Goal: Task Accomplishment & Management: Complete application form

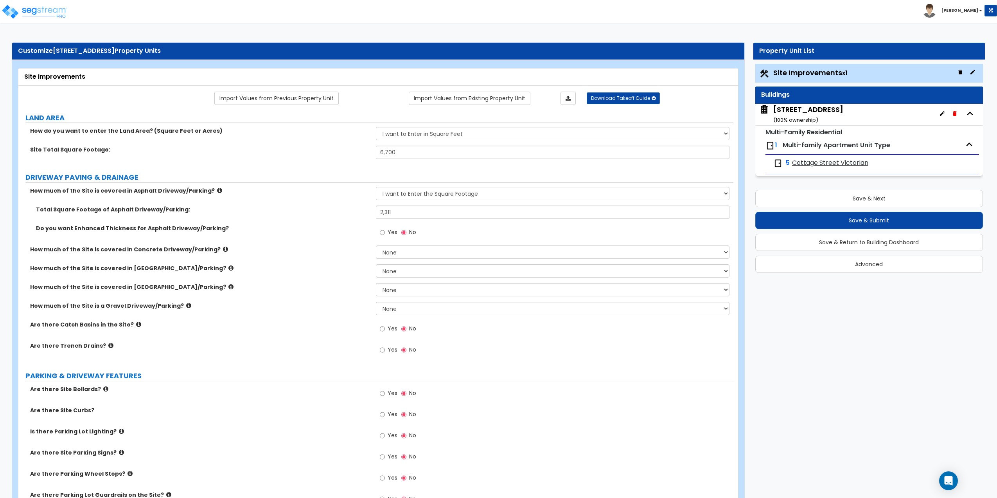
select select "2"
select select "1"
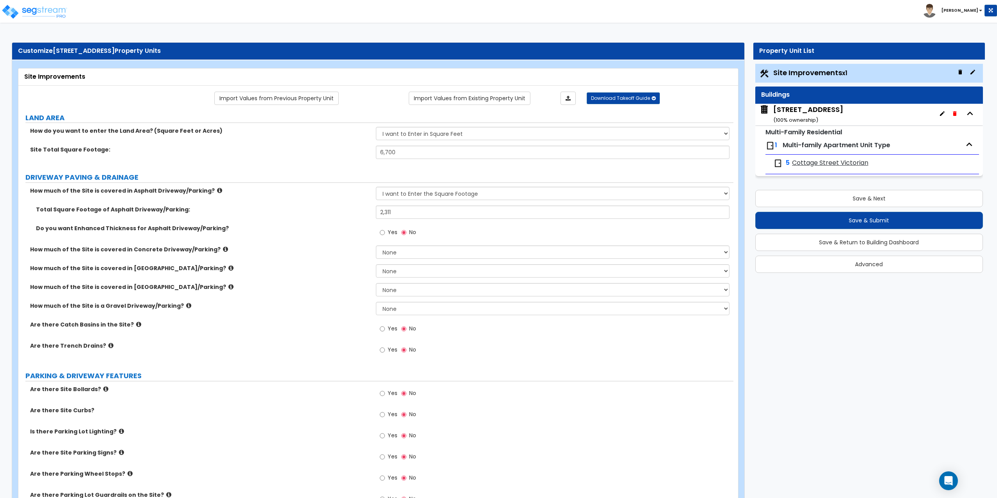
select select "1"
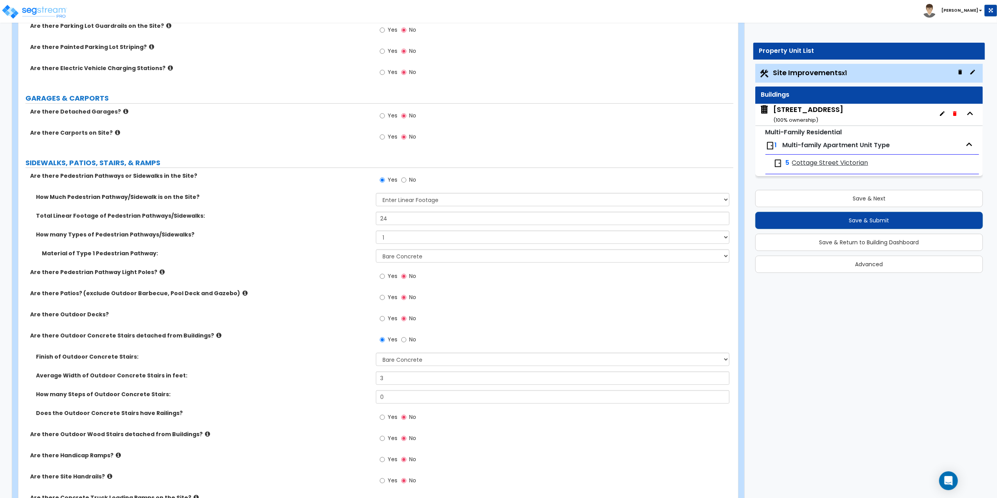
scroll to position [469, 0]
drag, startPoint x: 390, startPoint y: 401, endPoint x: 360, endPoint y: 401, distance: 29.3
click at [360, 401] on div "How many Steps of Outdoor Concrete Stairs: 0" at bounding box center [375, 398] width 715 height 19
type input "4"
click at [383, 418] on input "Yes" at bounding box center [382, 416] width 5 height 9
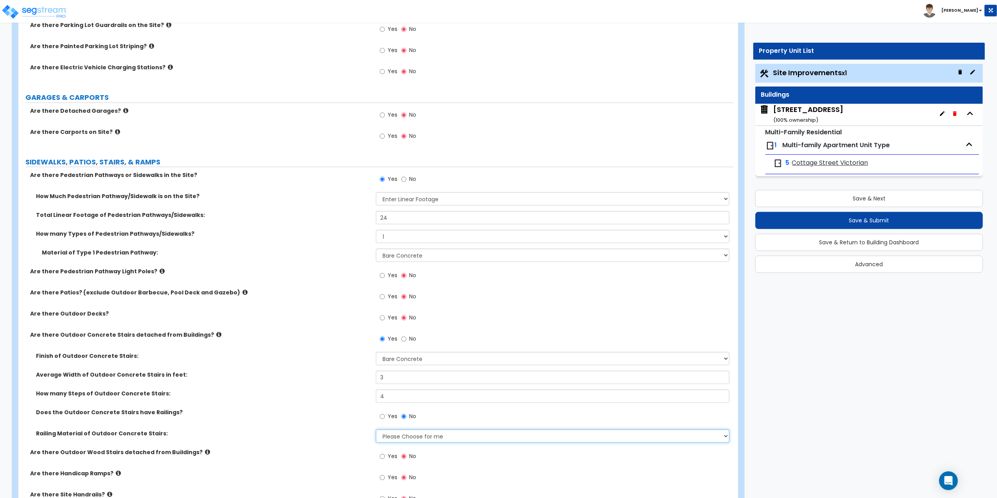
click at [383, 438] on select "Please Choose for me Steel Aluminum Wood" at bounding box center [553, 435] width 354 height 13
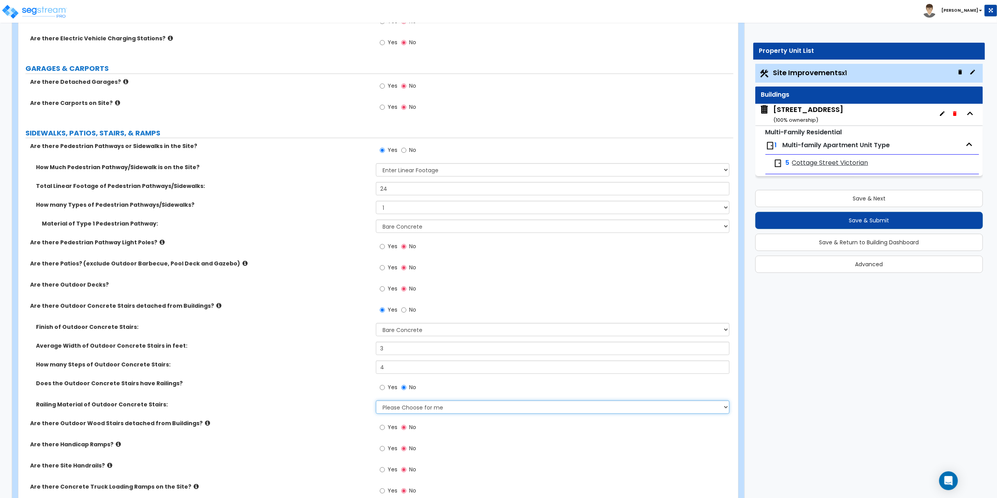
scroll to position [521, 0]
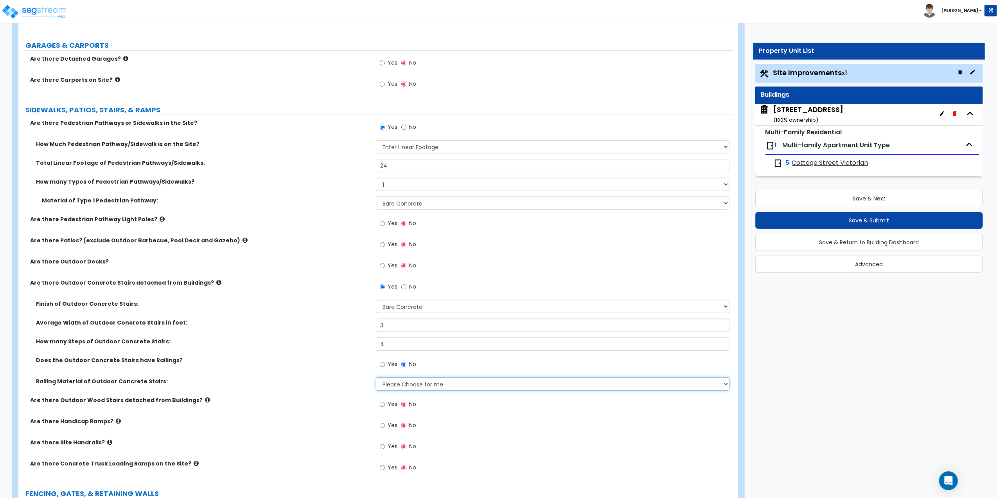
click at [393, 387] on select "Please Choose for me Steel Aluminum Wood" at bounding box center [553, 383] width 354 height 13
select select "1"
click at [376, 378] on select "Please Choose for me Steel Aluminum Wood" at bounding box center [553, 383] width 354 height 13
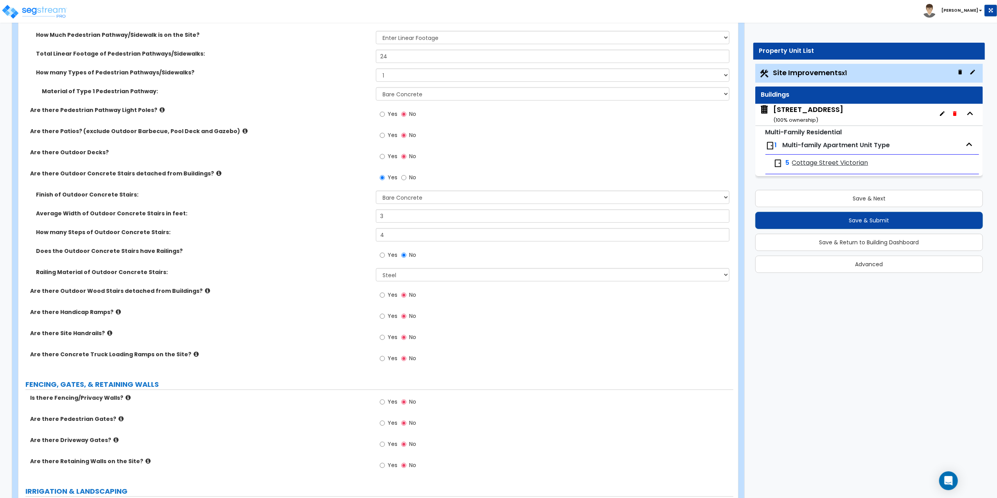
scroll to position [730, 0]
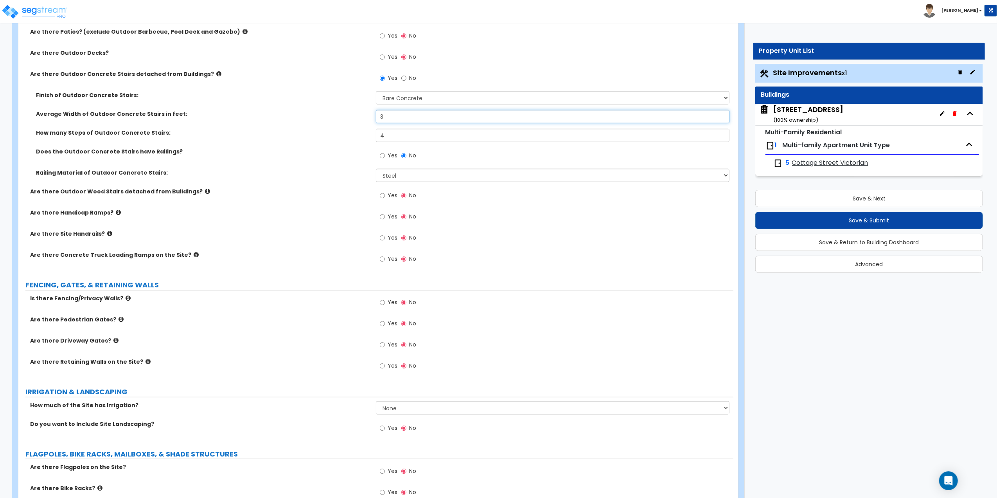
drag, startPoint x: 394, startPoint y: 121, endPoint x: 331, endPoint y: 116, distance: 62.8
click at [331, 116] on div "Average Width of Outdoor Concrete Stairs in feet: 3" at bounding box center [375, 119] width 715 height 19
type input "4"
click at [389, 179] on select "Please Choose for me Steel Aluminum Wood" at bounding box center [553, 175] width 354 height 13
select select "3"
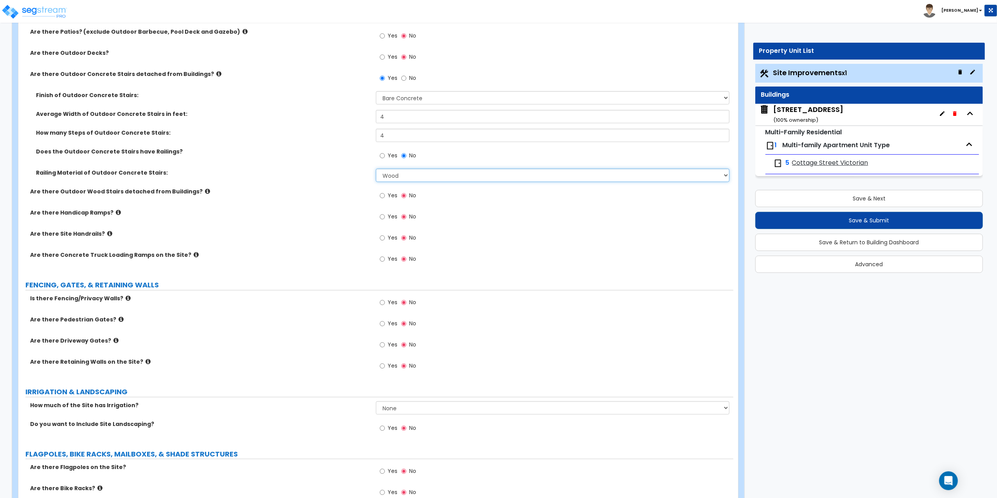
click at [376, 170] on select "Please Choose for me Steel Aluminum Wood" at bounding box center [553, 175] width 354 height 13
click at [205, 190] on icon at bounding box center [207, 191] width 5 height 6
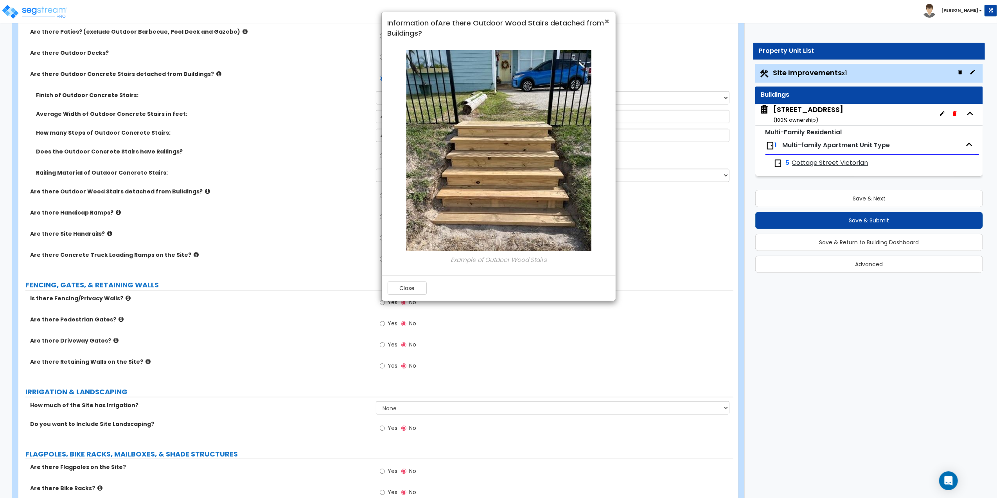
click at [608, 21] on span "×" at bounding box center [607, 21] width 5 height 11
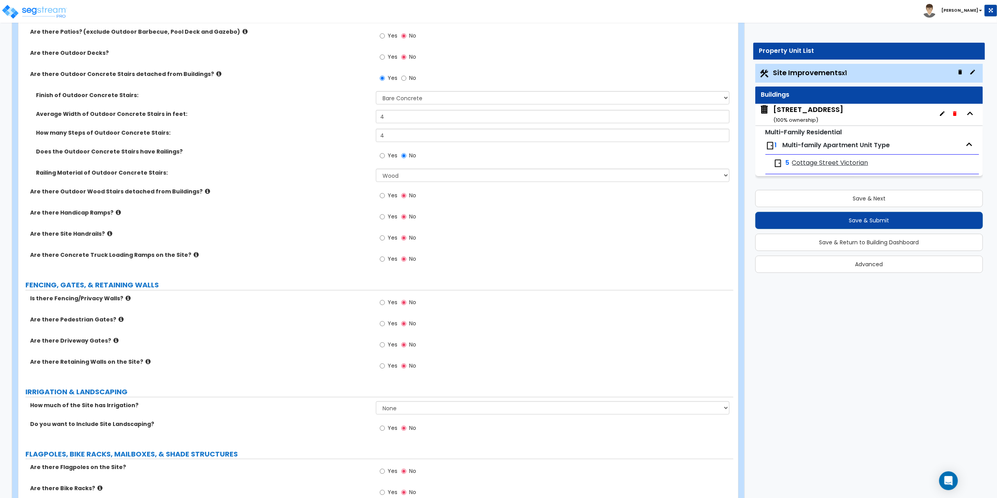
click at [378, 306] on div "Yes No" at bounding box center [398, 303] width 44 height 18
click at [379, 305] on div "Yes No" at bounding box center [398, 303] width 44 height 18
click at [381, 304] on input "Yes" at bounding box center [382, 302] width 5 height 9
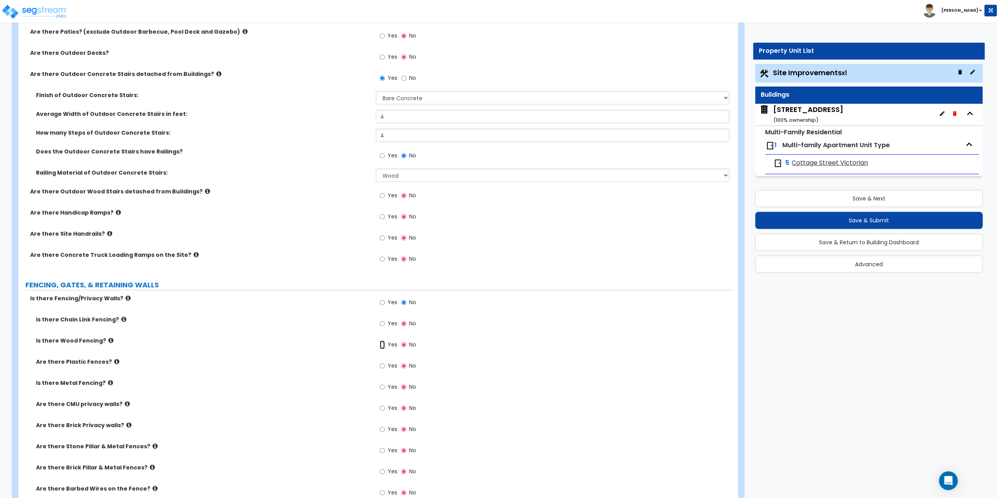
click at [384, 349] on input "Yes" at bounding box center [382, 344] width 5 height 9
radio input "true"
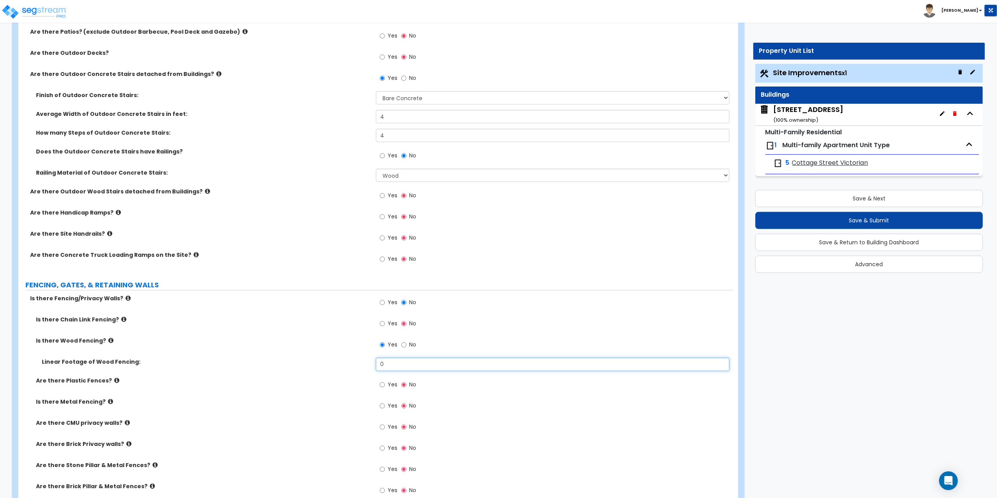
click at [408, 364] on input "0" at bounding box center [553, 364] width 354 height 13
drag, startPoint x: 408, startPoint y: 364, endPoint x: 351, endPoint y: 348, distance: 60.1
click at [357, 356] on div "Is there Chain Link Fencing? Yes No Is there Wood Fencing? Yes No Linear Footag…" at bounding box center [375, 430] width 703 height 230
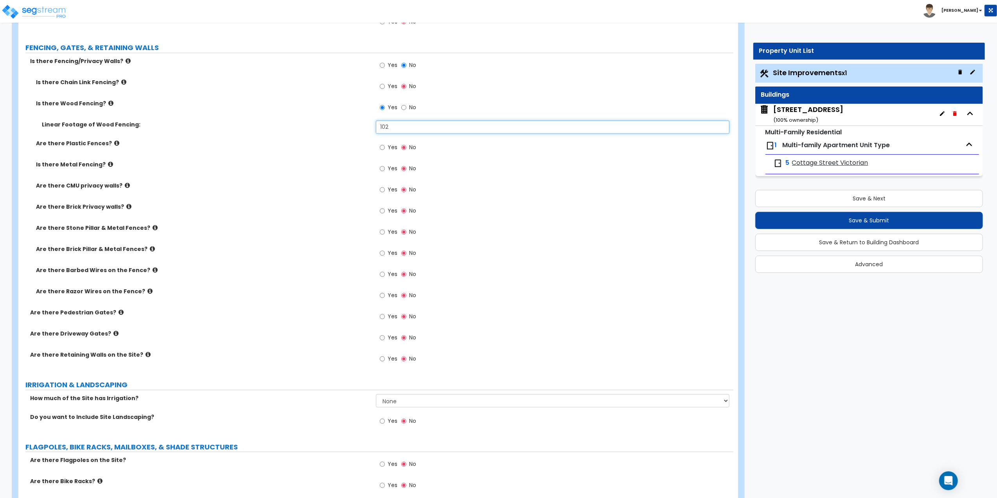
scroll to position [991, 0]
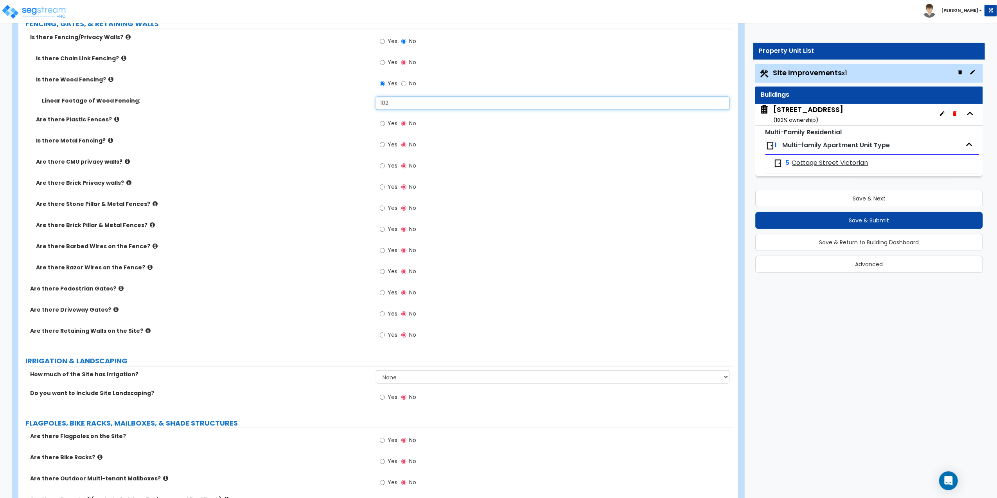
type input "102"
click at [381, 401] on input "Yes" at bounding box center [382, 397] width 5 height 9
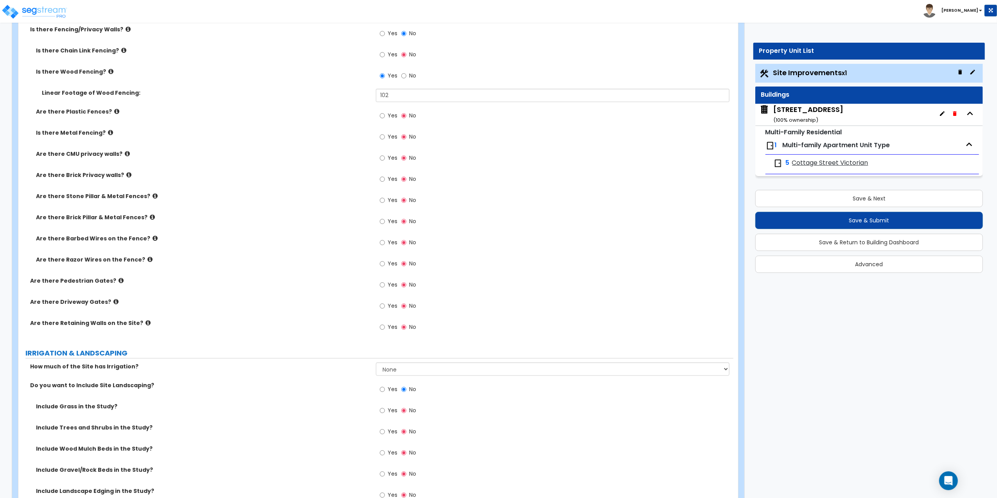
scroll to position [1043, 0]
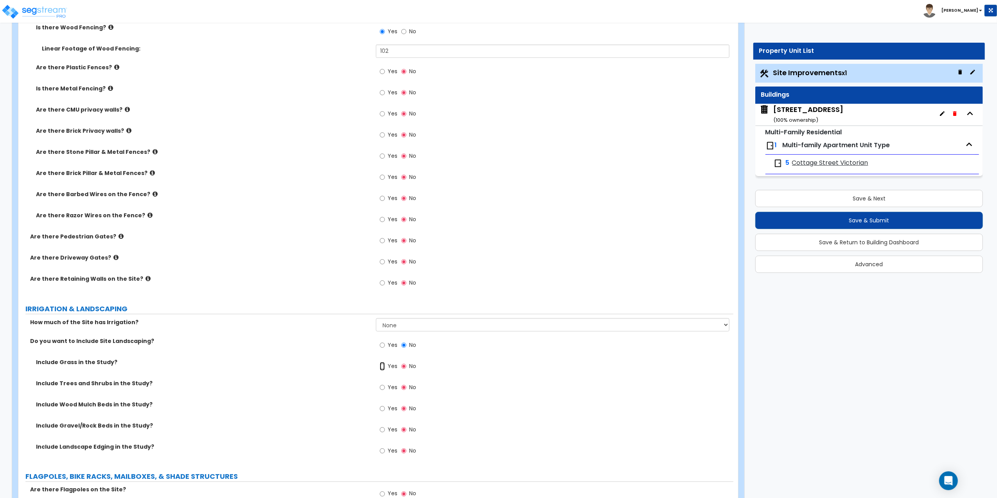
click at [382, 370] on input "Yes" at bounding box center [382, 366] width 5 height 9
radio input "true"
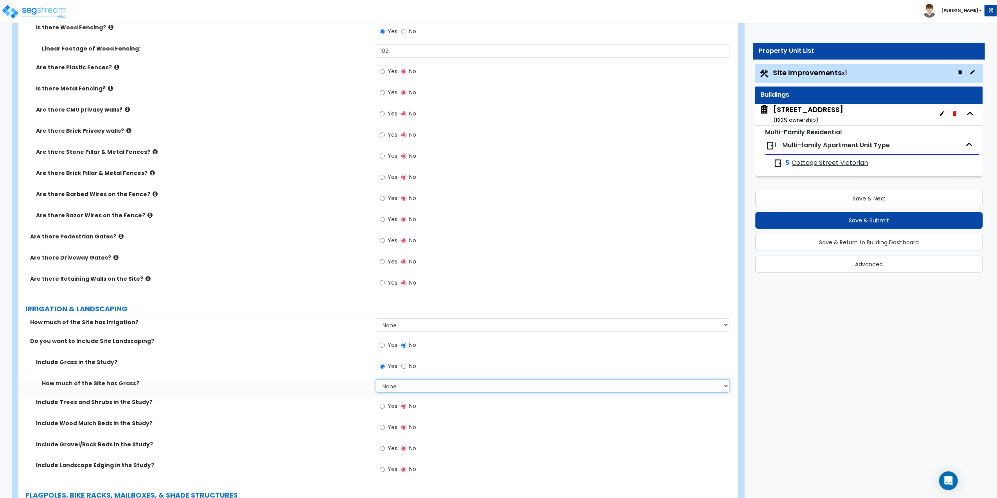
click at [388, 385] on select "None I want to Enter an Approximate Percentage I want to Enter the Square Foota…" at bounding box center [553, 385] width 354 height 13
select select "2"
click at [376, 380] on select "None I want to Enter an Approximate Percentage I want to Enter the Square Foota…" at bounding box center [553, 385] width 354 height 13
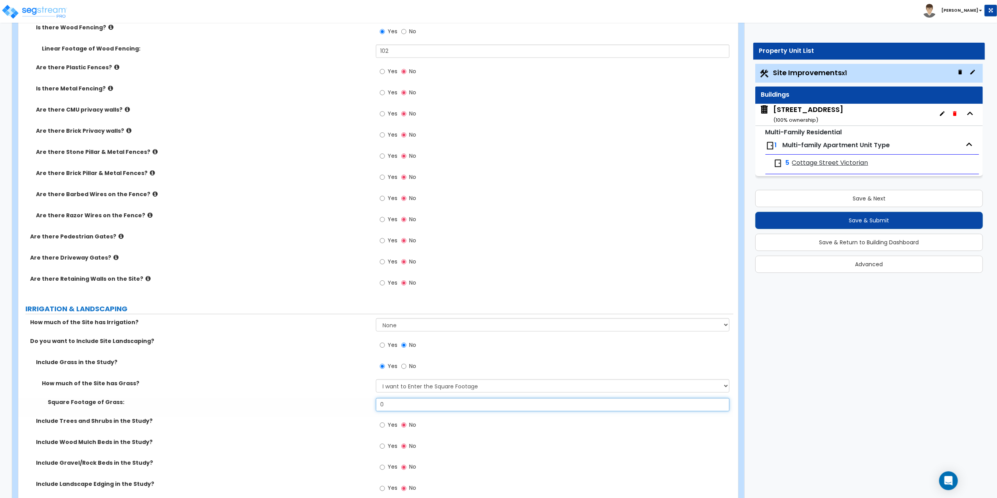
click at [391, 403] on input "0" at bounding box center [553, 404] width 354 height 13
drag, startPoint x: 391, startPoint y: 403, endPoint x: 342, endPoint y: 398, distance: 49.9
click at [342, 398] on div "How much of the Site has Grass? None I want to Enter an Approximate Percentage …" at bounding box center [375, 398] width 703 height 38
type input "1,500"
click at [307, 291] on div "Are there Retaining Walls on the Site? Yes No" at bounding box center [375, 285] width 715 height 21
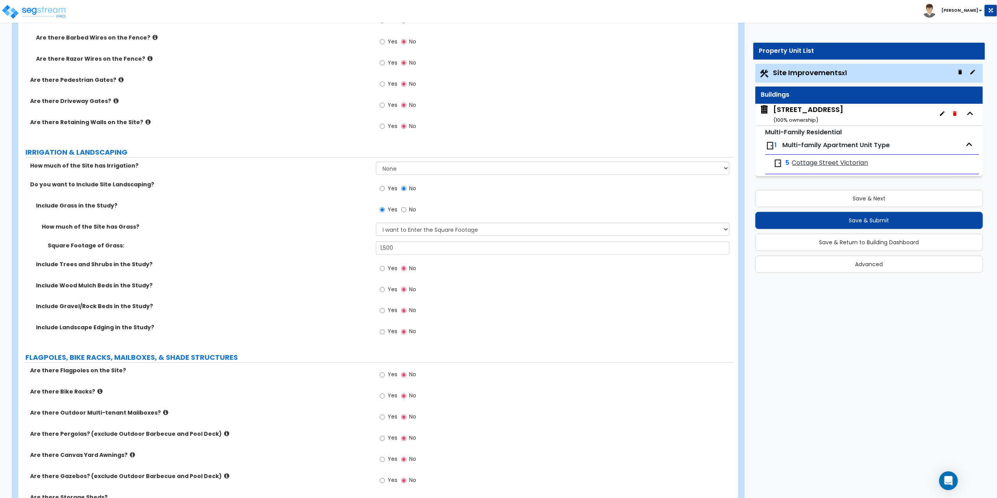
scroll to position [1252, 0]
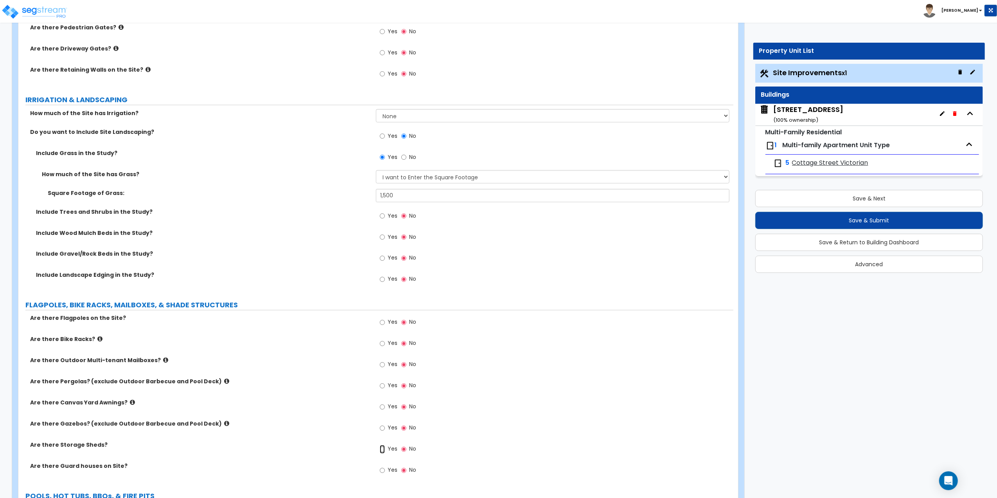
click at [383, 451] on input "Yes" at bounding box center [382, 449] width 5 height 9
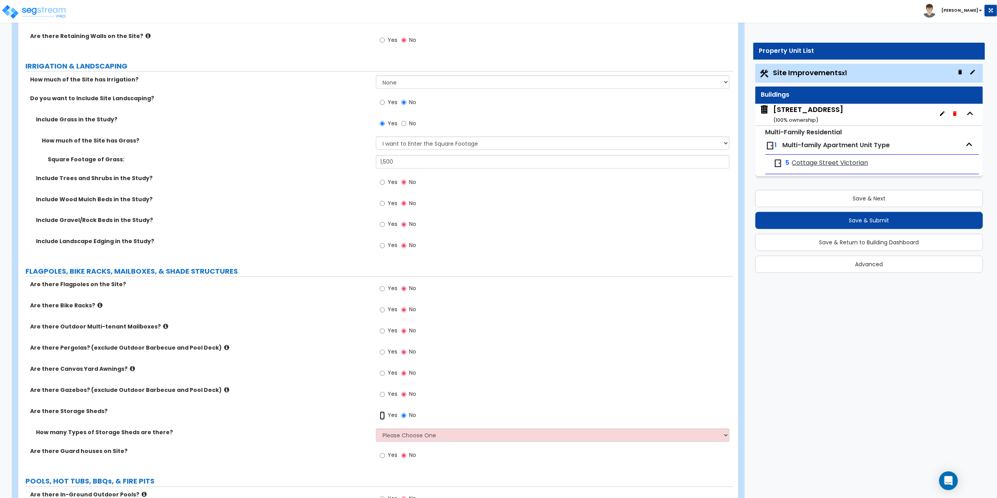
scroll to position [1304, 0]
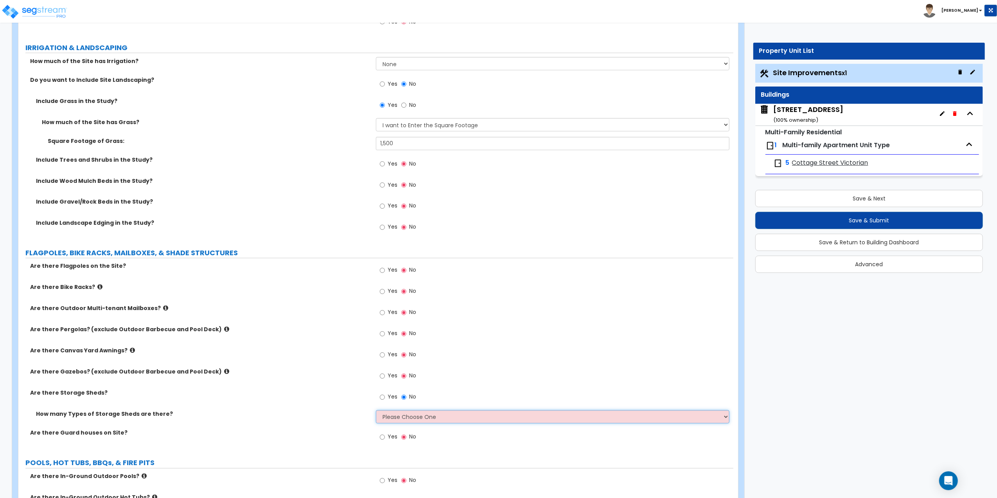
click at [384, 421] on select "Please Choose One 1 2" at bounding box center [553, 416] width 354 height 13
select select "1"
click at [376, 412] on select "Please Choose One 1 2" at bounding box center [553, 416] width 354 height 13
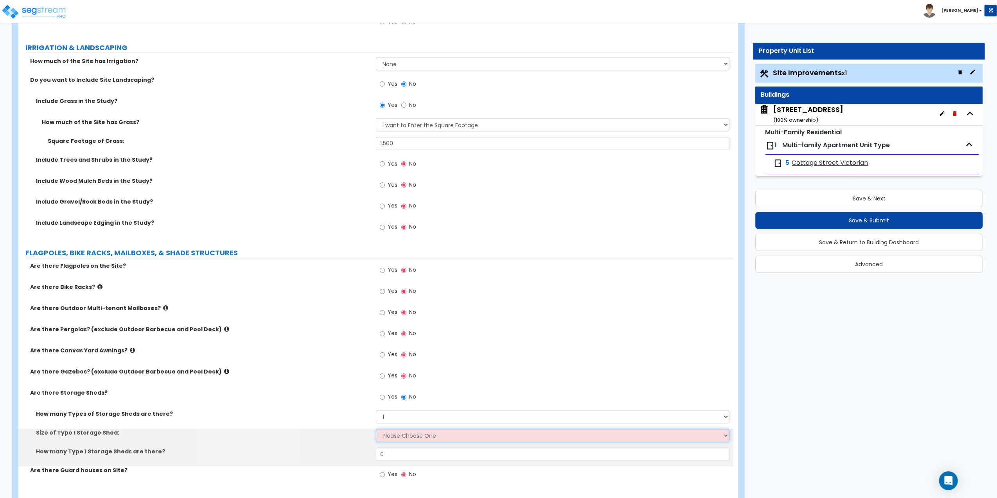
click at [398, 440] on select "Please Choose One 16' x 32' 30' x 64'" at bounding box center [553, 435] width 354 height 13
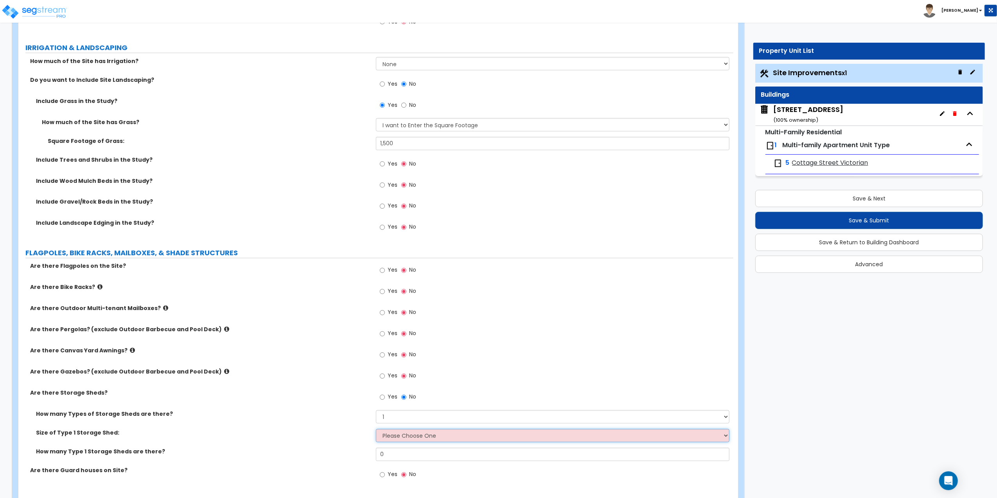
select select "1"
click at [376, 430] on select "Please Choose One 16' x 32' 30' x 64'" at bounding box center [553, 435] width 354 height 13
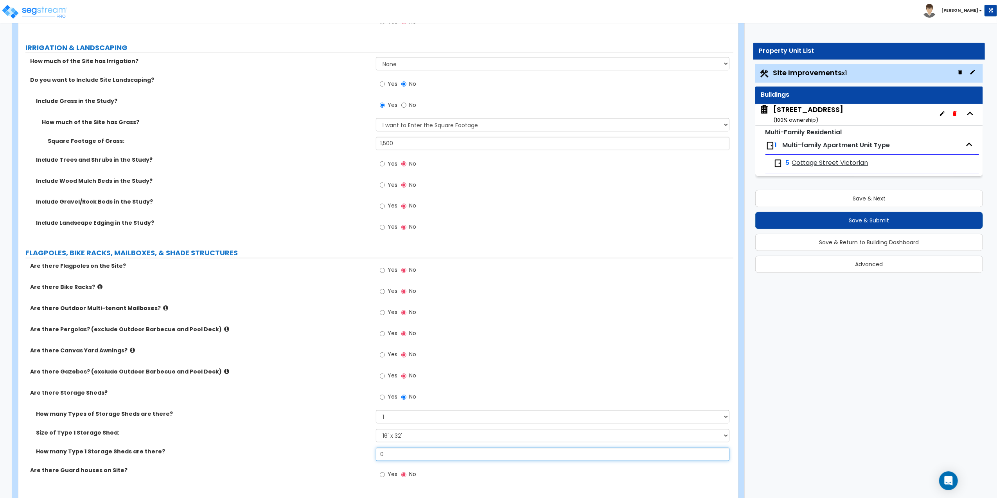
click at [396, 455] on input "0" at bounding box center [553, 454] width 354 height 13
drag, startPoint x: 396, startPoint y: 455, endPoint x: 342, endPoint y: 451, distance: 54.5
click at [342, 451] on div "How many Type 1 Storage Sheds are there? 0" at bounding box center [375, 457] width 715 height 19
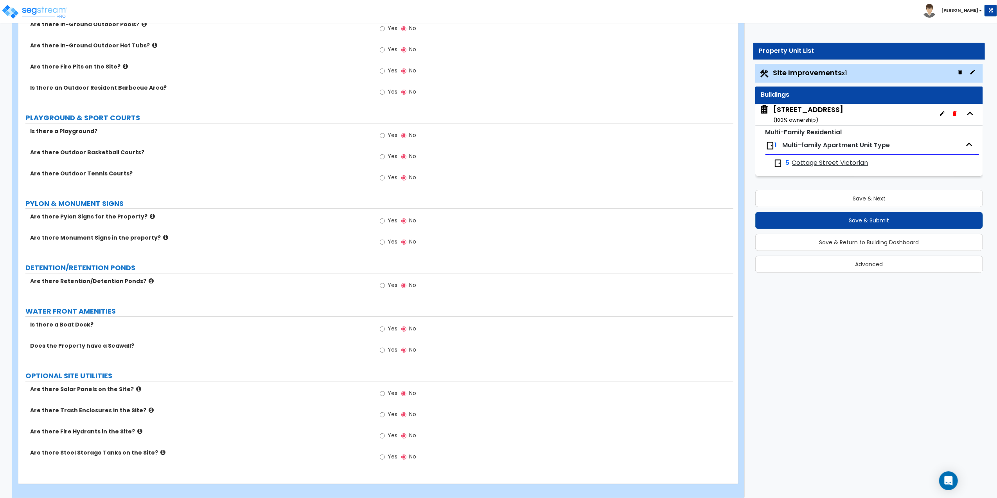
scroll to position [1803, 0]
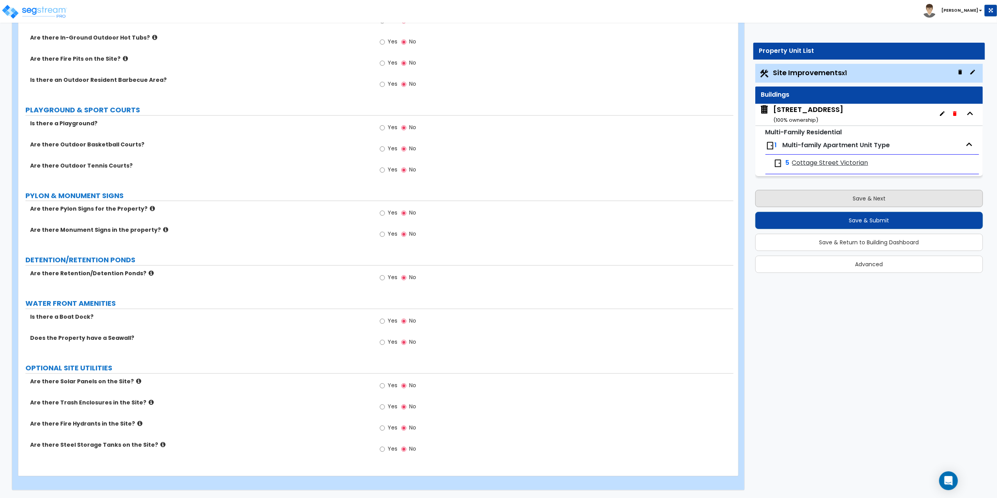
type input "1"
click at [865, 204] on button "Save & Next" at bounding box center [869, 198] width 228 height 17
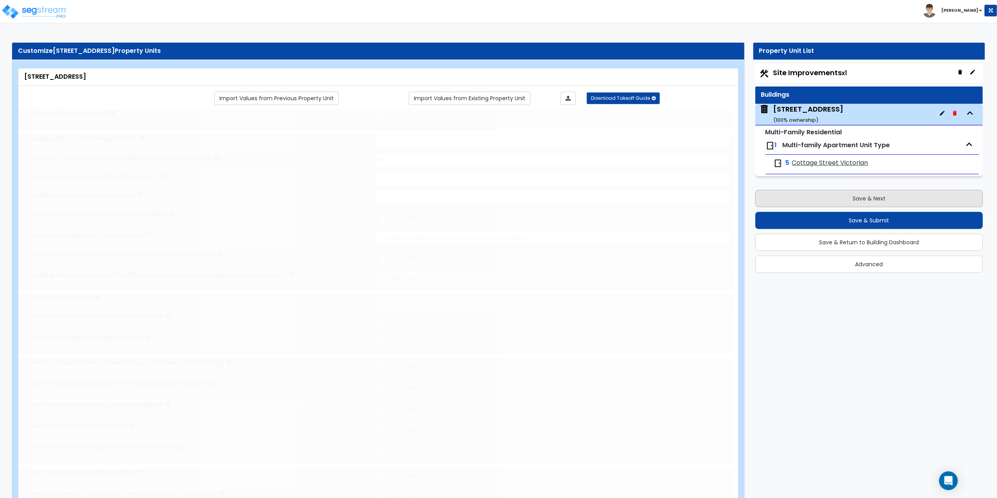
type input "1"
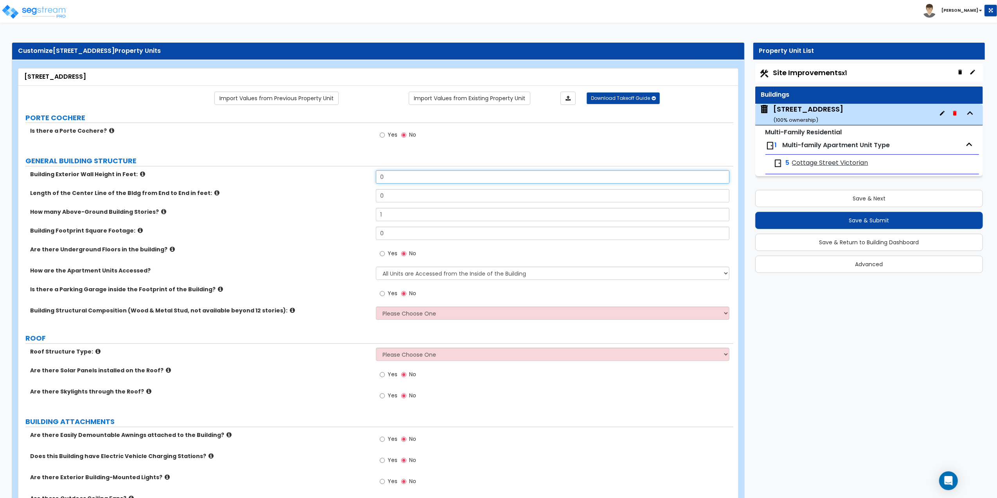
click at [392, 180] on input "0" at bounding box center [553, 176] width 354 height 13
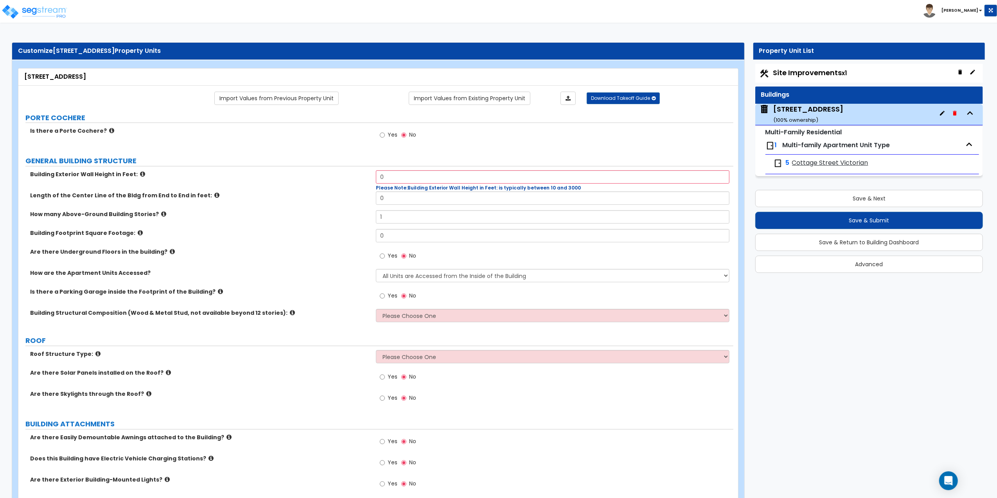
click at [140, 175] on icon at bounding box center [142, 174] width 5 height 6
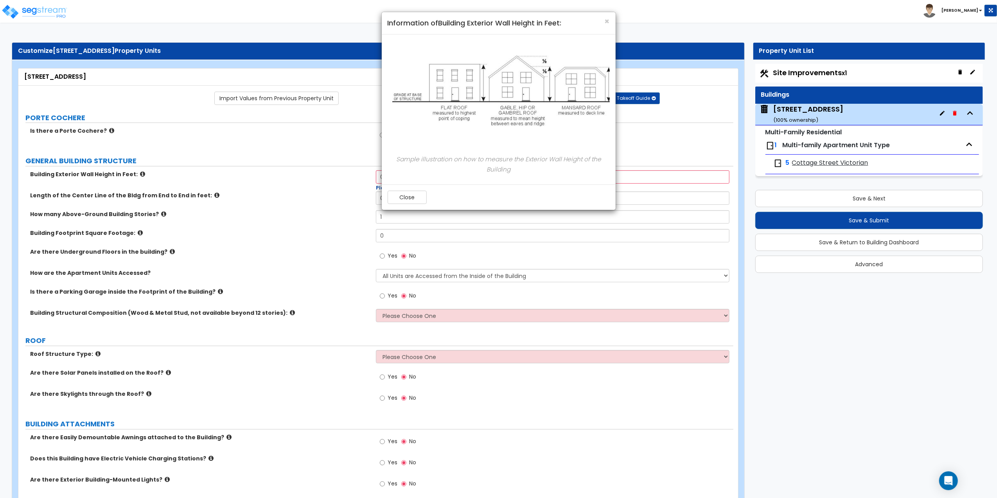
click at [248, 142] on div "× Information of Building Exterior Wall Height in Feet: Sample illustration on …" at bounding box center [498, 249] width 997 height 498
click at [606, 23] on span "×" at bounding box center [607, 21] width 5 height 11
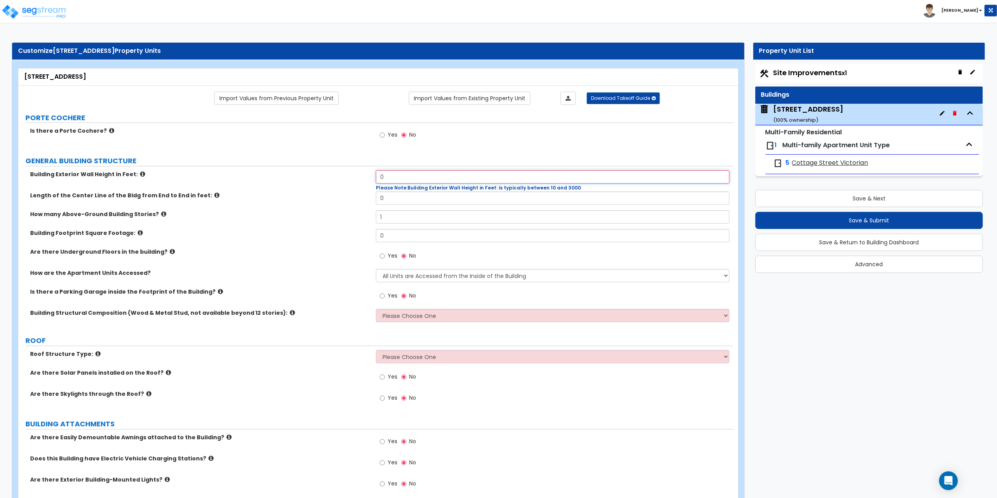
drag, startPoint x: 426, startPoint y: 179, endPoint x: 309, endPoint y: 167, distance: 117.1
type input "24"
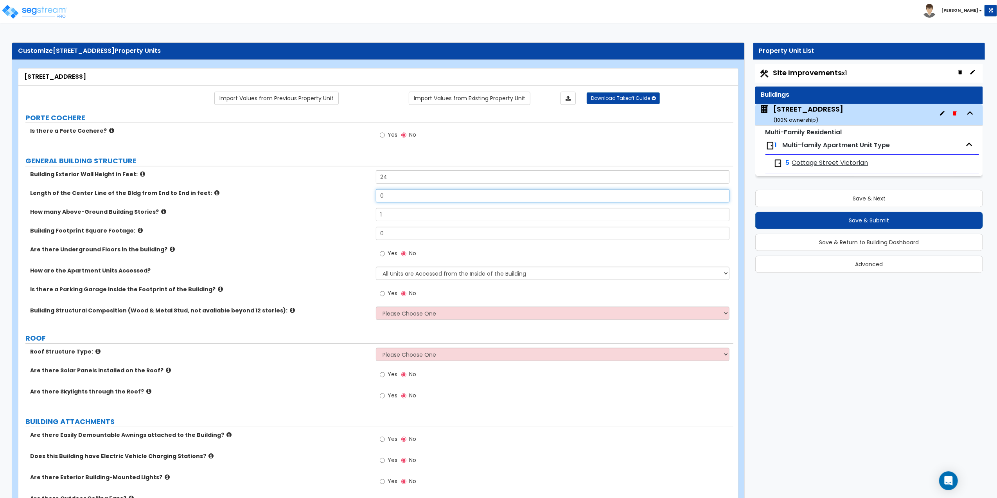
click at [397, 198] on input "0" at bounding box center [553, 195] width 354 height 13
drag, startPoint x: 397, startPoint y: 198, endPoint x: 317, endPoint y: 191, distance: 80.1
click at [317, 191] on div "Length of the Center Line of the Bldg from End to End in feet: 0" at bounding box center [375, 198] width 715 height 19
type input "55"
click at [161, 211] on icon at bounding box center [163, 212] width 5 height 6
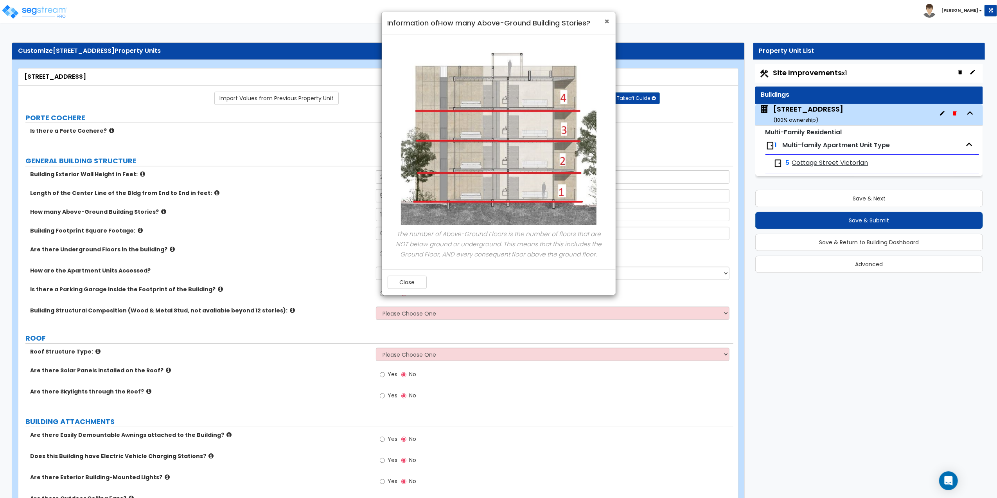
click at [608, 20] on span "×" at bounding box center [607, 21] width 5 height 11
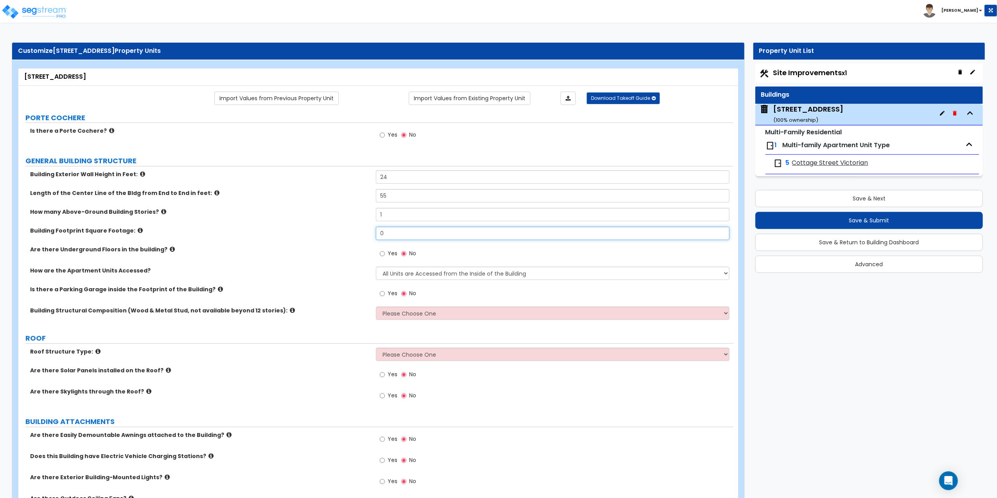
drag, startPoint x: 394, startPoint y: 235, endPoint x: 293, endPoint y: 232, distance: 100.2
click at [293, 232] on div "Building Footprint Square Footage: 0" at bounding box center [375, 236] width 715 height 19
type input "2"
click at [408, 315] on select "Please Choose One Reinforced Concrete Structural Steel Brick Masonry CMU Masonr…" at bounding box center [553, 312] width 354 height 13
select select "7"
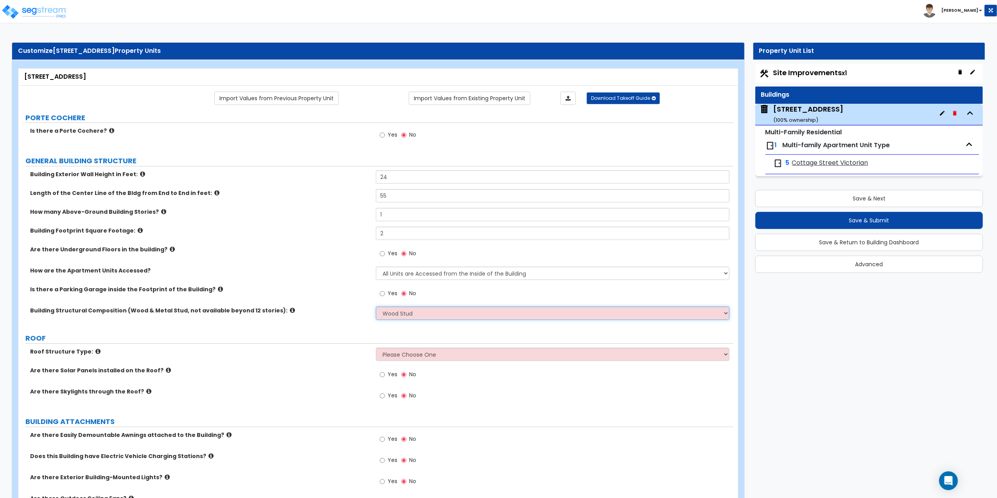
click at [376, 307] on select "Please Choose One Reinforced Concrete Structural Steel Brick Masonry CMU Masonr…" at bounding box center [553, 312] width 354 height 13
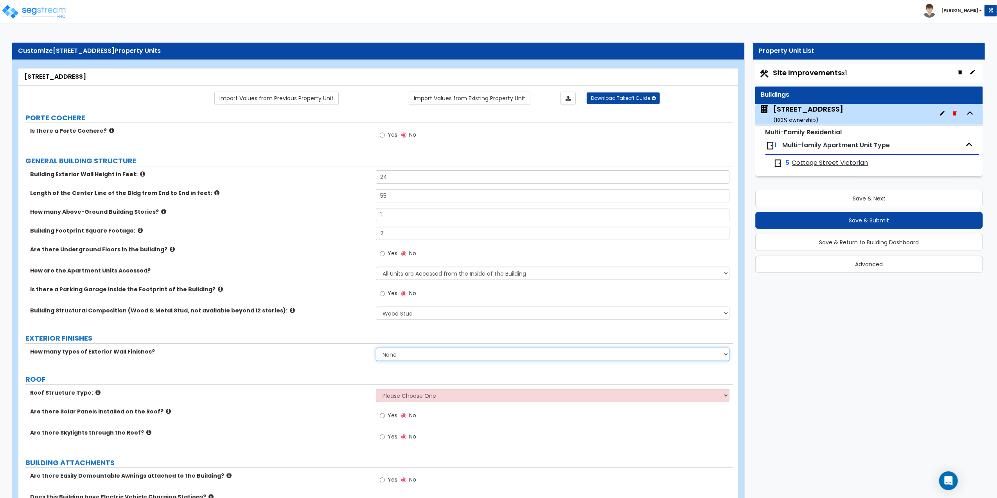
click at [392, 359] on select "None 1 2 3" at bounding box center [553, 353] width 354 height 13
select select "1"
click at [376, 348] on select "None 1 2 3" at bounding box center [553, 353] width 354 height 13
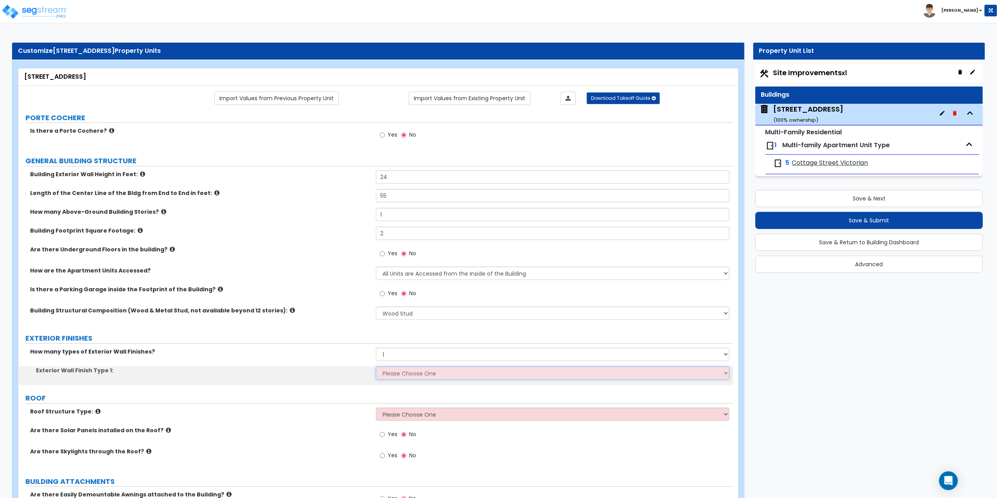
click at [391, 378] on select "Please Choose One No Finish/Shared Wall No Wall Brick Veneer Stone Veneer Wood …" at bounding box center [553, 372] width 354 height 13
select select "4"
click at [376, 367] on select "Please Choose One No Finish/Shared Wall No Wall Brick Veneer Stone Veneer Wood …" at bounding box center [553, 372] width 354 height 13
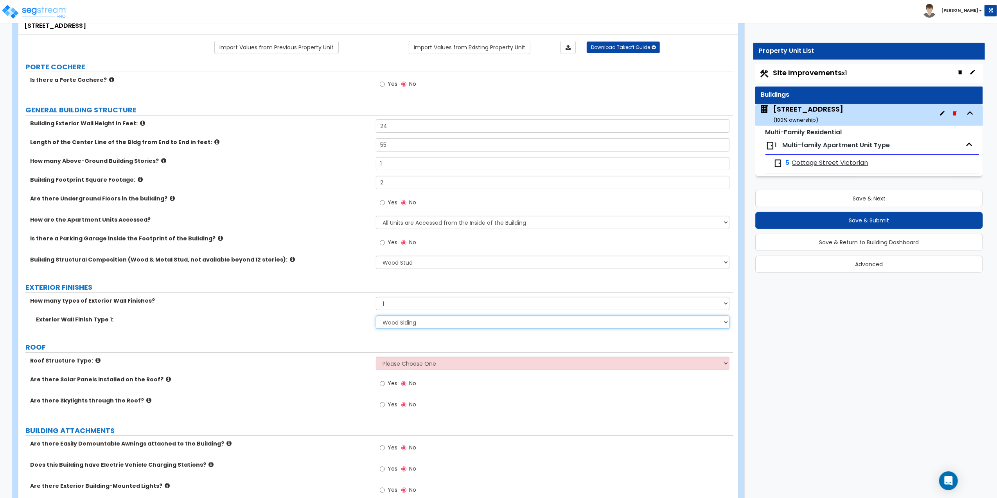
scroll to position [52, 0]
click at [438, 363] on select "Please Choose One [PERSON_NAME] Roof Flat Roof Hybrid [PERSON_NAME] & Flat Roof" at bounding box center [553, 361] width 354 height 13
select select "1"
click at [376, 356] on select "Please Choose One [PERSON_NAME] Roof Flat Roof Hybrid [PERSON_NAME] & Flat Roof" at bounding box center [553, 361] width 354 height 13
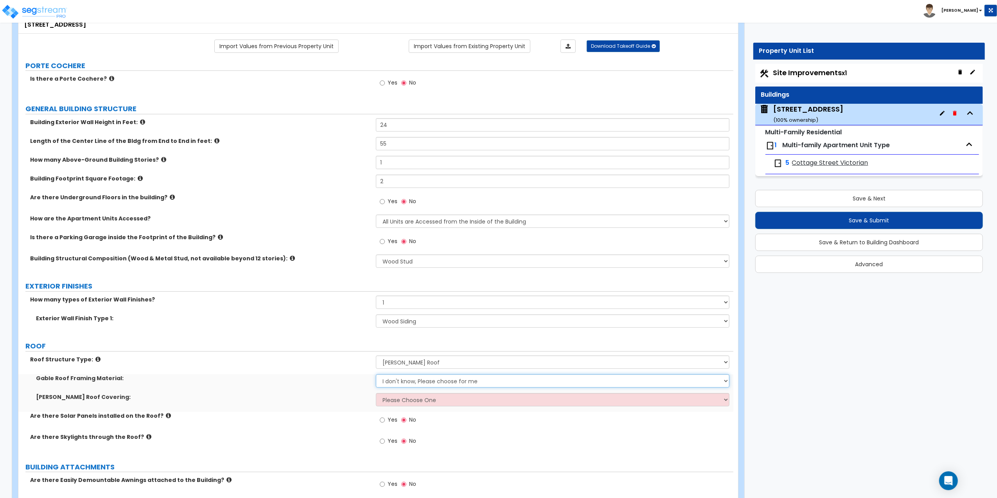
click at [403, 383] on select "I don't know, Please choose for me Metal Wood" at bounding box center [553, 380] width 354 height 13
select select "2"
click at [376, 375] on select "I don't know, Please choose for me Metal Wood" at bounding box center [553, 380] width 354 height 13
click at [387, 399] on select "Please Choose One Asphalt Shingle Clay Tile Wood Shingle Metal Shingle Standing…" at bounding box center [553, 399] width 354 height 13
select select "1"
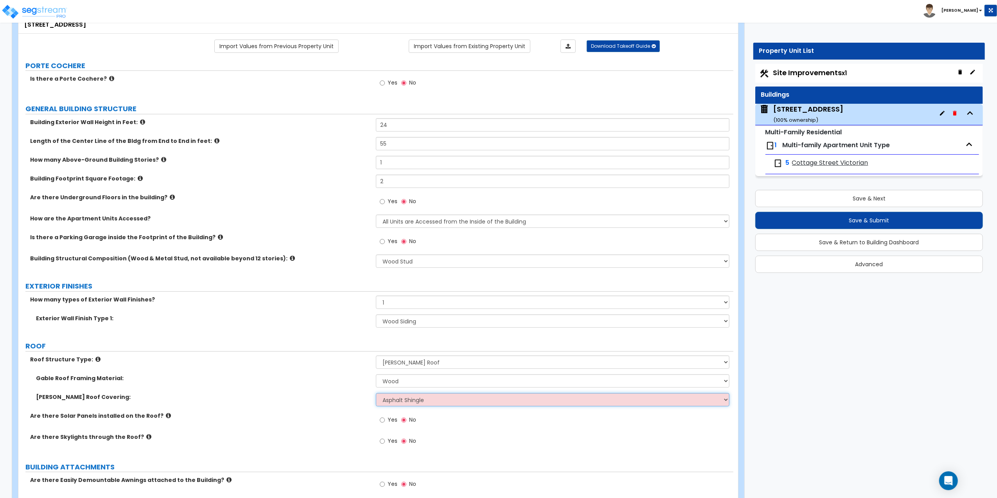
click at [376, 394] on select "Please Choose One Asphalt Shingle Clay Tile Wood Shingle Metal Shingle Standing…" at bounding box center [553, 399] width 354 height 13
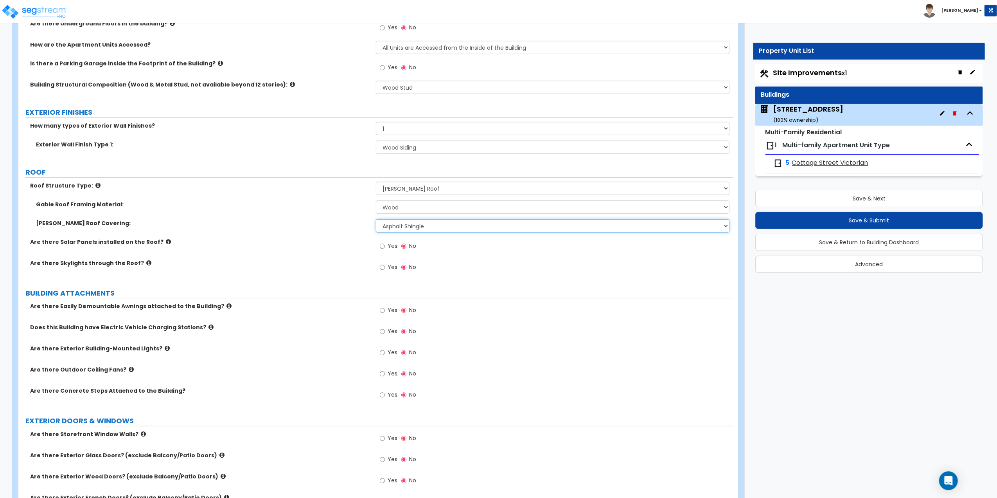
scroll to position [261, 0]
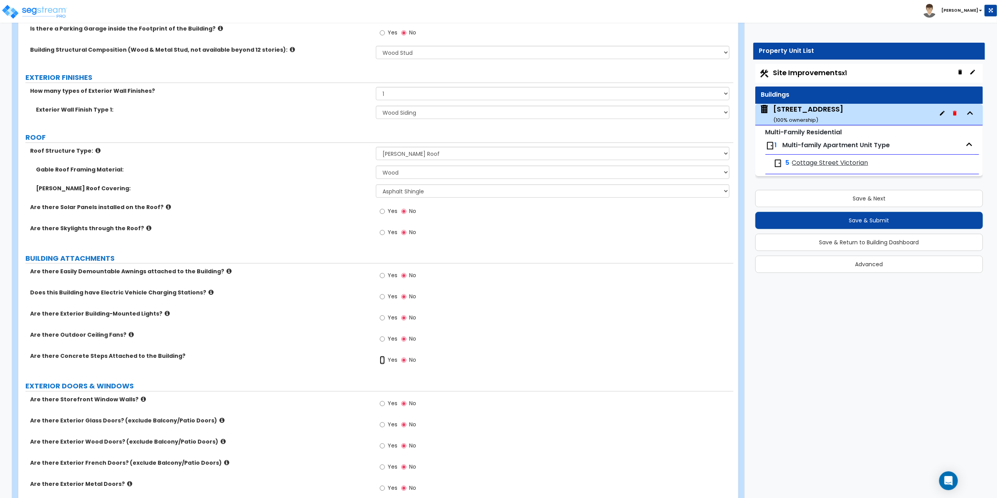
click at [382, 363] on input "Yes" at bounding box center [382, 360] width 5 height 9
radio input "true"
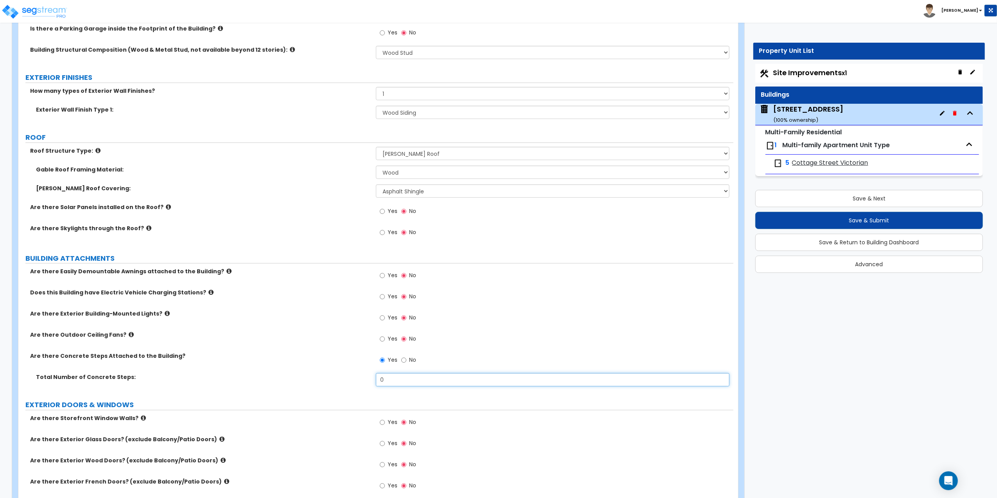
drag, startPoint x: 392, startPoint y: 382, endPoint x: 339, endPoint y: 381, distance: 53.2
click at [339, 381] on div "Total Number of Concrete Steps: 0" at bounding box center [375, 382] width 715 height 19
type input "4"
click at [254, 373] on div "Are there Concrete Steps Attached to the Building? Yes No" at bounding box center [375, 362] width 715 height 21
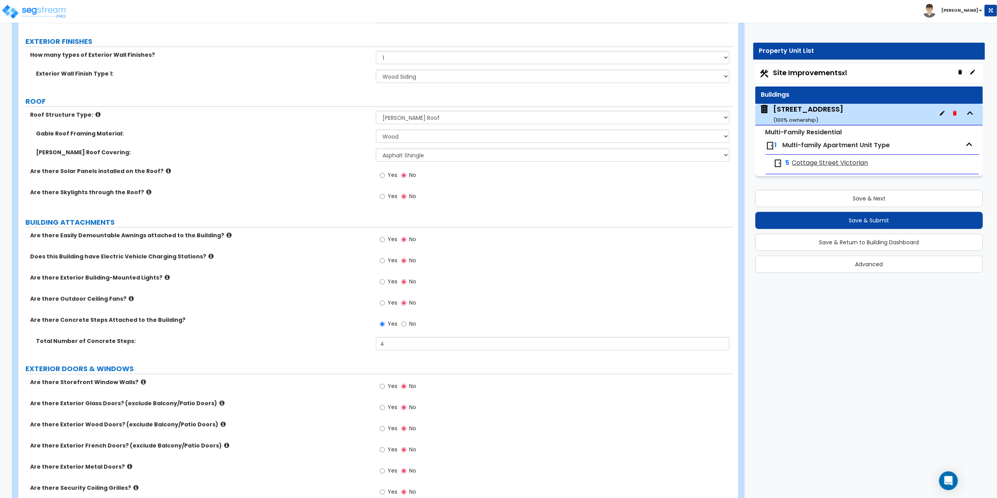
scroll to position [365, 0]
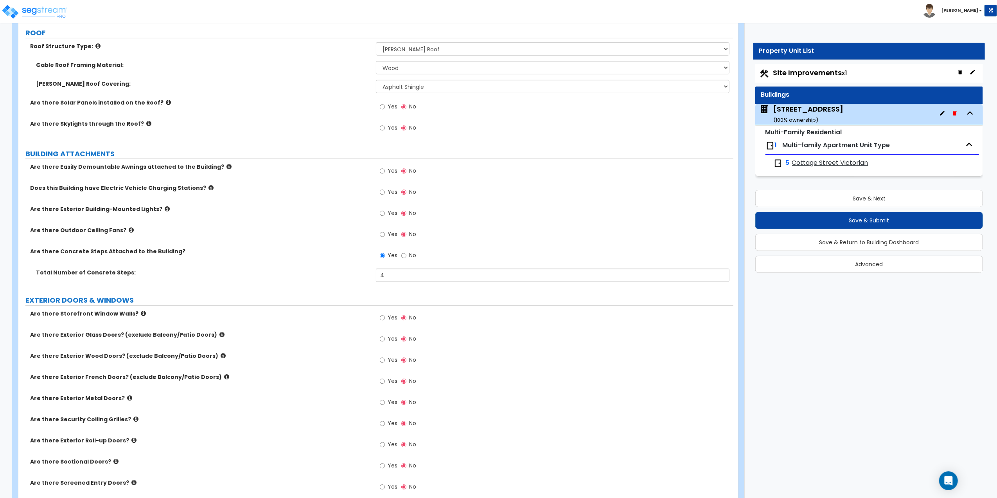
click at [221, 357] on icon at bounding box center [223, 355] width 5 height 6
click at [386, 360] on label "Yes" at bounding box center [389, 360] width 18 height 13
click at [385, 360] on input "Yes" at bounding box center [382, 360] width 5 height 9
radio input "true"
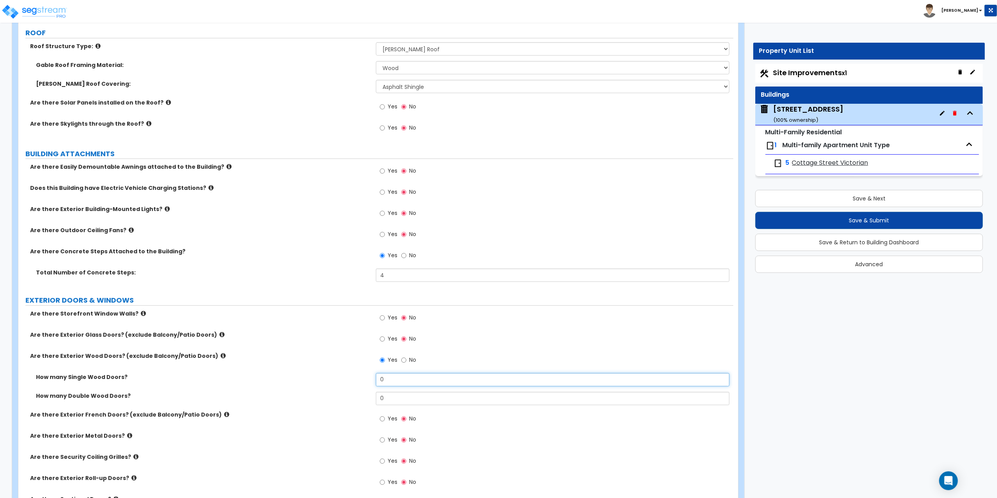
drag, startPoint x: 378, startPoint y: 380, endPoint x: 365, endPoint y: 380, distance: 12.9
click at [365, 380] on div "How many Single Wood Doors? 0" at bounding box center [375, 382] width 715 height 19
type input "0"
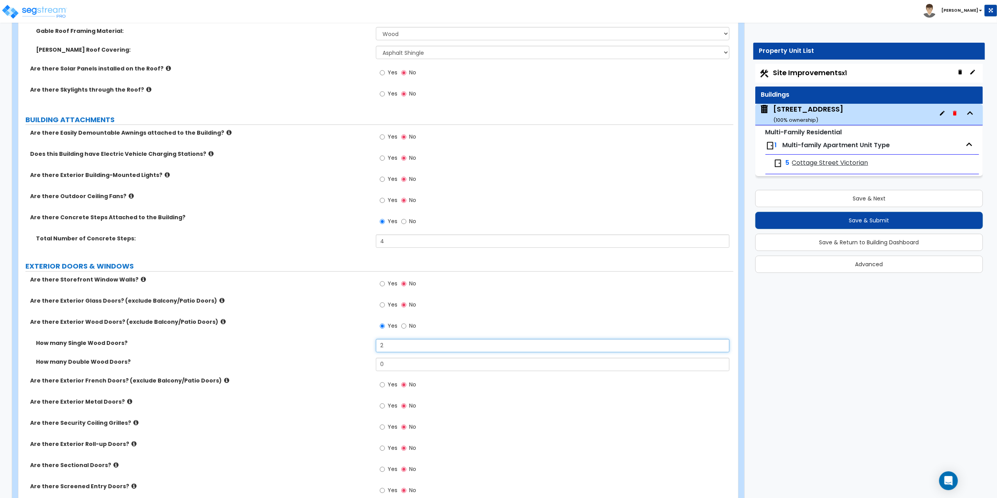
scroll to position [417, 0]
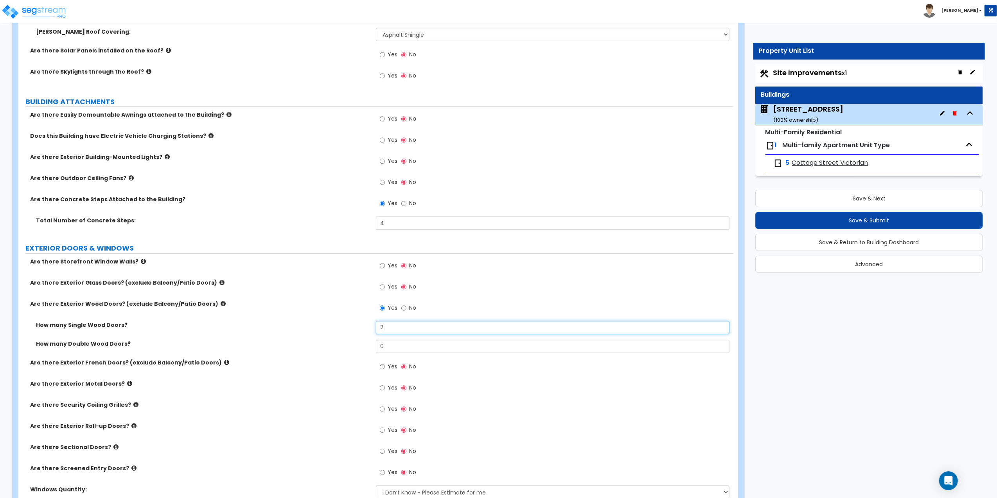
type input "2"
click at [113, 447] on icon at bounding box center [115, 447] width 5 height 6
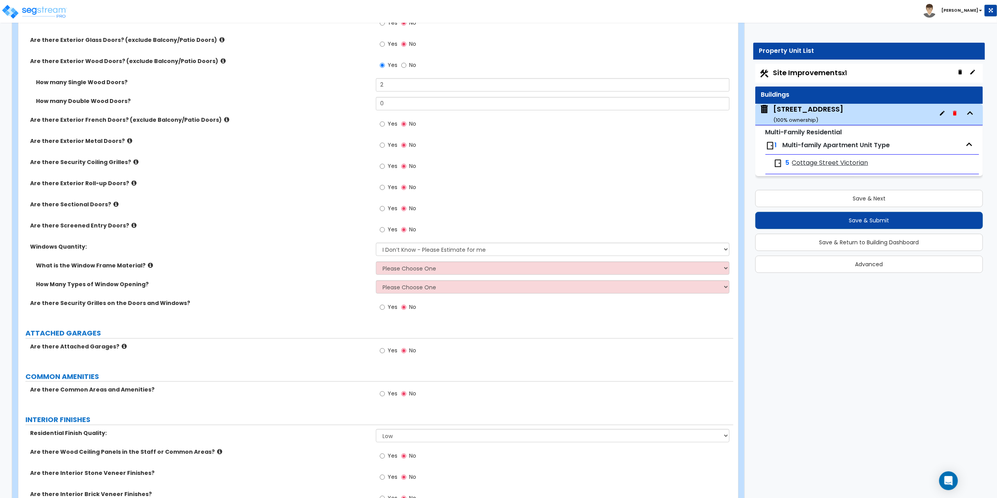
scroll to position [678, 0]
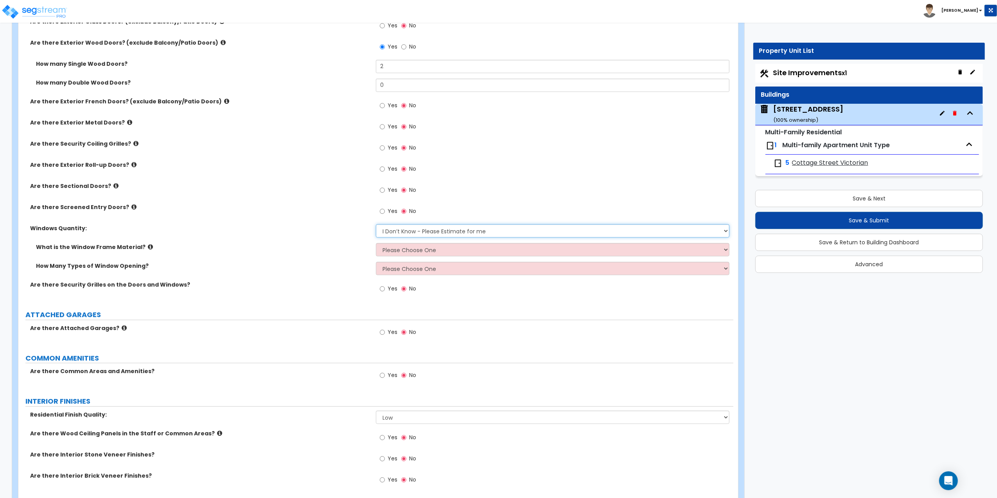
click at [395, 232] on select "I Don’t Know - Please Estimate for me I want to Enter the Quantity" at bounding box center [553, 230] width 354 height 13
select select "1"
click at [376, 225] on select "I Don’t Know - Please Estimate for me I want to Enter the Quantity" at bounding box center [553, 230] width 354 height 13
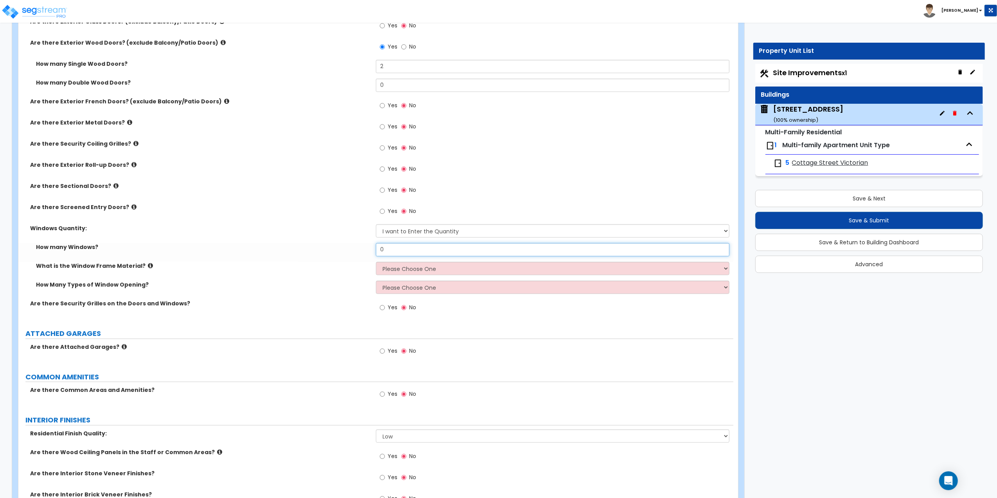
drag, startPoint x: 394, startPoint y: 252, endPoint x: 323, endPoint y: 243, distance: 72.2
click at [323, 243] on div "Are there Storefront Window Walls? Yes No Are there Exterior Glass Doors? (excl…" at bounding box center [375, 158] width 703 height 324
type input "25"
click at [425, 273] on select "Please Choose One Vinyl Aluminum Wood" at bounding box center [553, 268] width 354 height 13
select select "3"
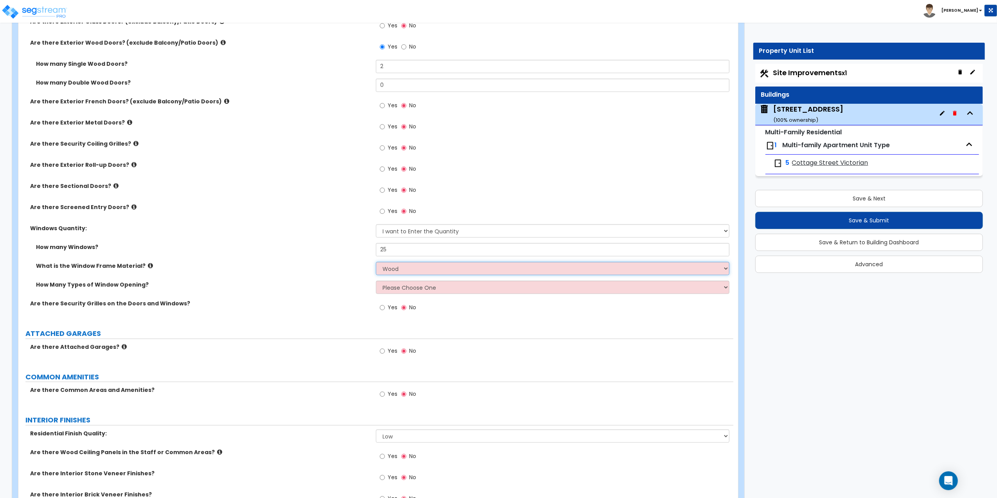
click at [376, 263] on select "Please Choose One Vinyl Aluminum Wood" at bounding box center [553, 268] width 354 height 13
click at [406, 293] on select "Please Choose One 1 2 3 4" at bounding box center [553, 286] width 354 height 13
click at [407, 290] on select "Please Choose One 1 2 3 4" at bounding box center [553, 286] width 354 height 13
click at [407, 289] on select "Please Choose One 1 2 3 4" at bounding box center [553, 286] width 354 height 13
select select "1"
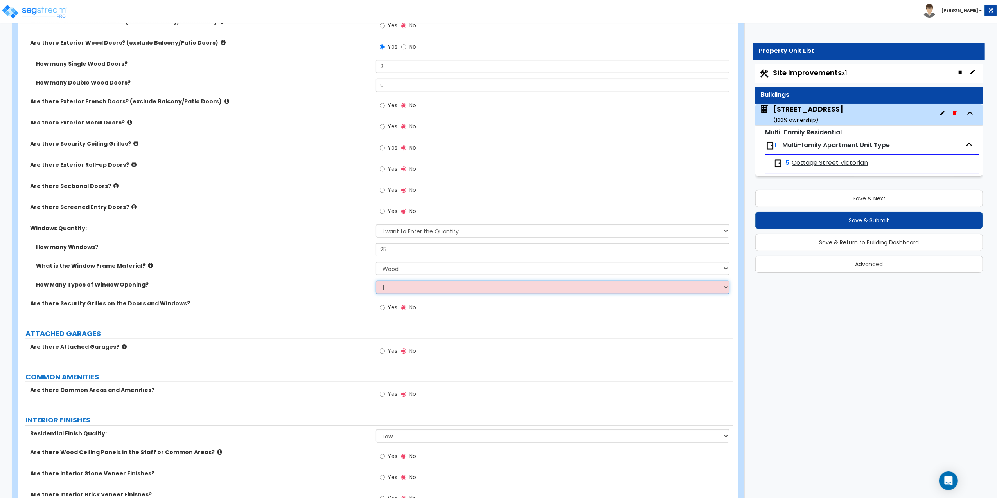
click at [376, 282] on select "Please Choose One 1 2 3 4" at bounding box center [553, 286] width 354 height 13
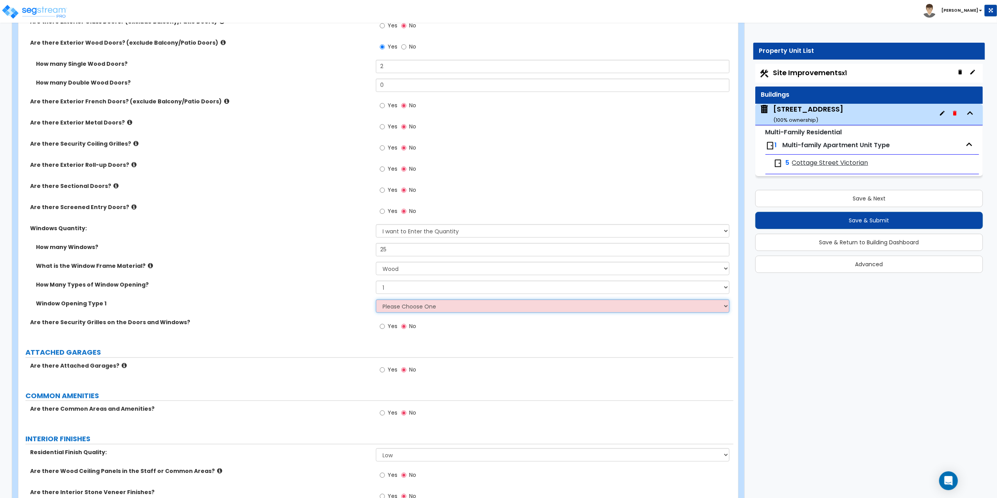
click at [393, 309] on select "Please Choose One Sliding Picture/Fixed Double/Single Hung Awning Swing" at bounding box center [553, 305] width 354 height 13
select select "3"
click at [376, 300] on select "Please Choose One Sliding Picture/Fixed Double/Single Hung Awning Swing" at bounding box center [553, 305] width 354 height 13
click at [412, 309] on select "Please Choose One Sliding Picture/Fixed Double/Single Hung Awning Swing" at bounding box center [553, 305] width 354 height 13
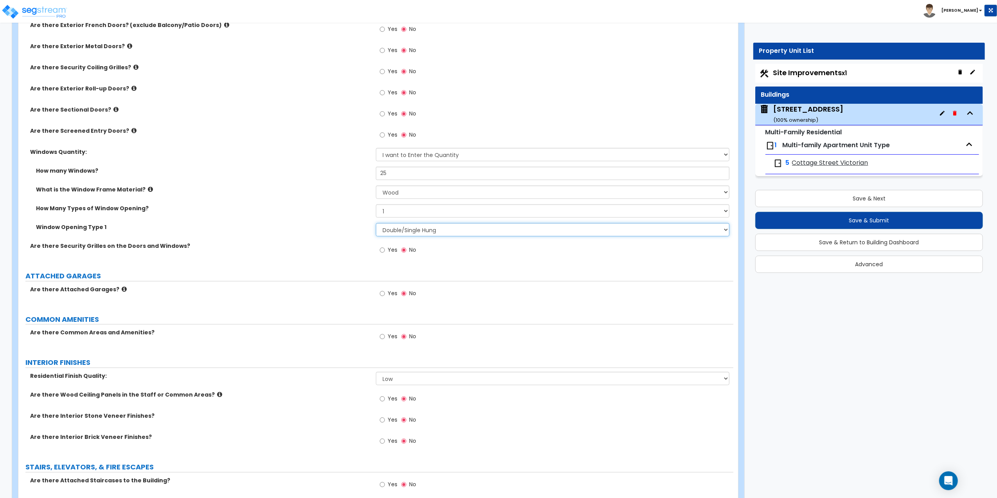
scroll to position [782, 0]
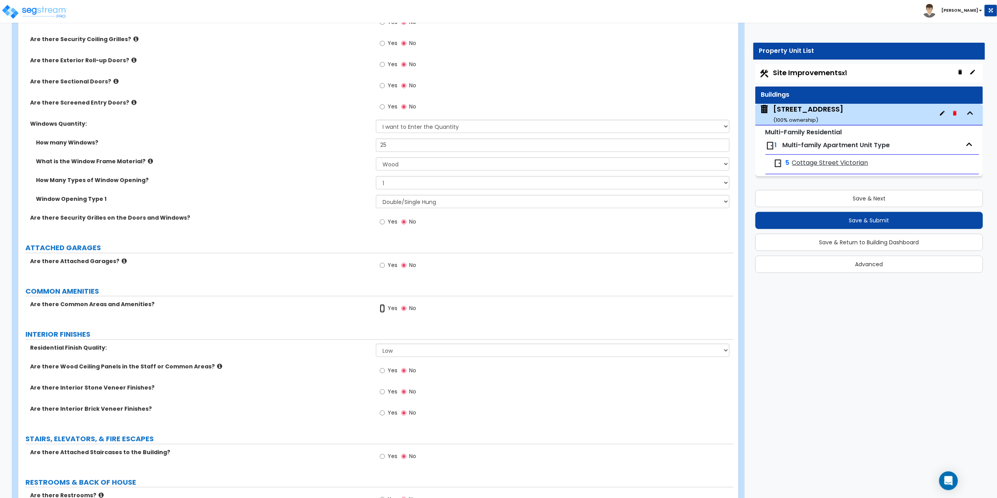
click at [383, 308] on input "Yes" at bounding box center [382, 308] width 5 height 9
radio input "true"
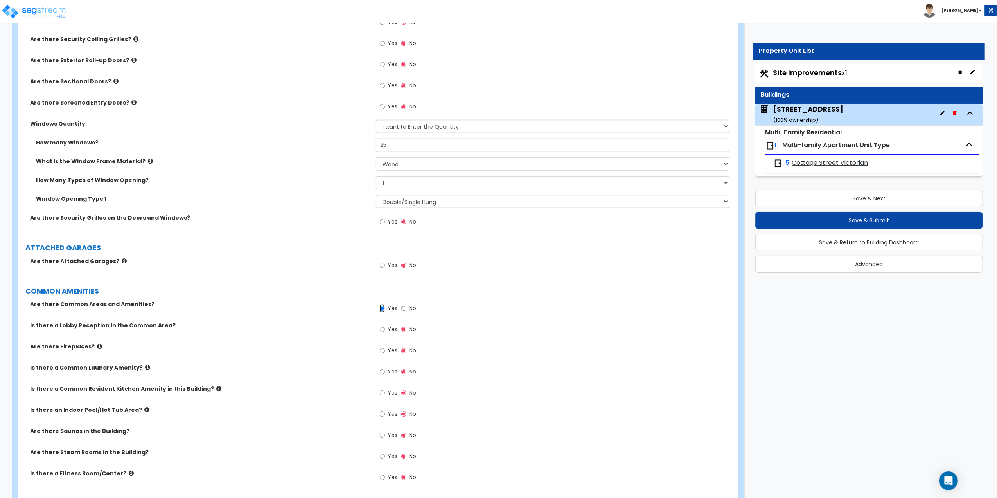
scroll to position [834, 0]
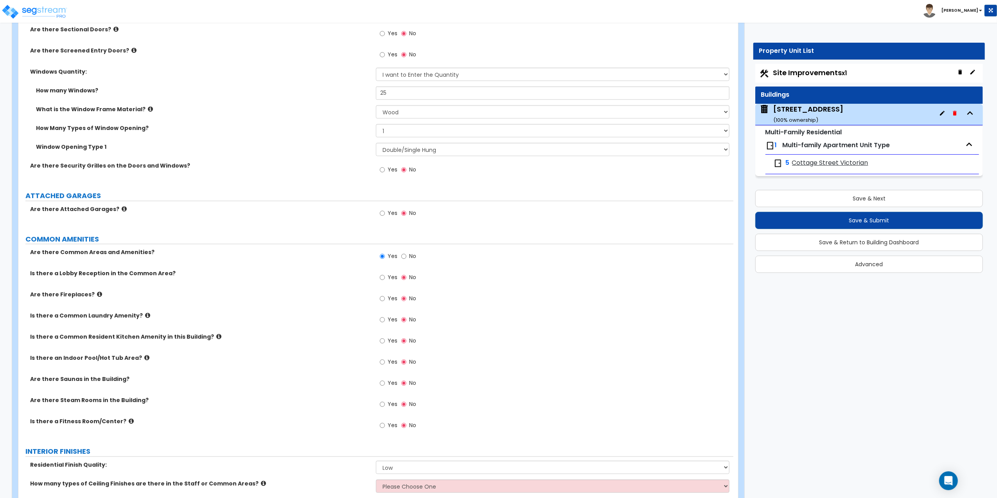
click at [145, 316] on icon at bounding box center [147, 315] width 5 height 6
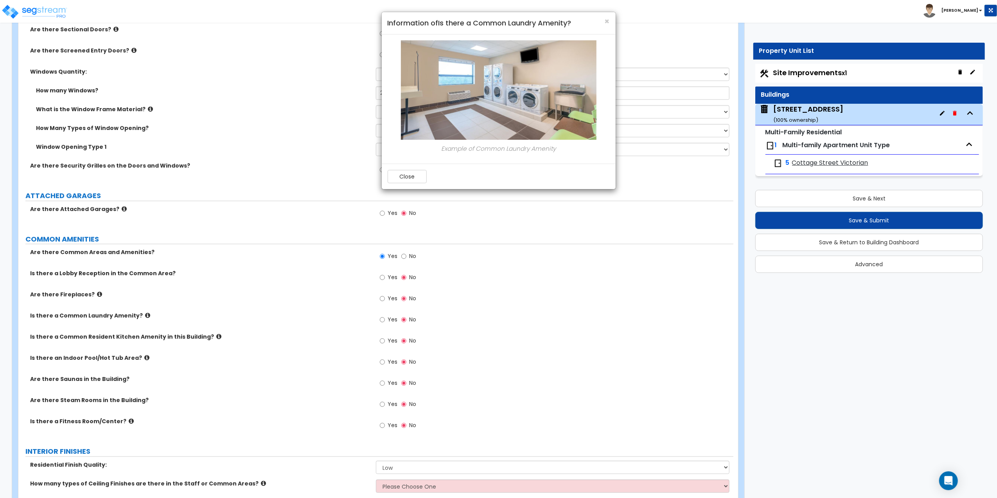
click at [141, 316] on div "× Information of Is there a Common Laundry Amenity? Example of Common Laundry A…" at bounding box center [498, 249] width 997 height 498
click at [381, 320] on div "× Information of Is there a Common Laundry Amenity? Example of Common Laundry A…" at bounding box center [498, 249] width 997 height 498
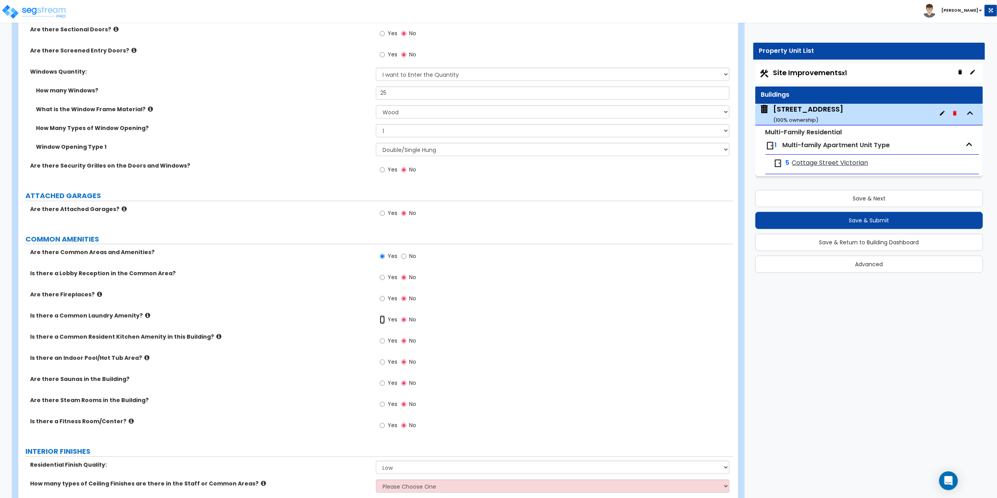
click at [382, 323] on input "Yes" at bounding box center [382, 319] width 5 height 9
radio input "true"
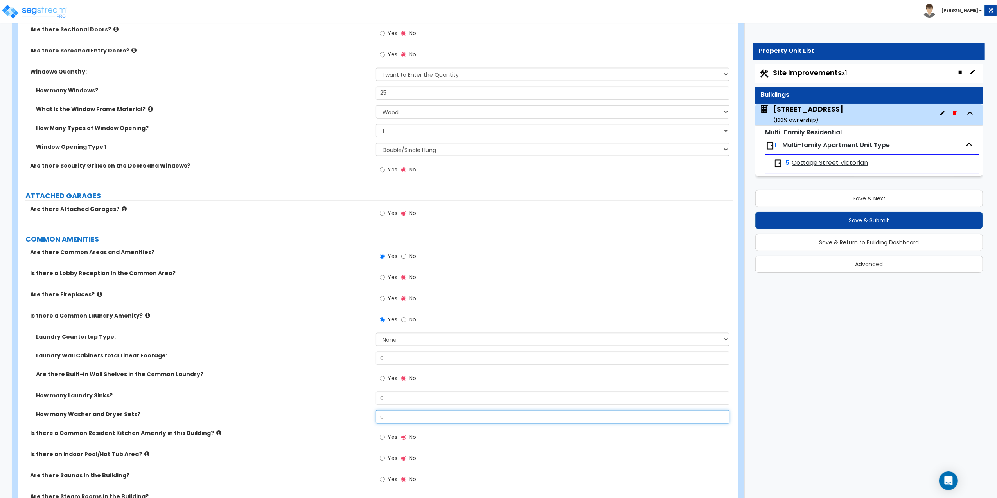
drag, startPoint x: 373, startPoint y: 416, endPoint x: 333, endPoint y: 415, distance: 40.7
click at [334, 416] on div "How many Washer and Dryer Sets? 0" at bounding box center [375, 419] width 715 height 19
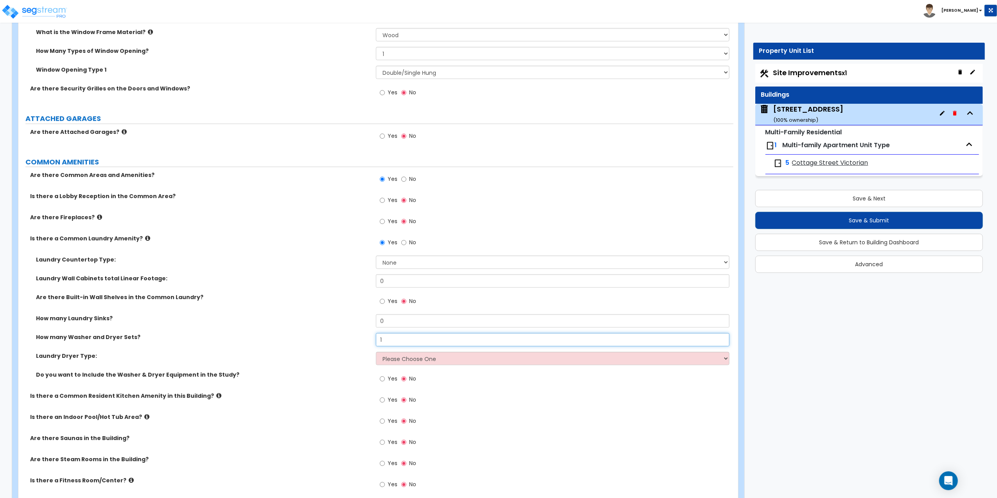
scroll to position [939, 0]
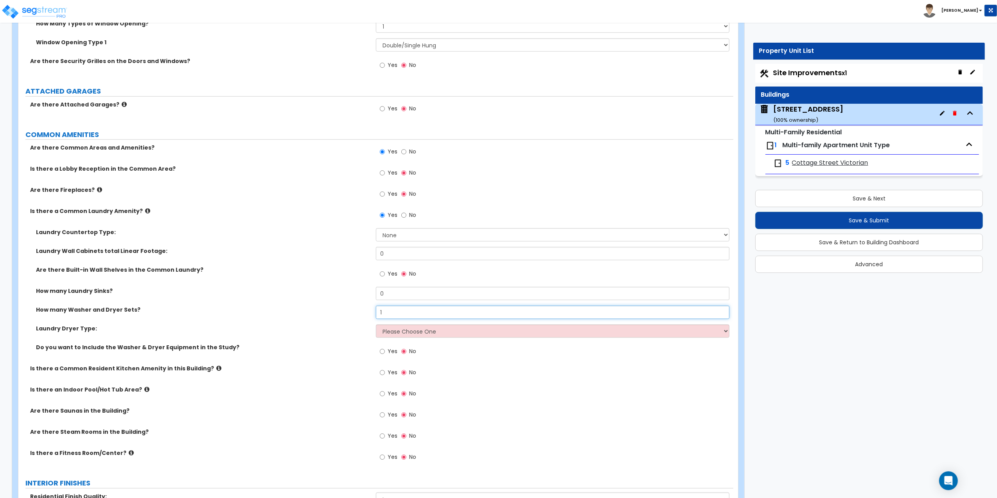
type input "1"
click at [401, 333] on select "Please Choose One Gas Electric" at bounding box center [553, 330] width 354 height 13
select select "2"
click at [376, 326] on select "Please Choose One Gas Electric" at bounding box center [553, 330] width 354 height 13
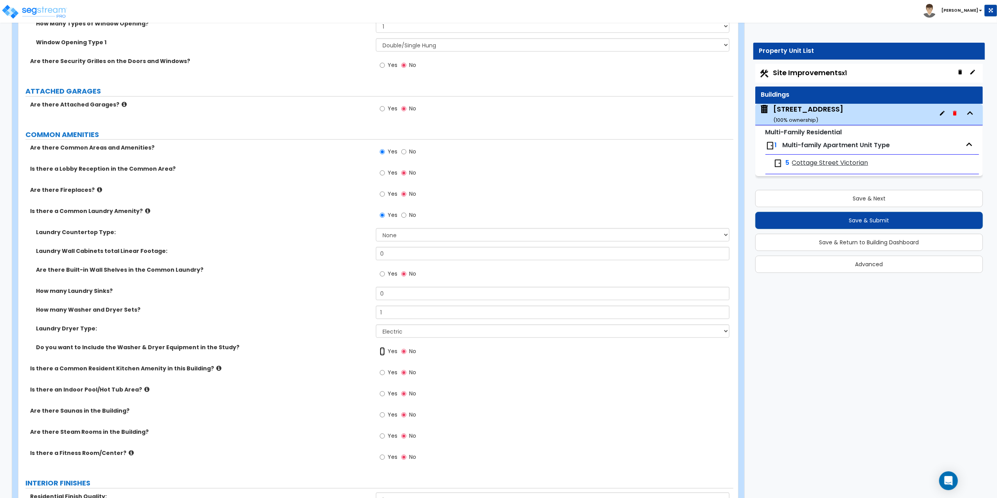
click at [383, 356] on input "Yes" at bounding box center [382, 351] width 5 height 9
radio input "true"
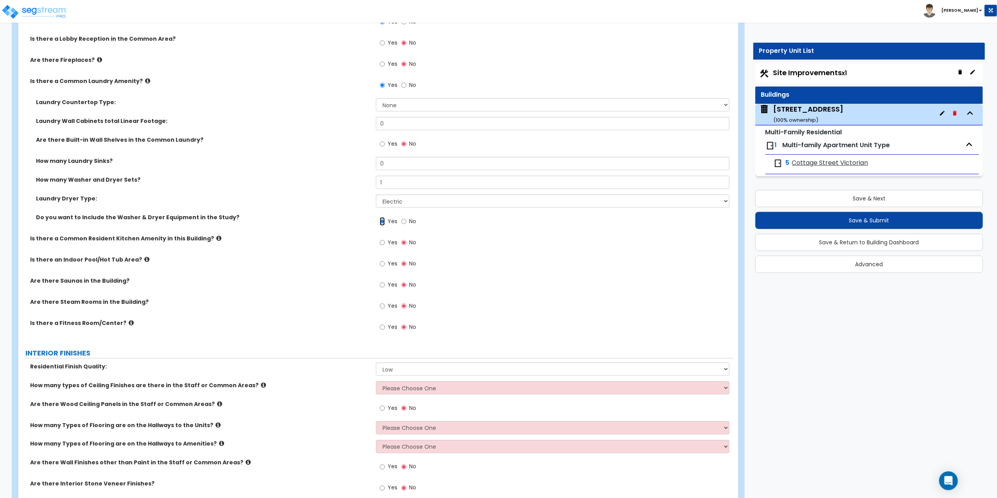
scroll to position [1095, 0]
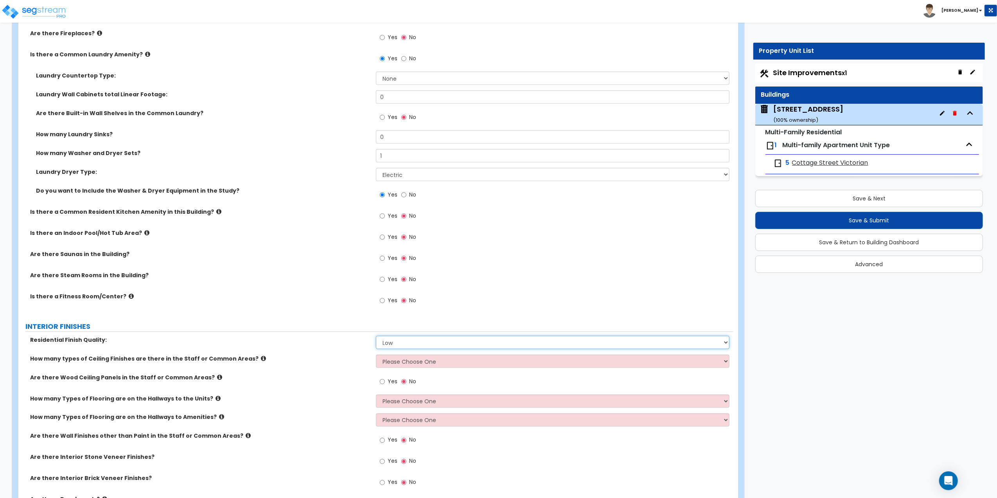
click at [389, 344] on select "Low Average High" at bounding box center [553, 342] width 354 height 13
select select "2"
click at [376, 338] on select "Low Average High" at bounding box center [553, 342] width 354 height 13
click at [394, 361] on select "Please Choose One 1 2 3" at bounding box center [553, 360] width 354 height 13
select select "1"
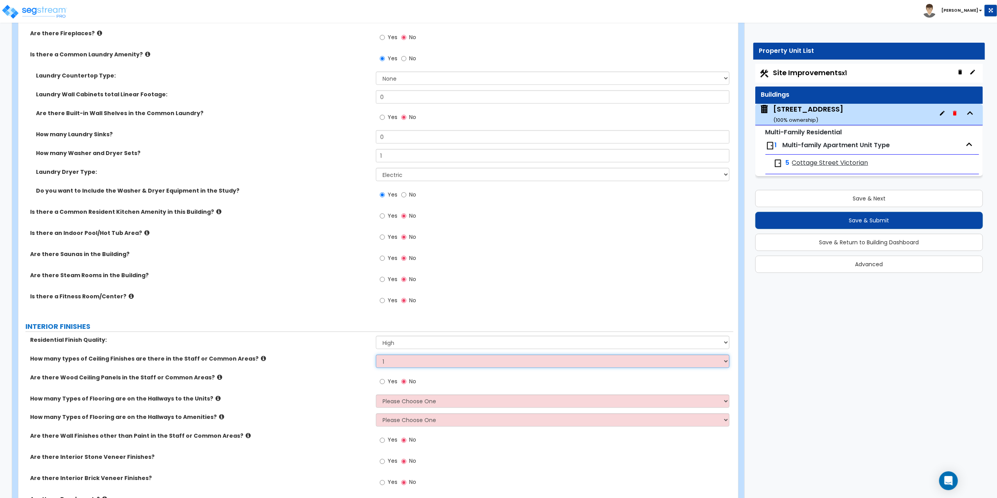
click at [376, 356] on select "Please Choose One 1 2 3" at bounding box center [553, 360] width 354 height 13
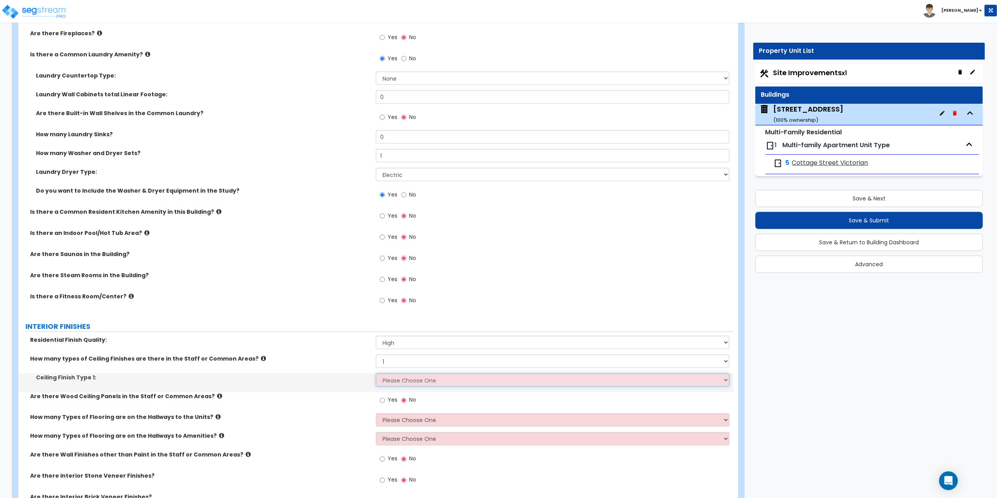
click at [393, 379] on select "Please Choose One Drop Ceiling Drywall Ceiling Open Ceiling" at bounding box center [553, 379] width 354 height 13
select select "2"
click at [376, 375] on select "Please Choose One Drop Ceiling Drywall Ceiling Open Ceiling" at bounding box center [553, 379] width 354 height 13
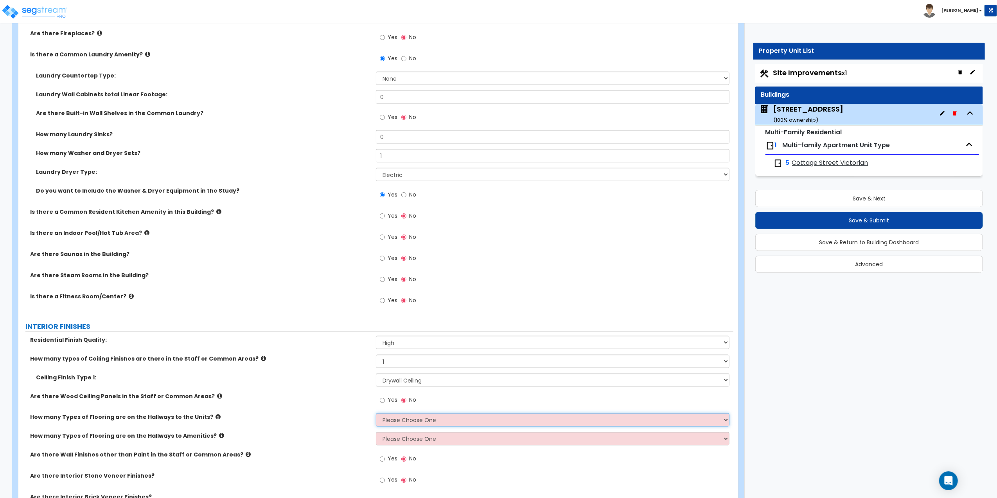
click at [405, 420] on select "Please Choose One 1 2 3" at bounding box center [553, 419] width 354 height 13
select select "1"
click at [376, 415] on select "Please Choose One 1 2 3" at bounding box center [553, 419] width 354 height 13
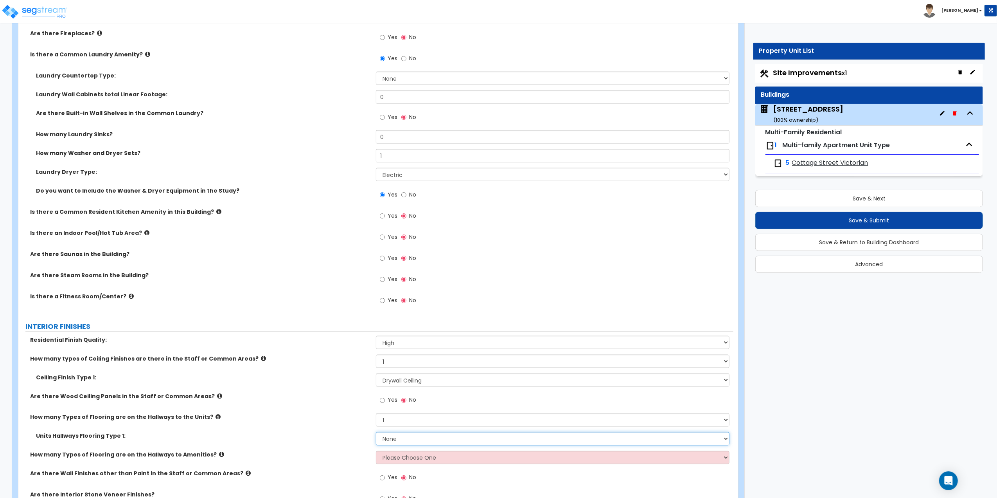
click at [389, 440] on select "None Tile Flooring Hardwood Flooring Resilient Laminate Flooring VCT Flooring S…" at bounding box center [553, 438] width 354 height 13
select select "2"
click at [376, 434] on select "None Tile Flooring Hardwood Flooring Resilient Laminate Flooring VCT Flooring S…" at bounding box center [553, 438] width 354 height 13
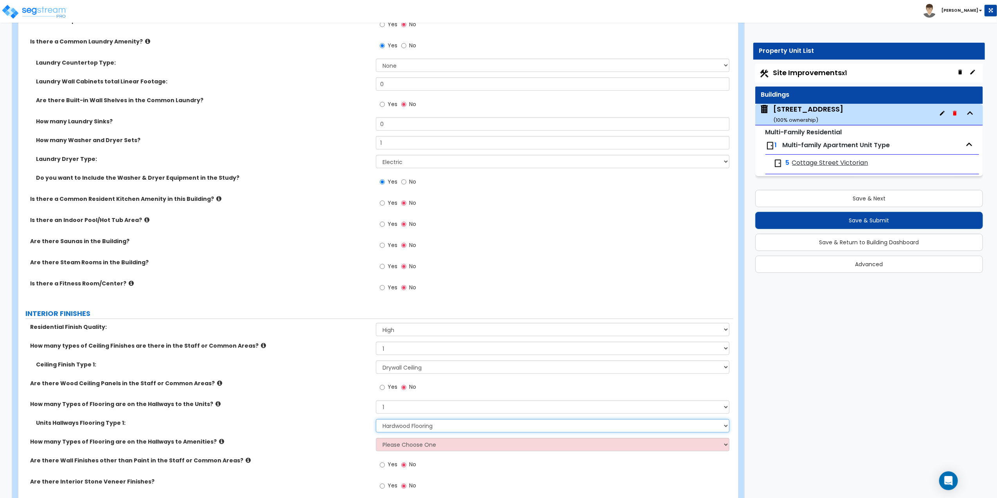
scroll to position [1199, 0]
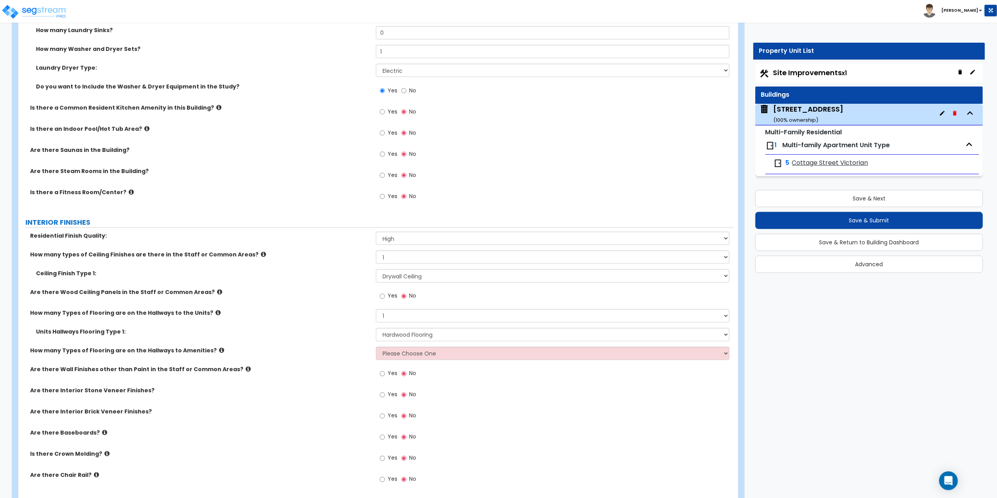
click at [211, 354] on label "How many Types of Flooring are on the Hallways to Amenities?" at bounding box center [200, 351] width 340 height 8
click at [219, 353] on icon at bounding box center [221, 350] width 5 height 6
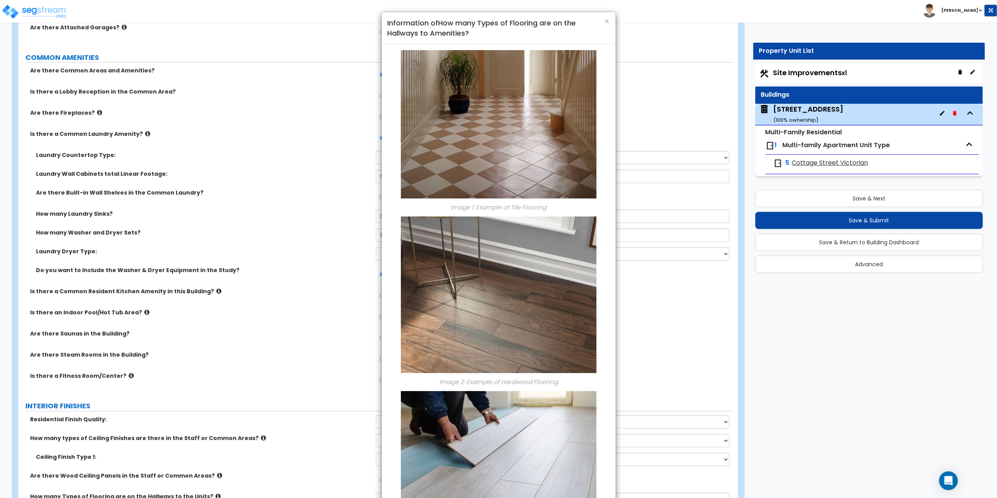
scroll to position [991, 0]
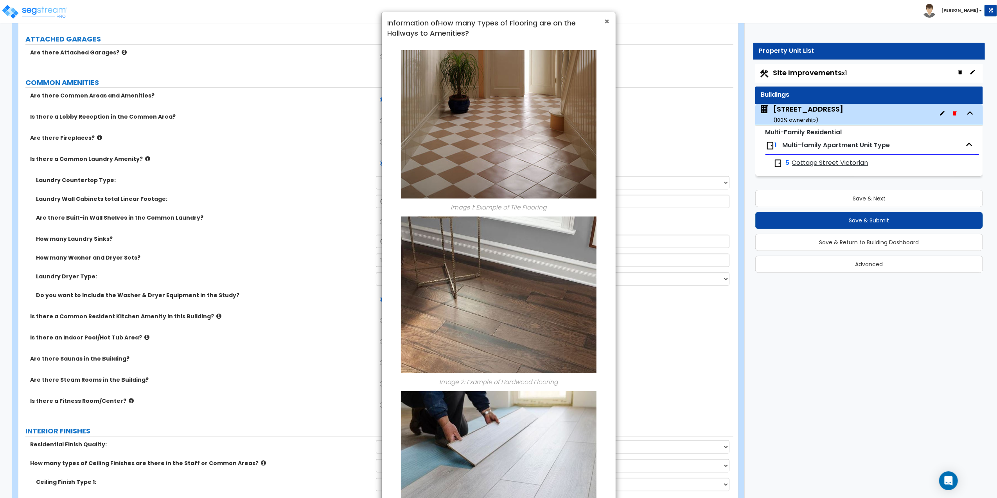
click at [607, 21] on span "×" at bounding box center [607, 21] width 5 height 11
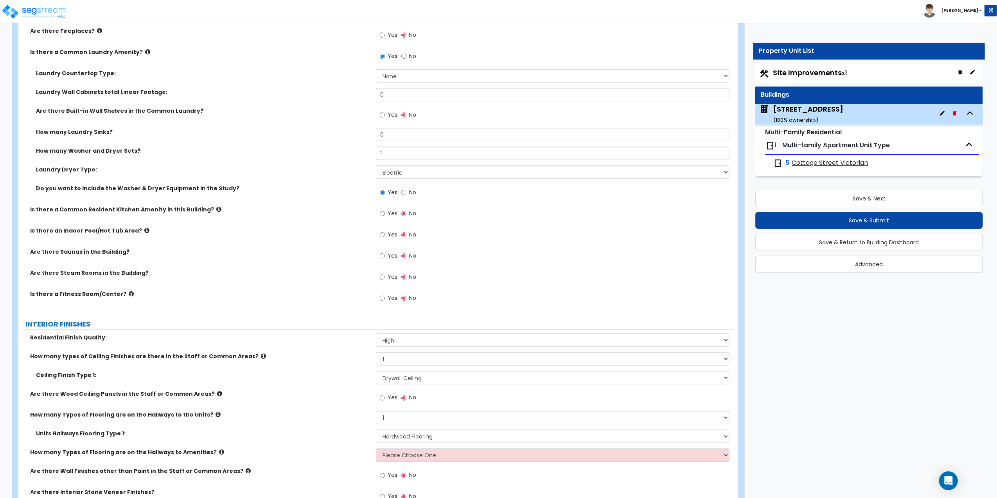
scroll to position [1199, 0]
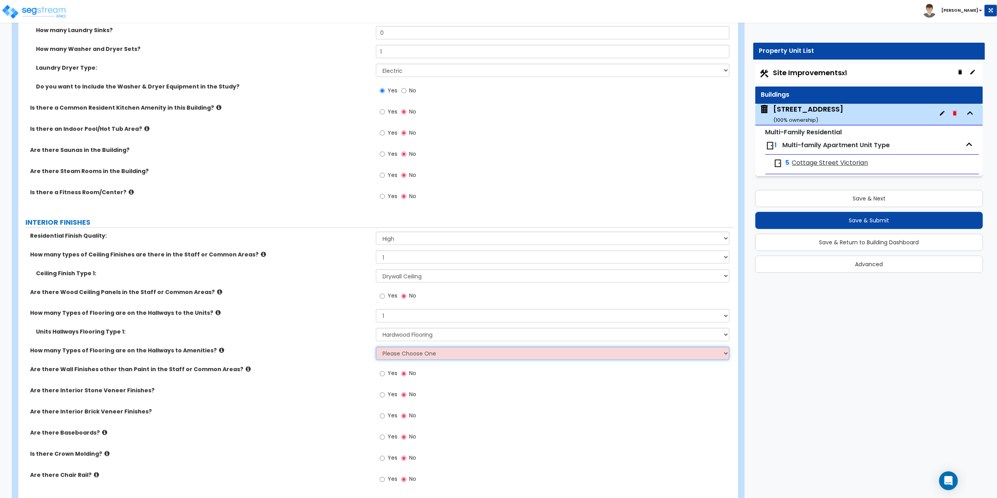
click at [383, 356] on select "Please Choose One 1 2 3" at bounding box center [553, 353] width 354 height 13
select select "1"
click at [376, 348] on select "Please Choose One 1 2 3" at bounding box center [553, 353] width 354 height 13
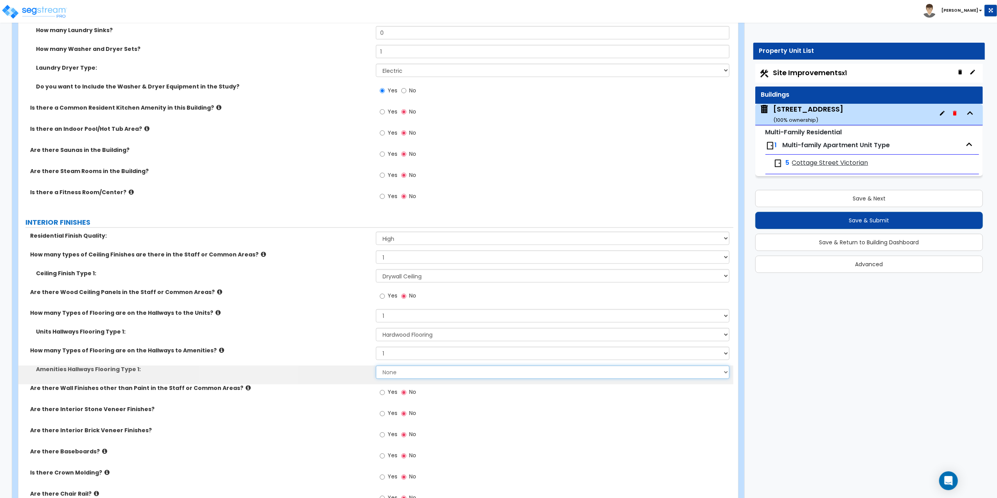
click at [390, 371] on select "None Tile Flooring Hardwood Flooring Resilient Laminate Flooring VCT Flooring S…" at bounding box center [553, 371] width 354 height 13
select select "2"
click at [376, 367] on select "None Tile Flooring Hardwood Flooring Resilient Laminate Flooring VCT Flooring S…" at bounding box center [553, 371] width 354 height 13
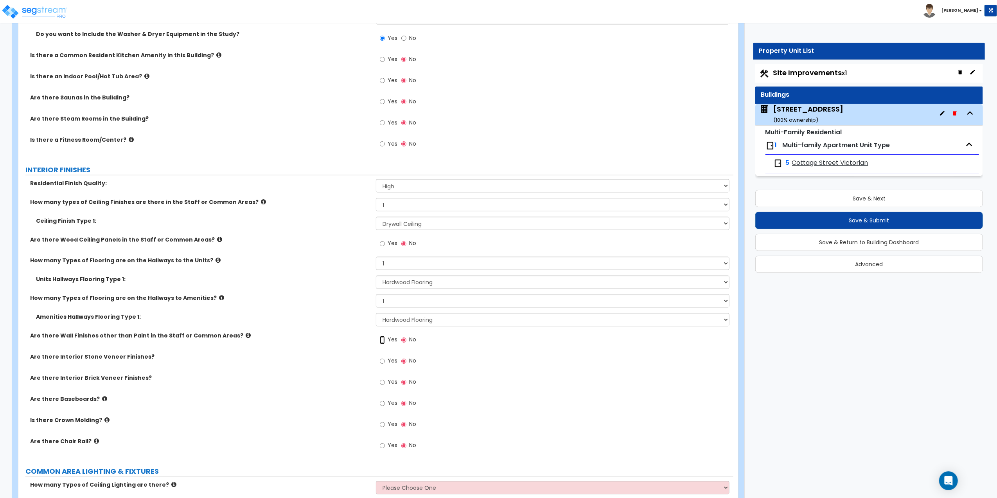
click at [382, 343] on input "Yes" at bounding box center [382, 340] width 5 height 9
radio input "true"
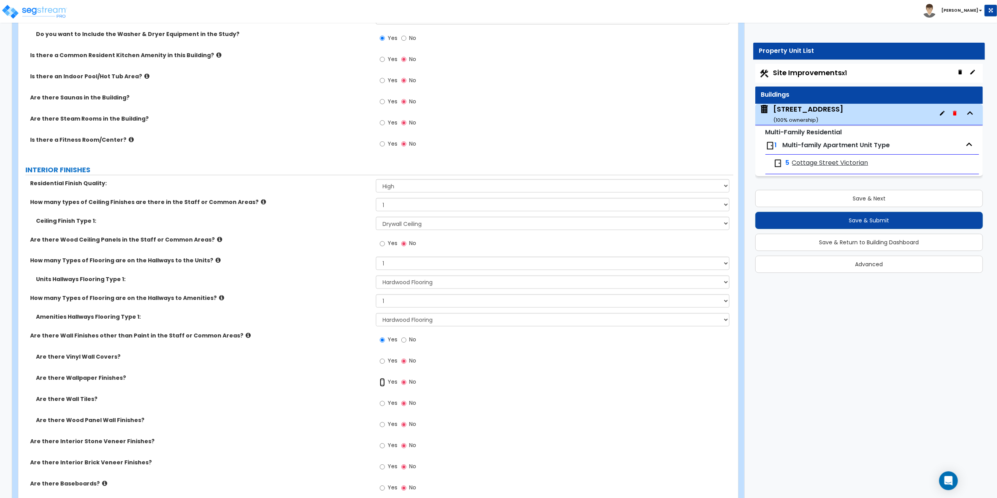
click at [382, 384] on input "Yes" at bounding box center [382, 382] width 5 height 9
radio input "true"
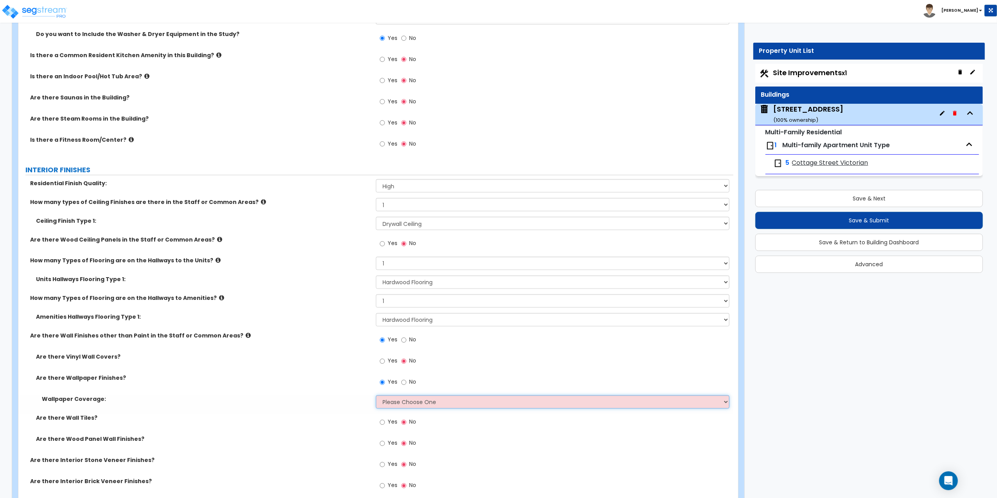
click at [392, 405] on select "Please Choose One Only a Small Portion of Walls are Covered Several Walls are C…" at bounding box center [553, 401] width 354 height 13
select select "4"
click at [376, 397] on select "Please Choose One Only a Small Portion of Walls are Covered Several Walls are C…" at bounding box center [553, 401] width 354 height 13
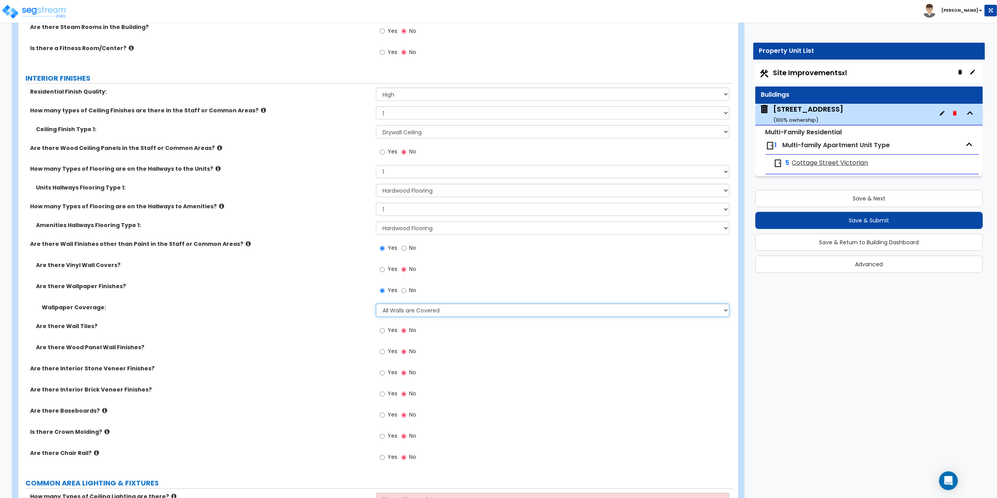
scroll to position [1356, 0]
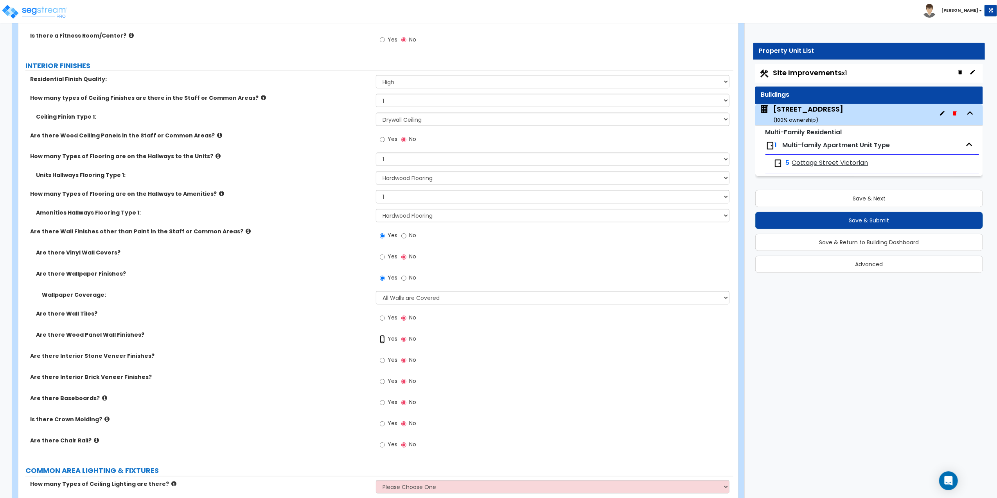
click at [382, 343] on input "Yes" at bounding box center [382, 339] width 5 height 9
radio input "true"
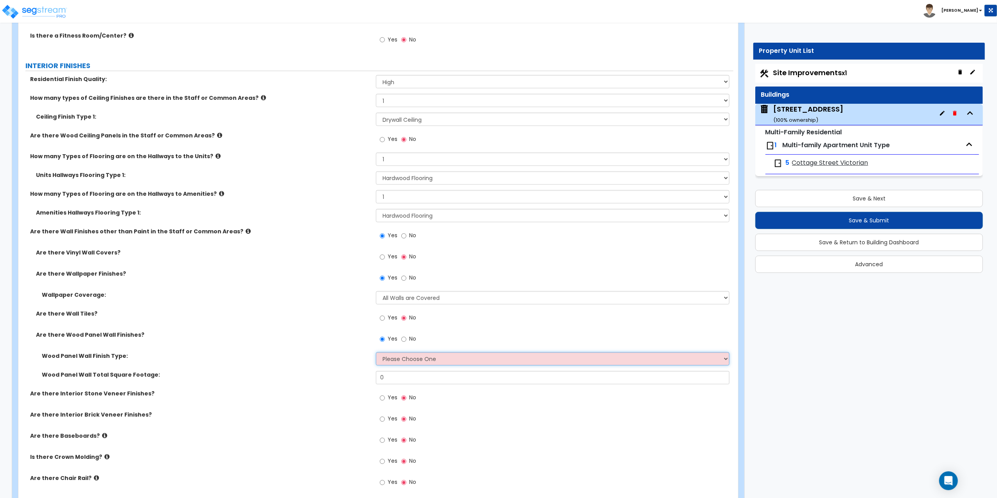
click at [385, 360] on select "Please Choose One Birch Mahogany Oak or Cherry Rosewood Teak I Don't Know, Plea…" at bounding box center [553, 358] width 354 height 13
select select "3"
click at [376, 354] on select "Please Choose One Birch Mahogany Oak or Cherry Rosewood Teak I Don't Know, Plea…" at bounding box center [553, 358] width 354 height 13
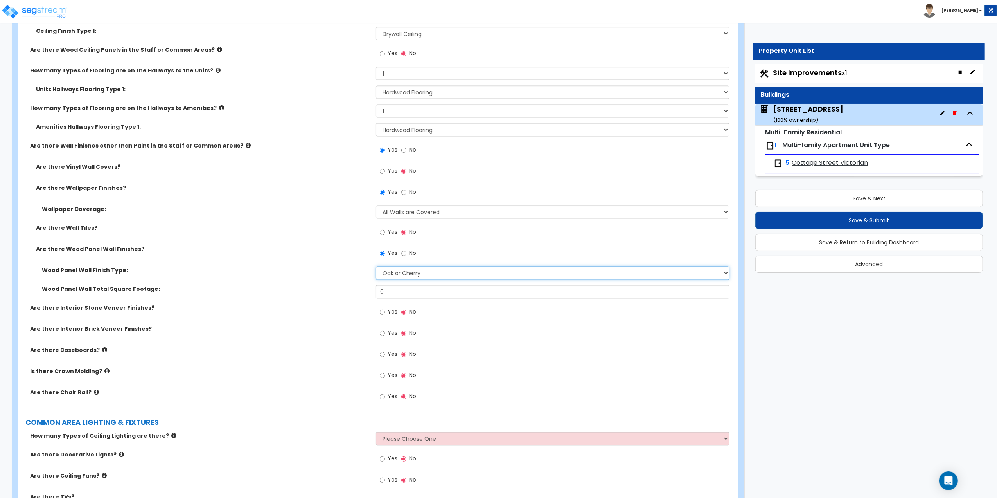
scroll to position [1460, 0]
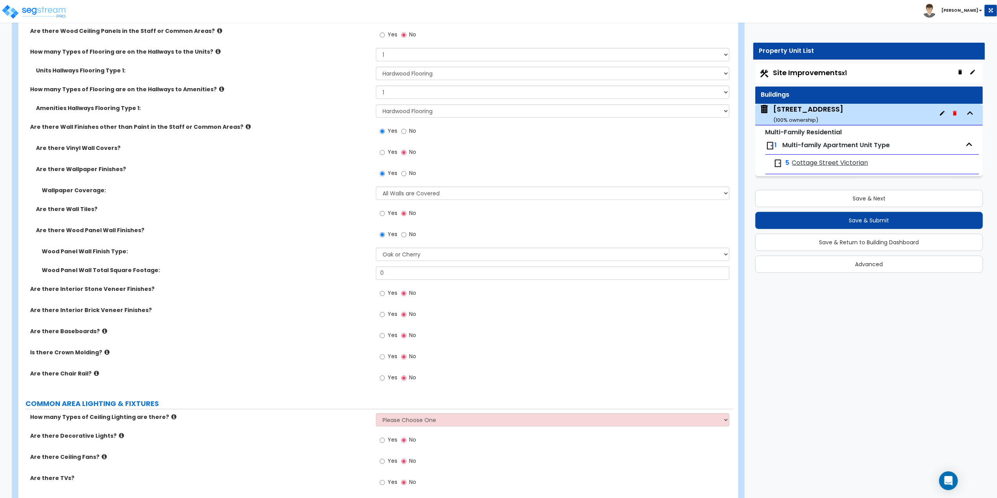
click at [104, 354] on icon at bounding box center [106, 352] width 5 height 6
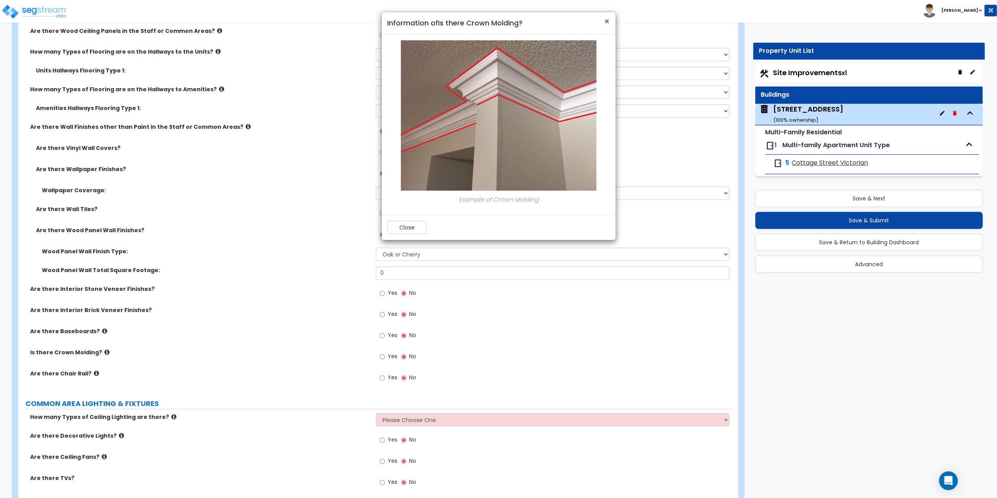
click at [606, 21] on span "×" at bounding box center [607, 21] width 5 height 11
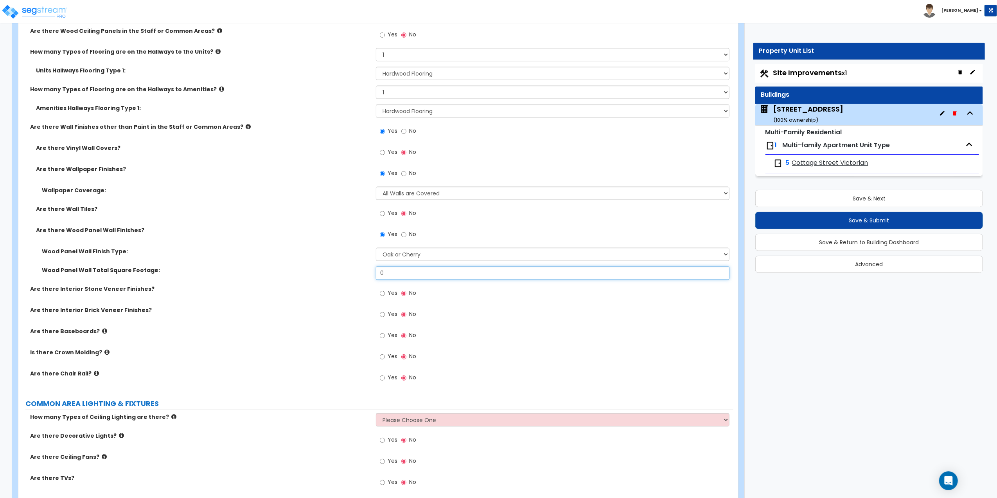
drag, startPoint x: 397, startPoint y: 272, endPoint x: 226, endPoint y: 261, distance: 171.8
click at [226, 261] on div "Wood Panel Wall Finish Type: Please Choose One Birch Mahogany Oak or Cherry Ros…" at bounding box center [375, 267] width 703 height 38
click at [379, 276] on input "62" at bounding box center [553, 272] width 354 height 13
type input "162"
click at [102, 332] on icon at bounding box center [104, 331] width 5 height 6
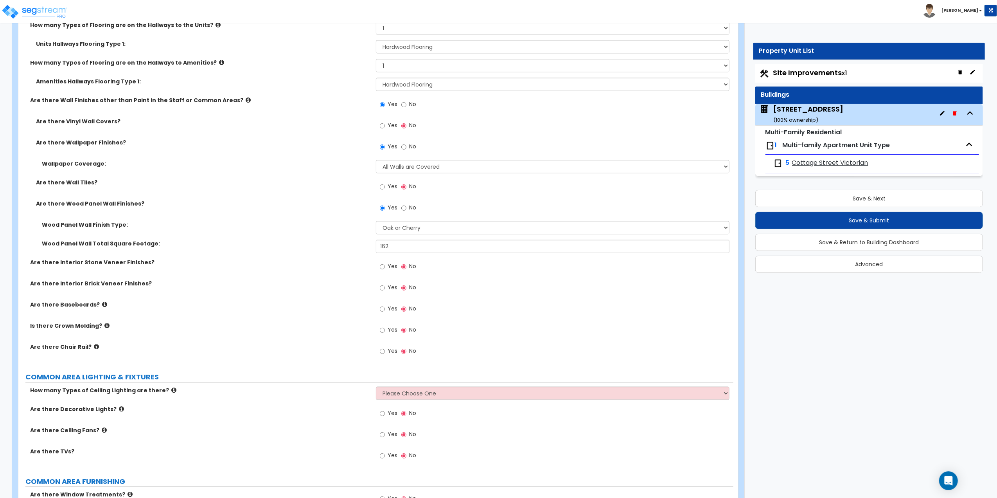
scroll to position [1512, 0]
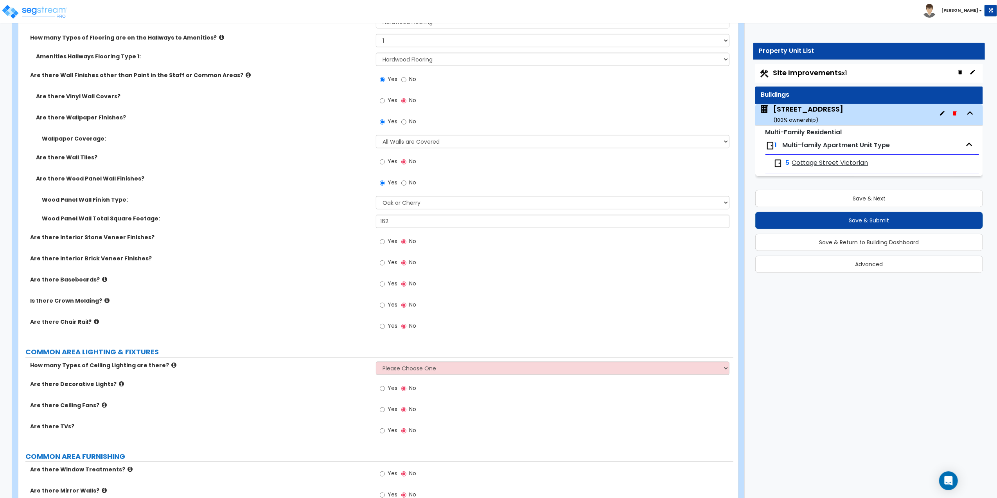
click at [171, 367] on icon at bounding box center [173, 365] width 5 height 6
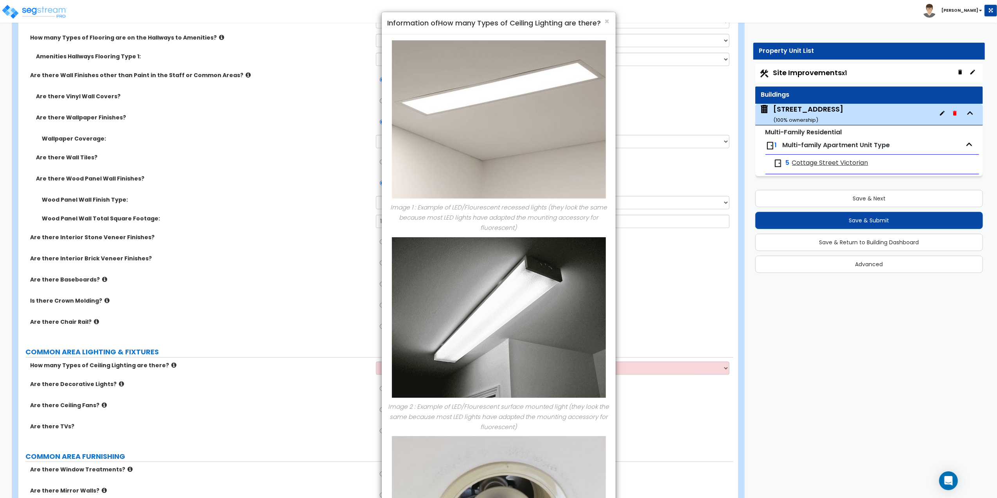
click at [165, 367] on div "× Information of How many Types of Ceiling Lighting are there? Image 1 : Exampl…" at bounding box center [498, 249] width 997 height 498
click at [188, 373] on div "× Information of How many Types of Ceiling Lighting are there? Image 1 : Exampl…" at bounding box center [498, 249] width 997 height 498
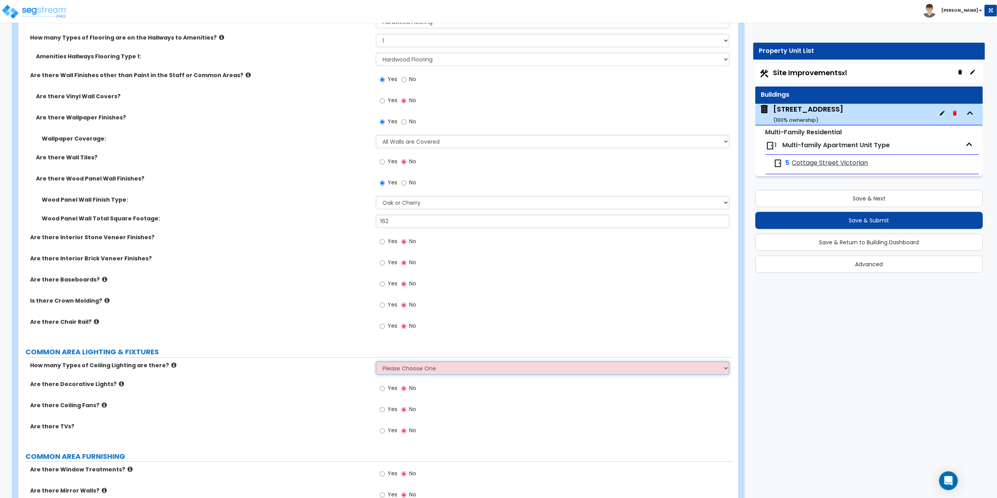
click at [451, 370] on select "Please Choose One 1 2 3" at bounding box center [553, 367] width 354 height 13
select select "2"
click at [376, 363] on select "Please Choose One 1 2 3" at bounding box center [553, 367] width 354 height 13
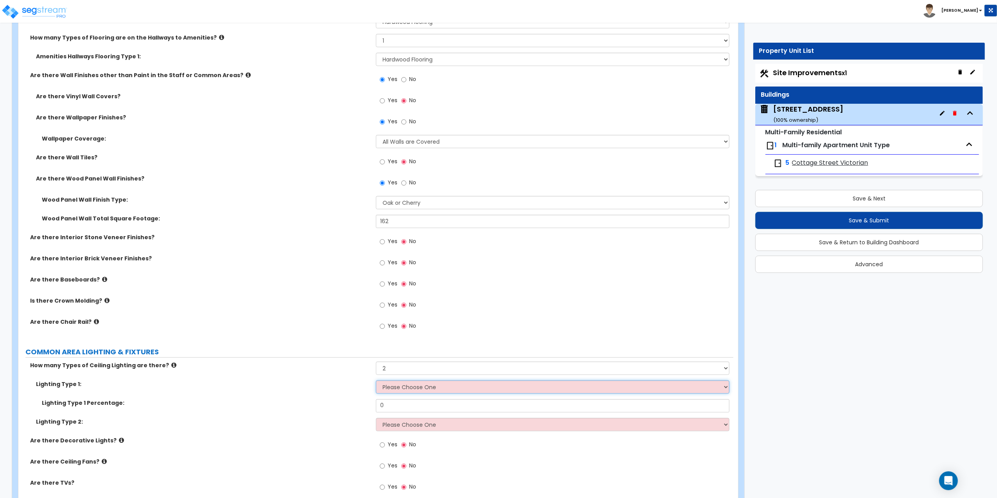
click at [414, 389] on select "Please Choose One LED Surface-Mounted LED Recessed Fluorescent Surface-Mounted …" at bounding box center [553, 386] width 354 height 13
select select "3"
click at [376, 381] on select "Please Choose One LED Surface-Mounted LED Recessed Fluorescent Surface-Mounted …" at bounding box center [553, 386] width 354 height 13
click at [416, 406] on input "0" at bounding box center [553, 405] width 354 height 13
drag, startPoint x: 384, startPoint y: 407, endPoint x: 366, endPoint y: 407, distance: 17.6
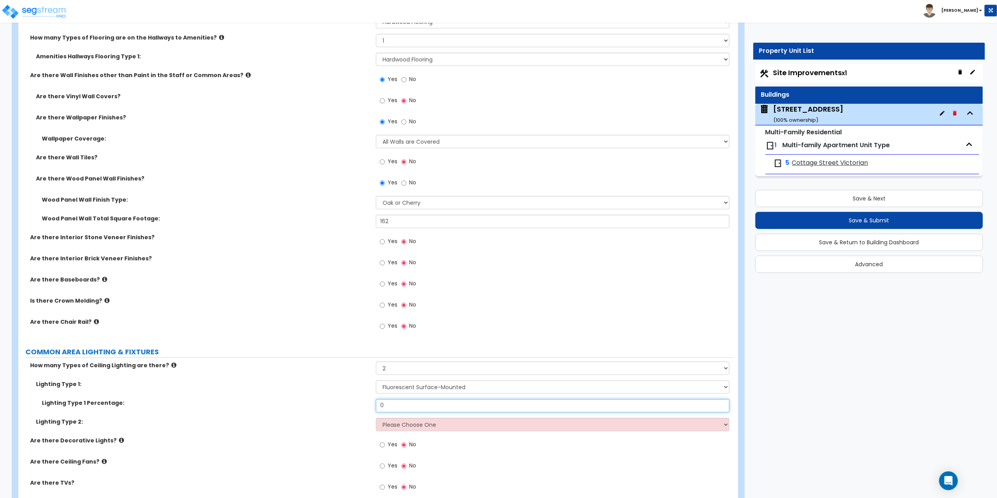
click at [366, 407] on div "Lighting Type 1 Percentage: 0" at bounding box center [375, 408] width 715 height 19
type input "1"
click at [397, 426] on select "Please Choose One LED Surface-Mounted LED Recessed Fluorescent Surface-Mounted …" at bounding box center [553, 423] width 354 height 13
click at [395, 365] on select "Please Choose One 1 2 3" at bounding box center [553, 367] width 354 height 13
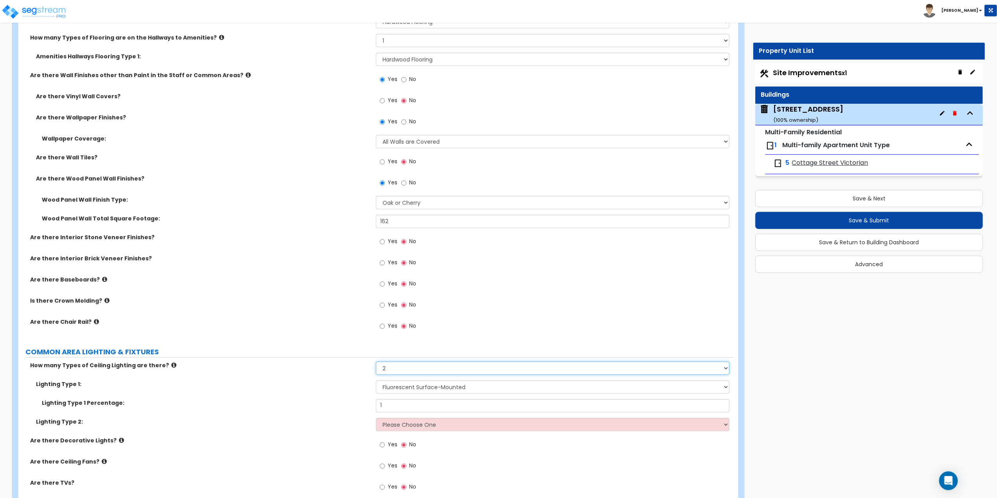
select select "1"
click at [376, 363] on select "Please Choose One 1 2 3" at bounding box center [553, 367] width 354 height 13
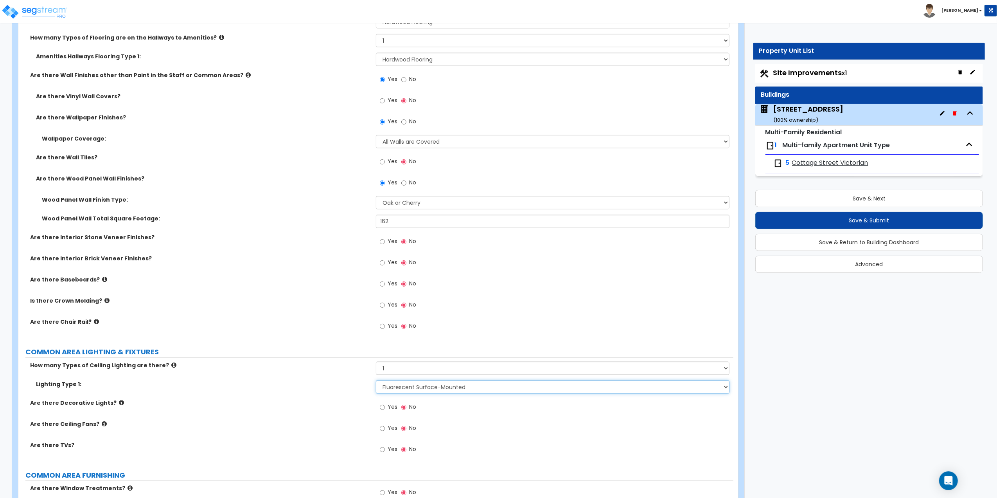
click at [392, 387] on select "Please Choose One LED Surface-Mounted LED Recessed Fluorescent Surface-Mounted …" at bounding box center [553, 386] width 354 height 13
click at [384, 411] on input "Yes" at bounding box center [382, 407] width 5 height 9
radio input "true"
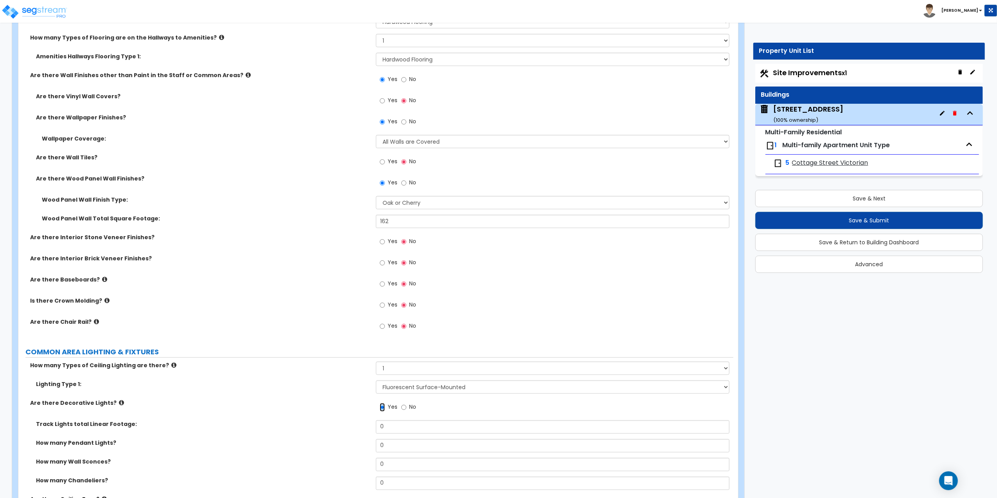
scroll to position [1565, 0]
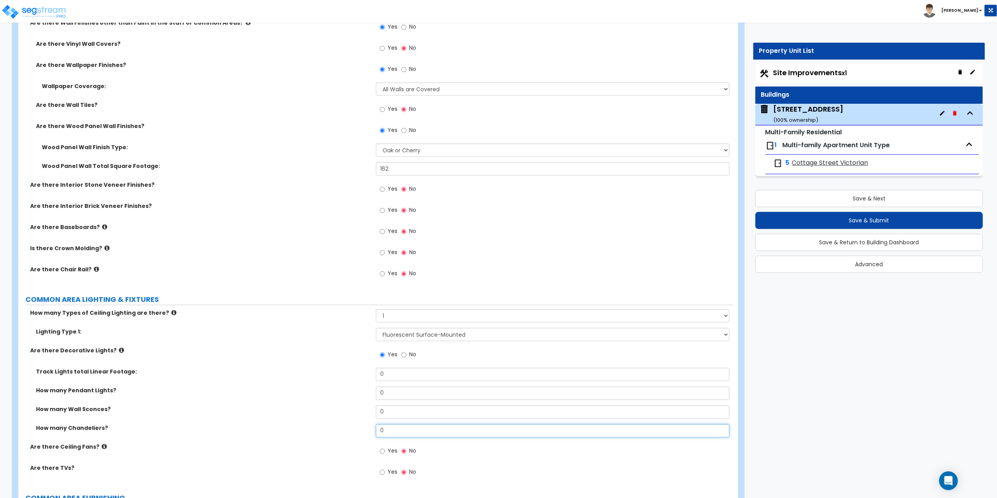
drag, startPoint x: 401, startPoint y: 428, endPoint x: 265, endPoint y: 415, distance: 136.8
click at [268, 417] on div "Track Lights total Linear Footage: 0 How many Pendant Lights? 0 How many Wall S…" at bounding box center [375, 404] width 703 height 75
type input "1"
click at [246, 359] on div "Are there Decorative Lights? Yes No" at bounding box center [375, 356] width 715 height 21
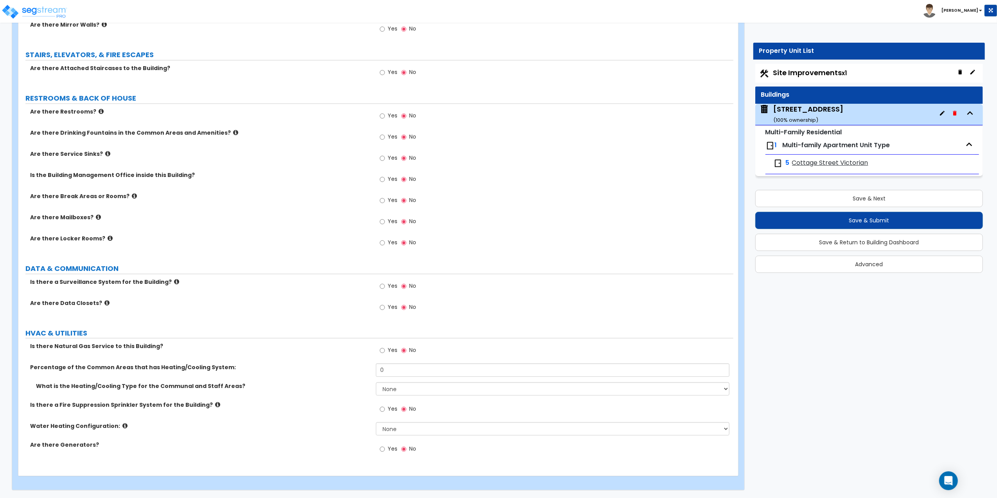
scroll to position [2075, 0]
click at [381, 348] on input "Yes" at bounding box center [382, 350] width 5 height 9
click at [403, 348] on input "No" at bounding box center [403, 350] width 5 height 9
radio input "false"
radio input "true"
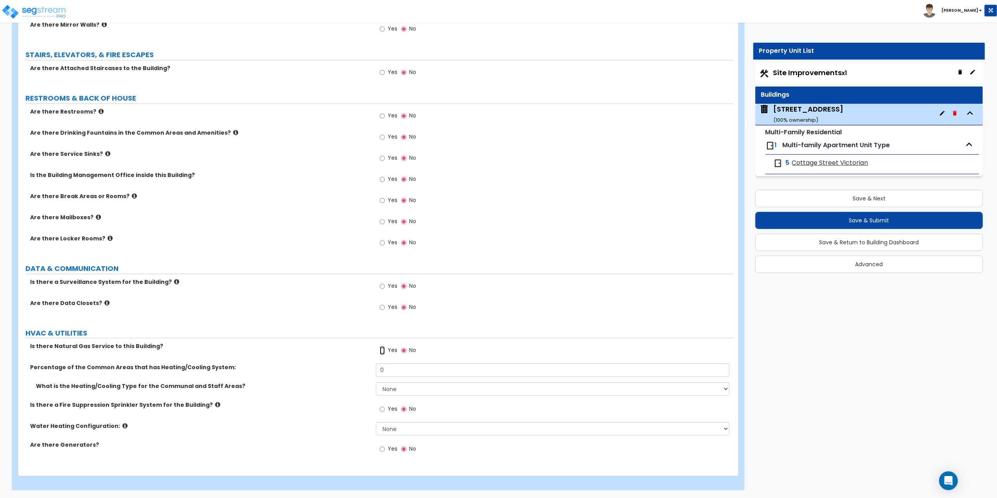
click at [381, 349] on input "Yes" at bounding box center [382, 350] width 5 height 9
radio input "true"
click at [408, 371] on input "0" at bounding box center [553, 369] width 354 height 13
click at [408, 388] on select "None Heat Only Centralized Heating & Cooling Thru Wall Air Conditioners Mini Sp…" at bounding box center [553, 388] width 354 height 13
select select "1"
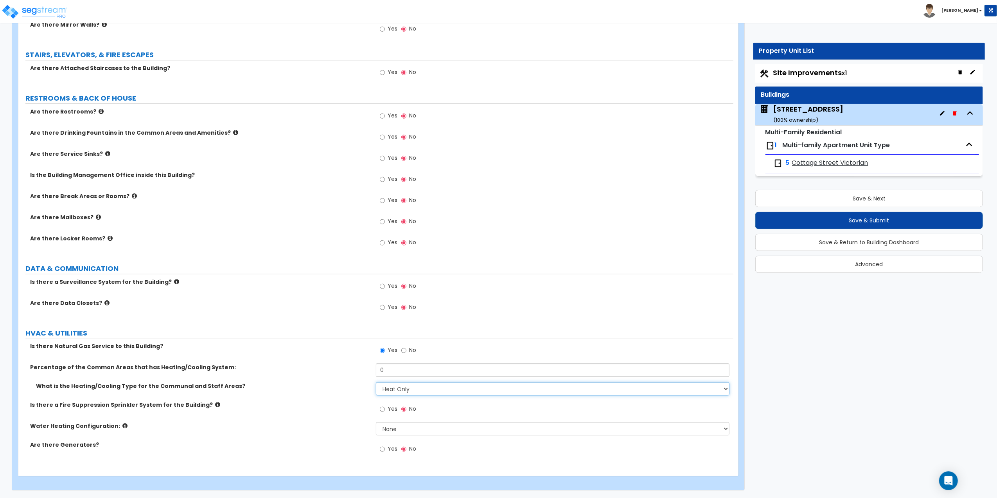
click at [376, 382] on select "None Heat Only Centralized Heating & Cooling Thru Wall Air Conditioners Mini Sp…" at bounding box center [553, 388] width 354 height 13
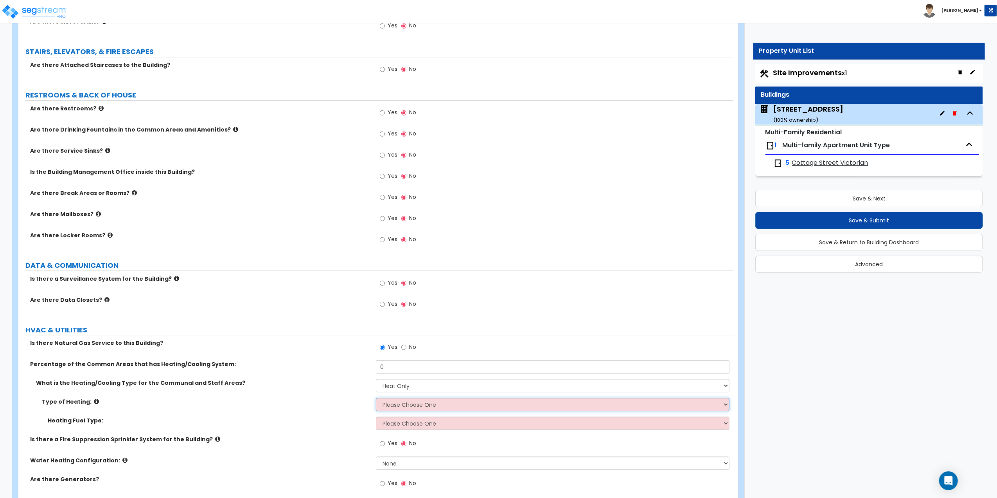
click at [424, 407] on select "Please Choose One Wall Heater Electric Baseboard Heater Hydronic Heating Radian…" at bounding box center [553, 403] width 354 height 13
select select "2"
click at [376, 400] on select "Please Choose One Wall Heater Electric Baseboard Heater Hydronic Heating Radian…" at bounding box center [553, 403] width 354 height 13
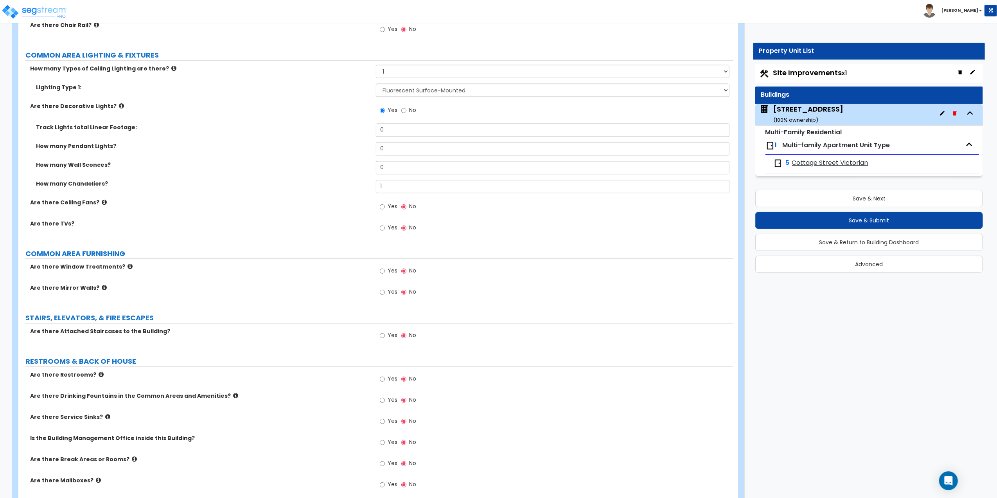
scroll to position [1781, 0]
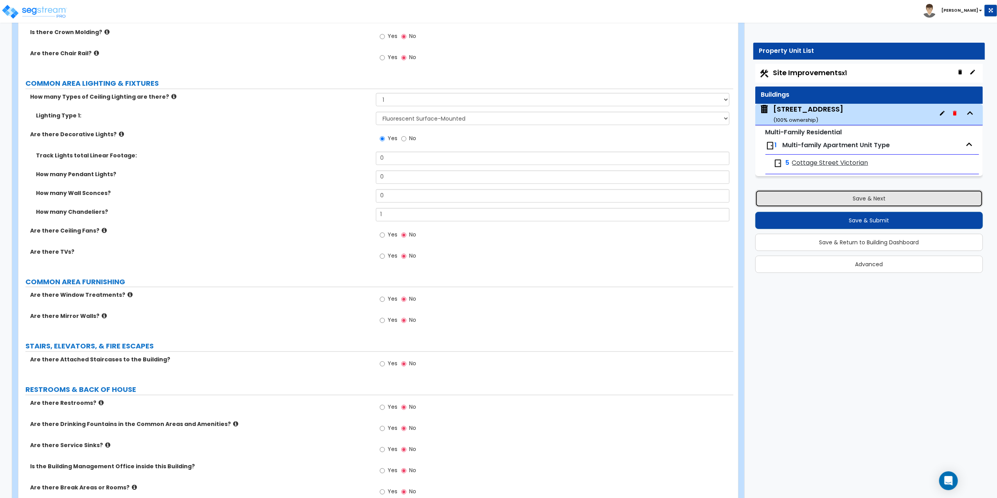
click at [815, 203] on button "Save & Next" at bounding box center [869, 198] width 228 height 17
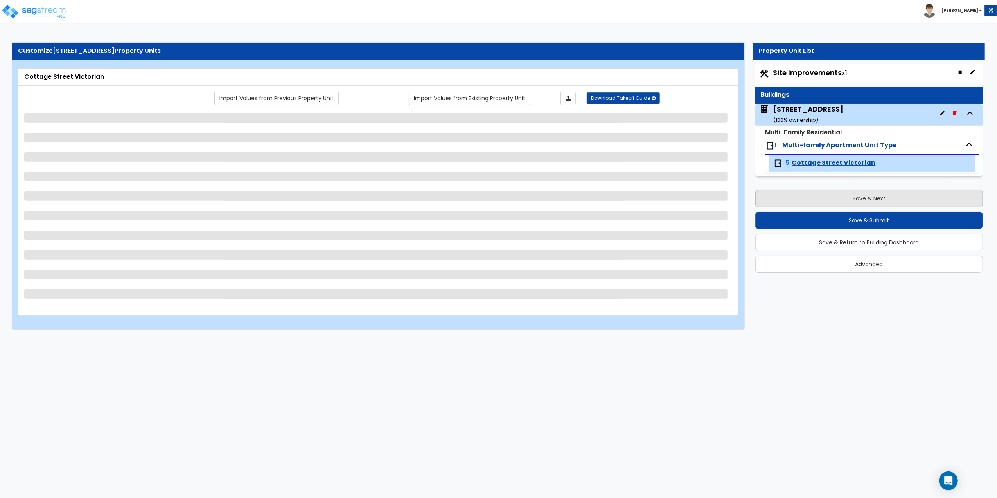
scroll to position [0, 0]
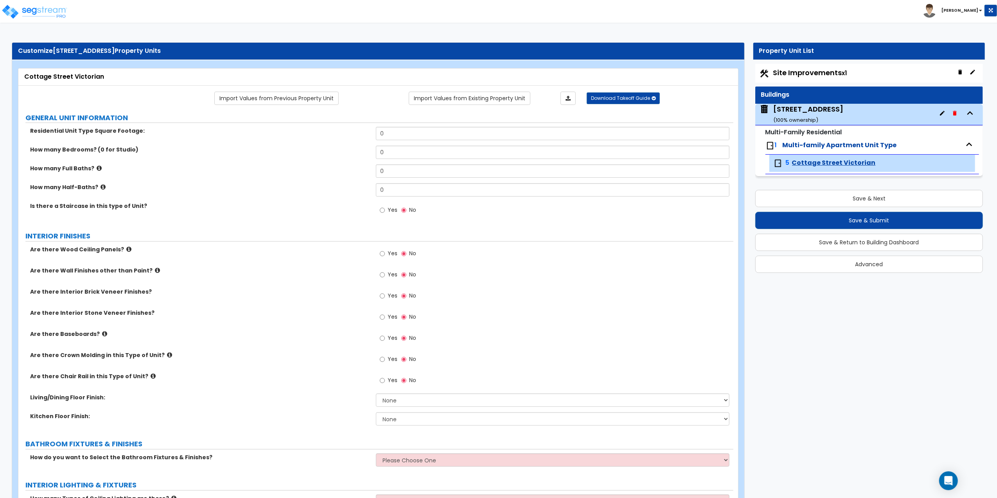
drag, startPoint x: 161, startPoint y: 77, endPoint x: 155, endPoint y: 78, distance: 6.1
click at [161, 77] on div "Cottage Street Victorian" at bounding box center [378, 76] width 708 height 9
click at [852, 204] on button "Save & Next" at bounding box center [869, 198] width 228 height 17
select select "2"
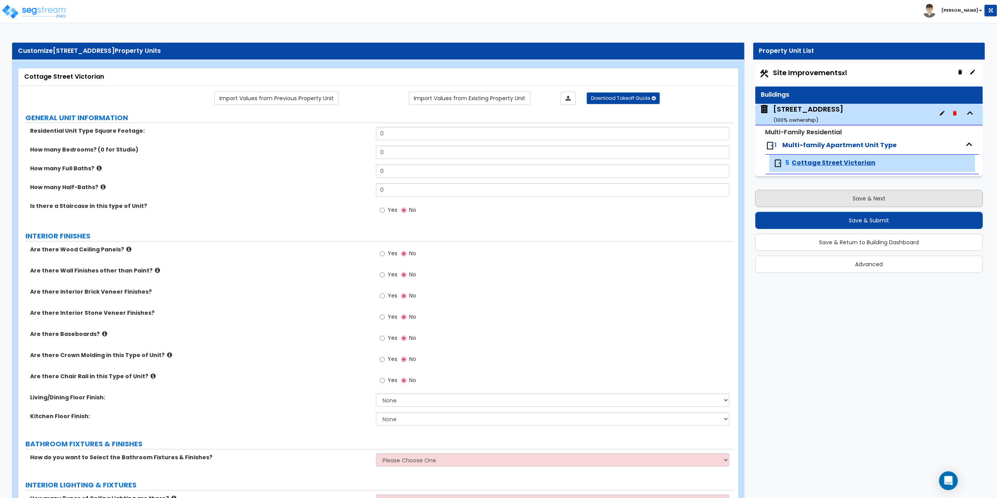
select select "2"
select select "1"
select select "3"
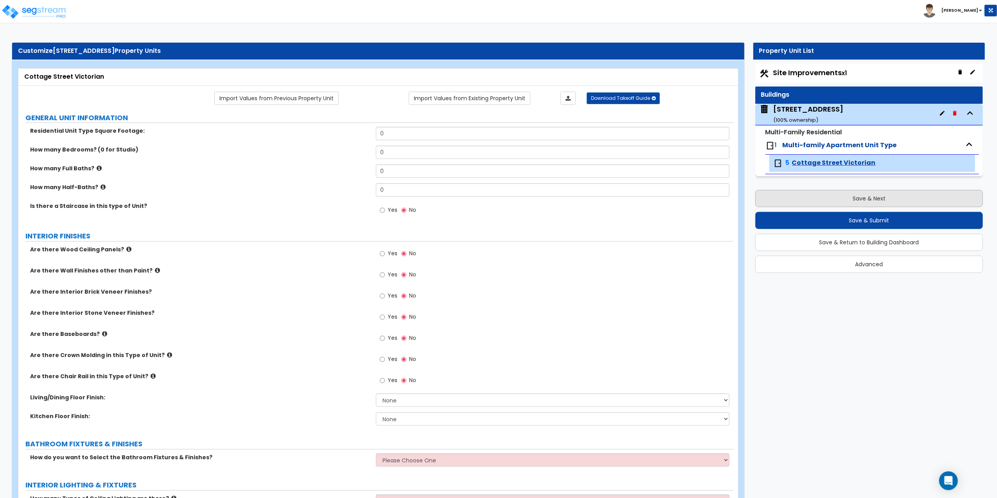
select select "2"
select select "1"
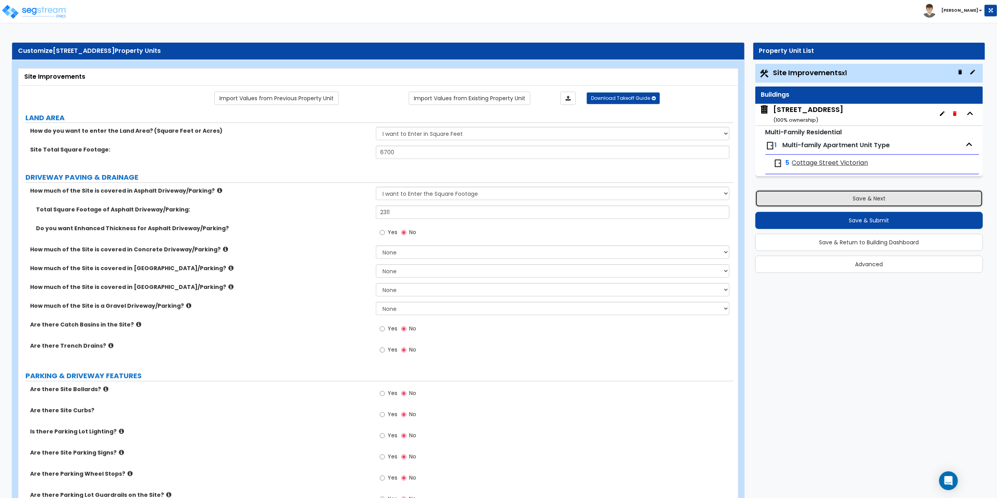
click at [841, 202] on button "Save & Next" at bounding box center [869, 198] width 228 height 17
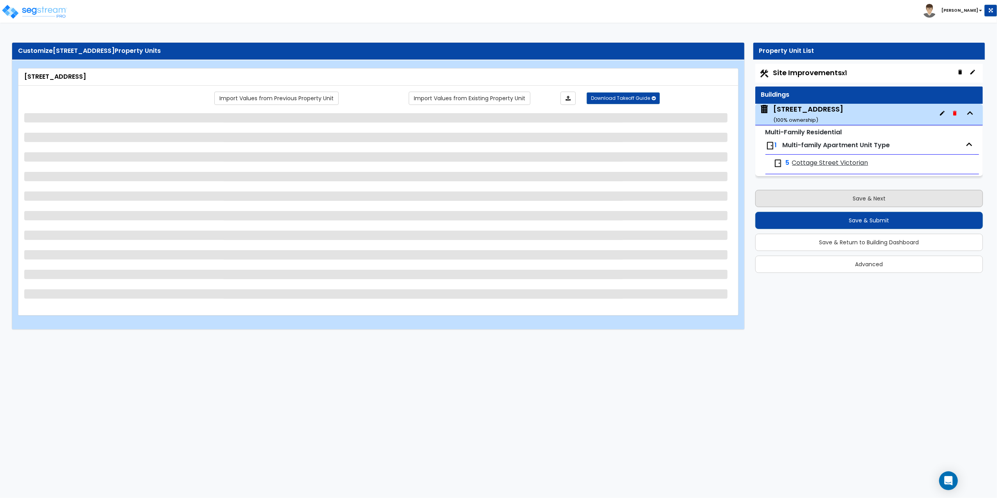
select select "7"
select select "1"
select select "4"
select select "1"
select select "2"
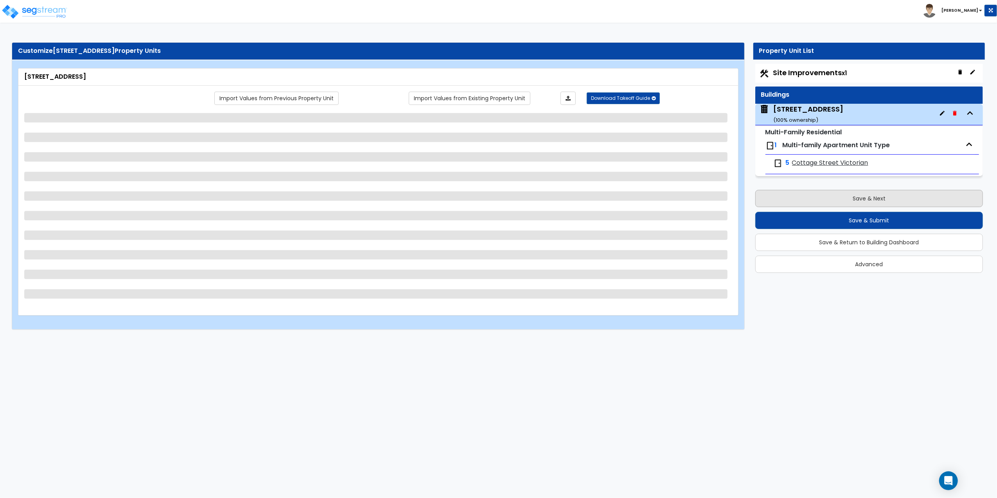
select select "1"
select select "3"
select select "1"
select select "3"
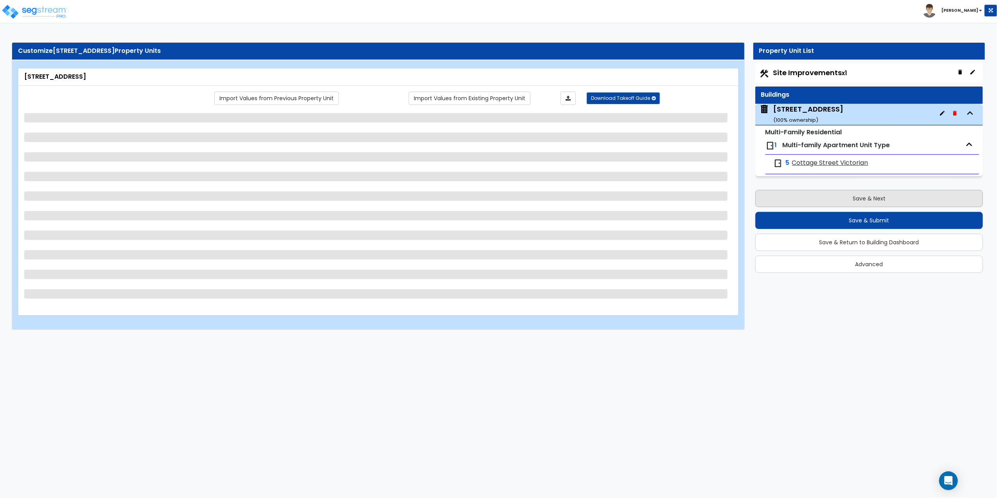
select select "2"
select select "1"
select select "2"
select select "1"
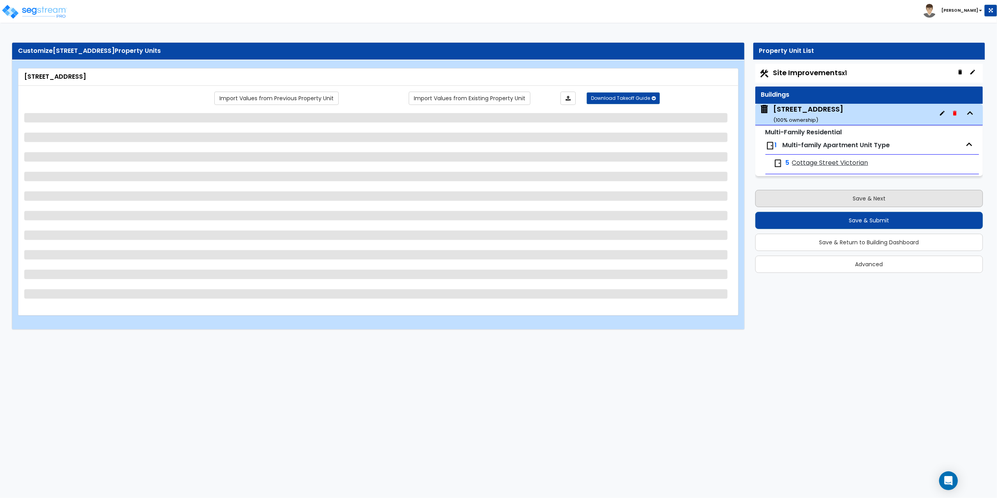
select select "2"
select select "1"
select select "2"
select select "4"
select select "3"
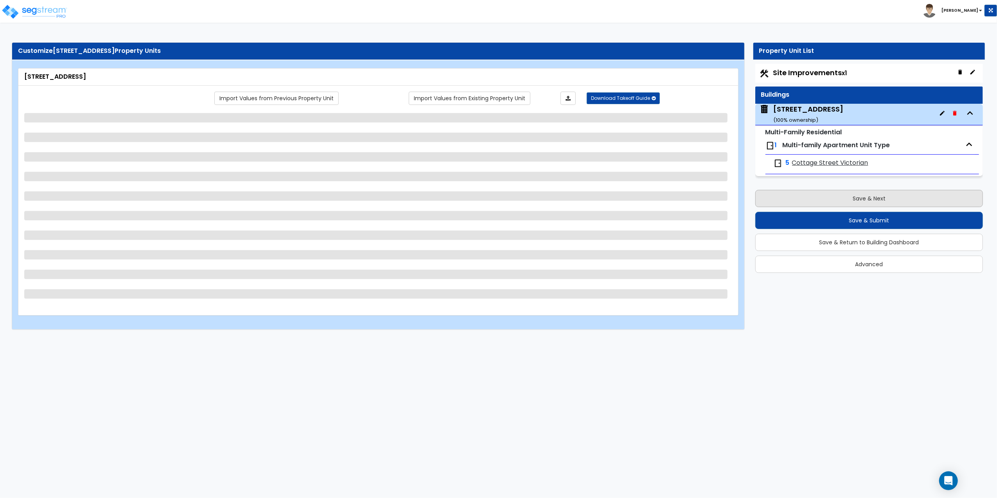
select select "1"
select select "3"
select select "1"
select select "2"
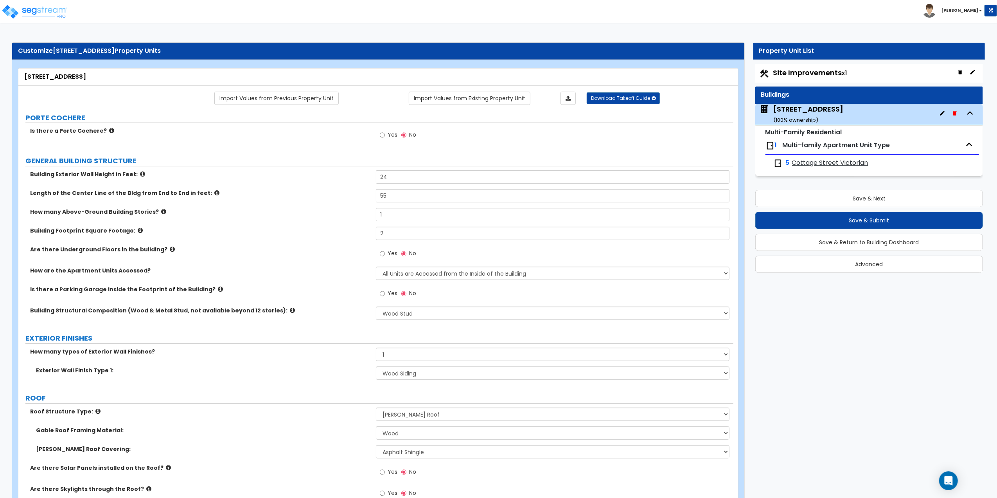
click at [775, 162] on img at bounding box center [777, 162] width 9 height 9
click at [825, 202] on button "Save & Next" at bounding box center [869, 198] width 228 height 17
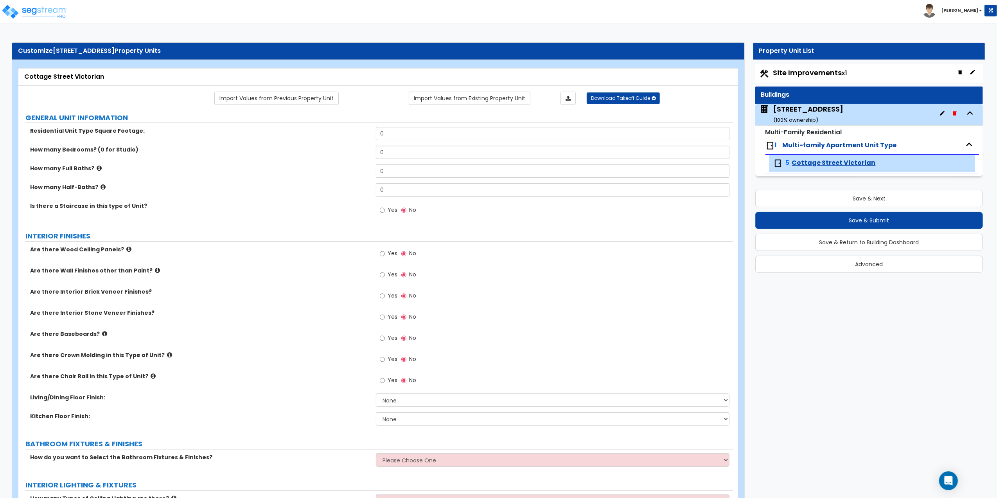
click at [813, 166] on span "Cottage Street Victorian" at bounding box center [834, 162] width 84 height 9
click at [940, 113] on icon "button" at bounding box center [942, 113] width 6 height 6
click at [799, 165] on span "Cottage Street Victorian" at bounding box center [834, 162] width 84 height 9
click at [778, 161] on img at bounding box center [777, 162] width 9 height 9
click at [977, 241] on button "Save & Return to Building Dashboard" at bounding box center [869, 242] width 228 height 17
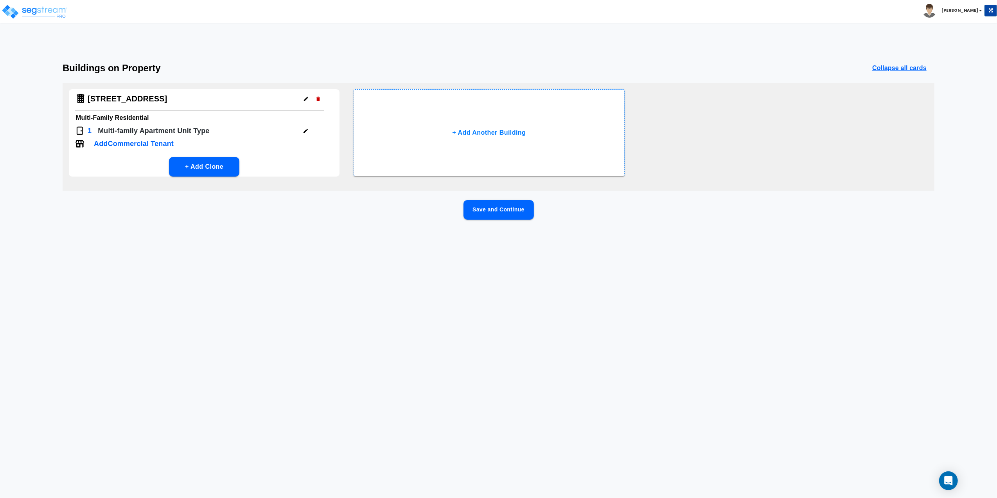
click at [80, 129] on img at bounding box center [79, 130] width 9 height 9
click at [305, 130] on icon "button" at bounding box center [306, 131] width 6 height 6
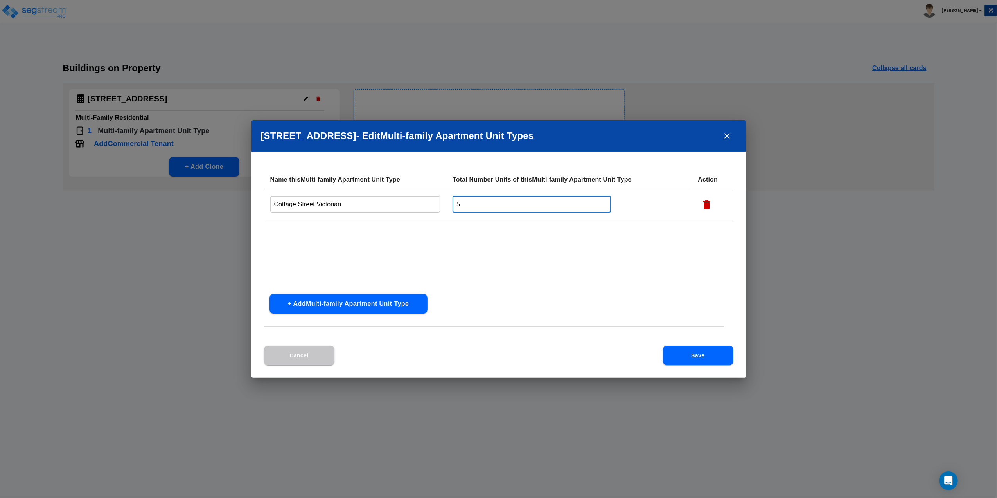
click at [516, 207] on input "5" at bounding box center [532, 204] width 158 height 17
drag, startPoint x: 472, startPoint y: 203, endPoint x: 437, endPoint y: 205, distance: 34.5
click at [437, 205] on tr "Cottage Street Victorian ​ 5 ​" at bounding box center [498, 204] width 469 height 31
type input "1"
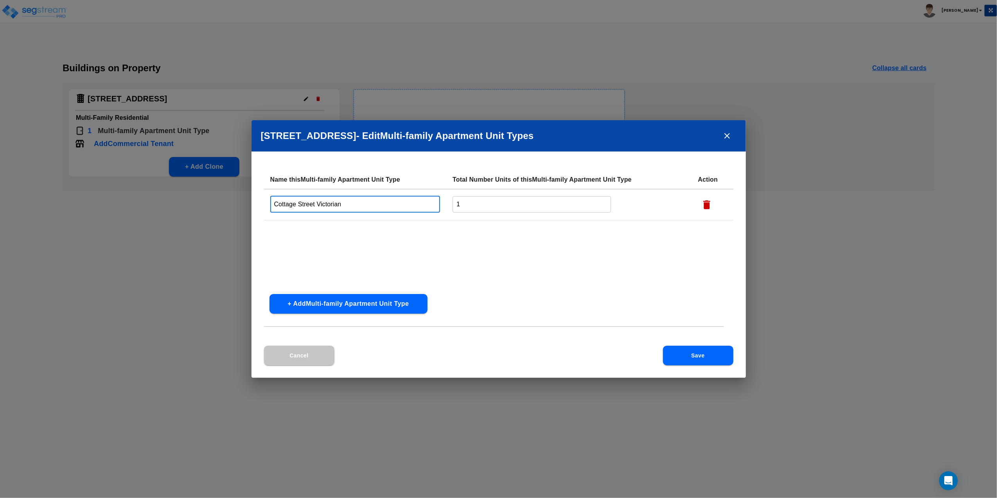
drag, startPoint x: 361, startPoint y: 208, endPoint x: 133, endPoint y: 194, distance: 228.1
click at [133, 194] on div "[STREET_ADDRESS] - Edit Multi-family Apartment Unit Type s Name this Multi-fami…" at bounding box center [498, 249] width 997 height 498
type input "Unit #1"
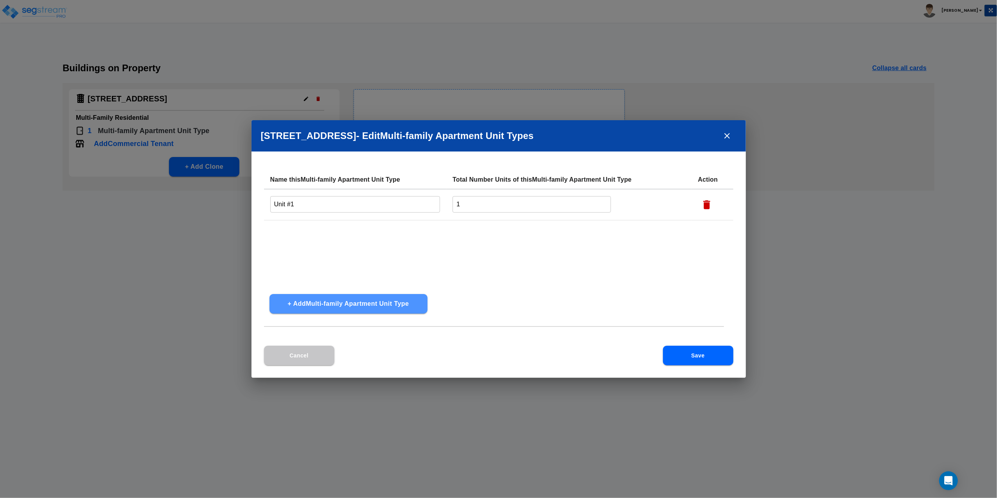
click at [341, 302] on button "+ Add Multi-family Apartment Unit Type" at bounding box center [349, 304] width 158 height 20
click at [315, 237] on input "text" at bounding box center [355, 235] width 170 height 17
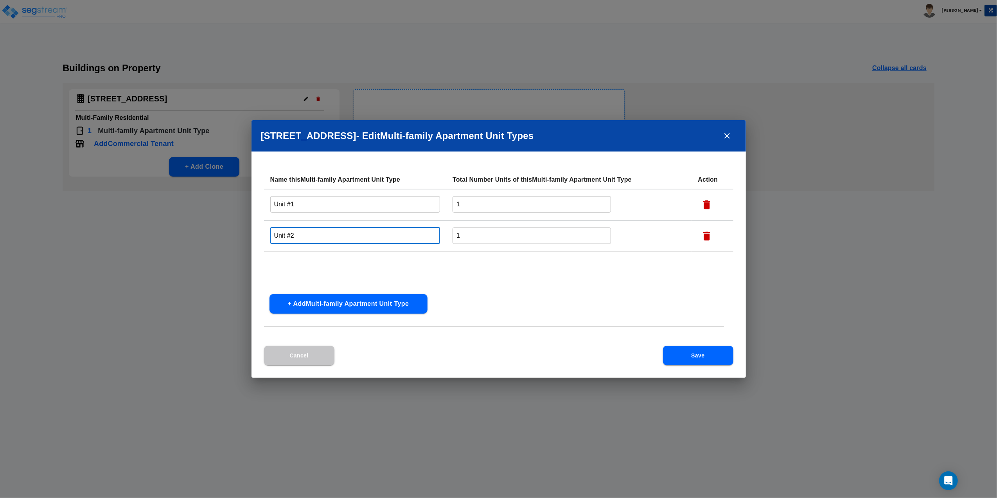
type input "Unit #2"
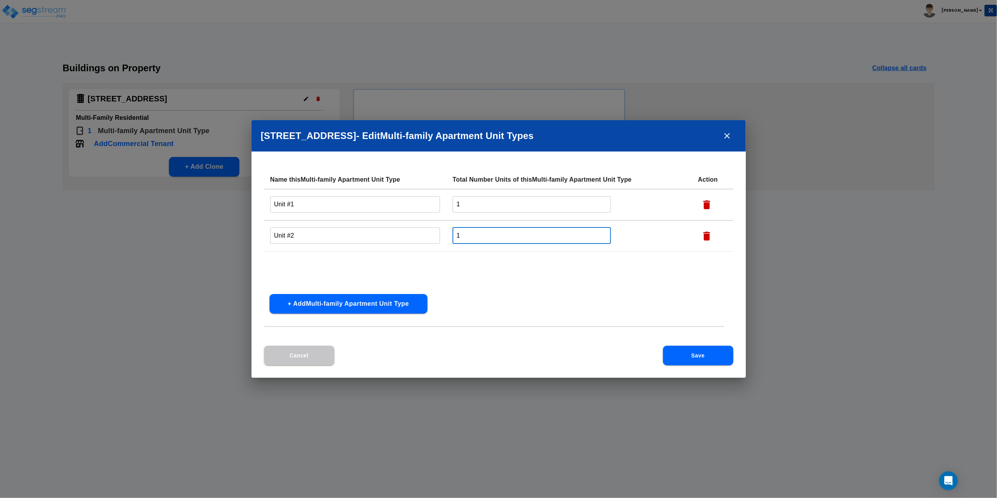
drag, startPoint x: 476, startPoint y: 232, endPoint x: 442, endPoint y: 235, distance: 34.5
click at [442, 235] on tr "Unit #2 ​ 1 ​" at bounding box center [498, 235] width 469 height 31
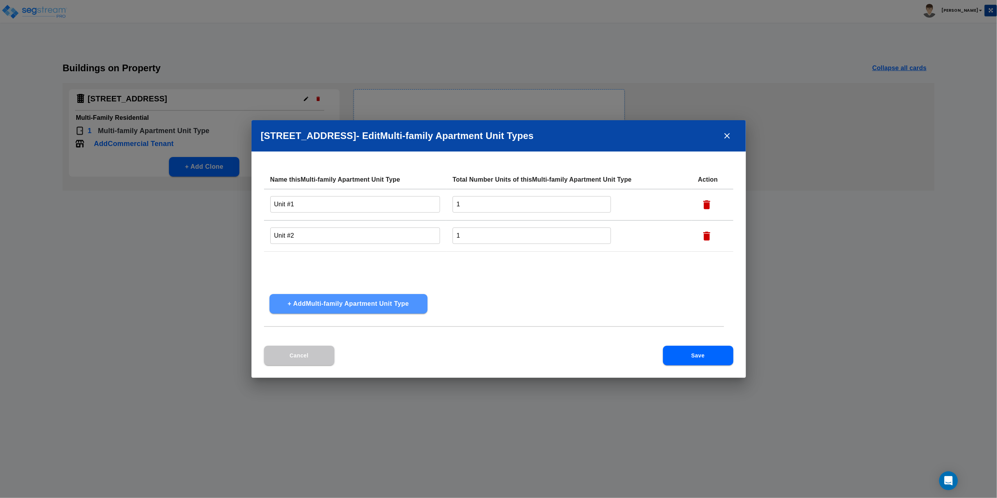
click at [329, 305] on button "+ Add Multi-family Apartment Unit Type" at bounding box center [349, 304] width 158 height 20
click at [322, 266] on input "text" at bounding box center [355, 266] width 170 height 17
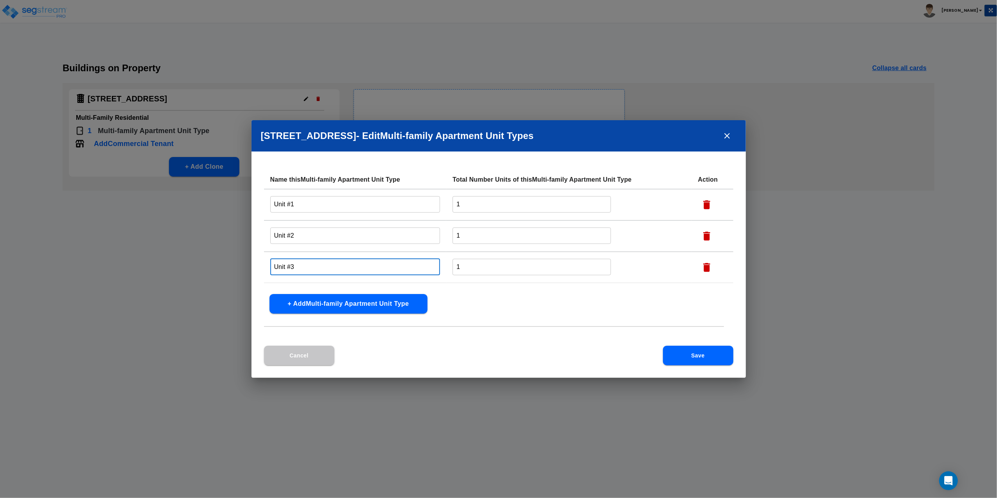
type input "Unit #3"
click at [333, 306] on button "+ Add Multi-family Apartment Unit Type" at bounding box center [349, 304] width 158 height 20
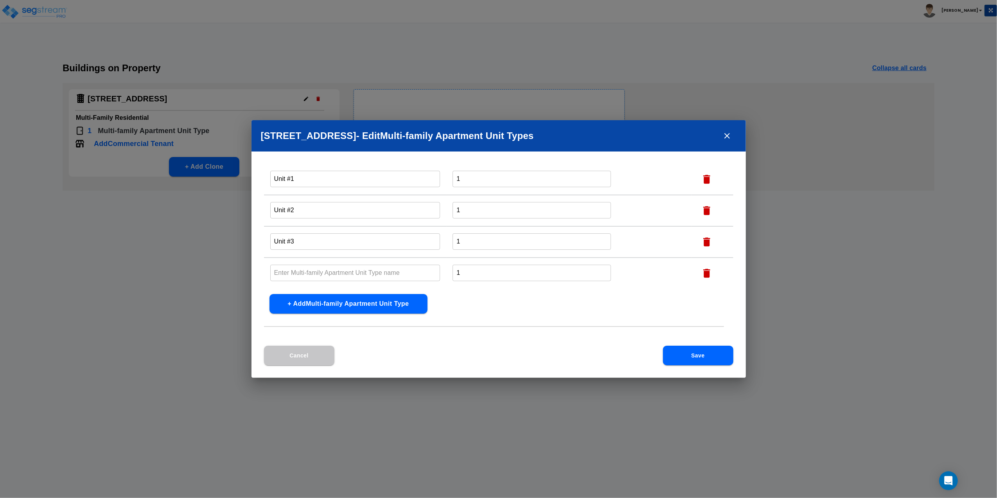
click at [334, 273] on input "text" at bounding box center [355, 272] width 170 height 17
type input "Unit #4"
click at [325, 309] on button "+ Add Multi-family Apartment Unit Type" at bounding box center [349, 304] width 158 height 20
click at [293, 270] on input "text" at bounding box center [355, 272] width 170 height 17
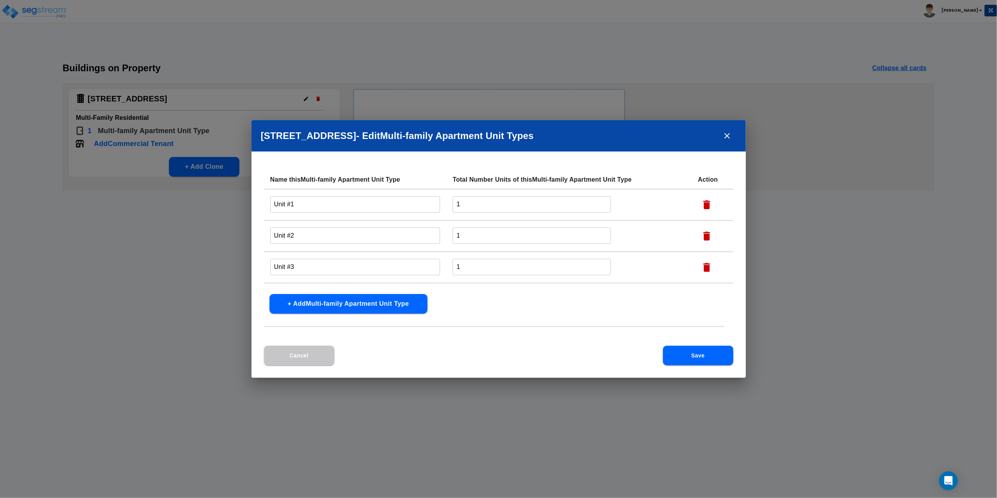
scroll to position [56, 0]
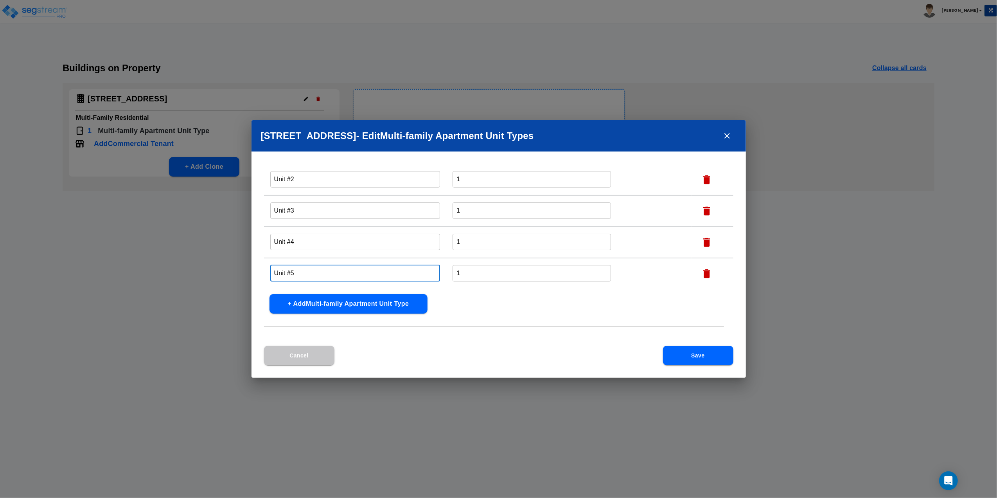
type input "Unit #5"
click at [710, 356] on button "Save" at bounding box center [698, 355] width 70 height 20
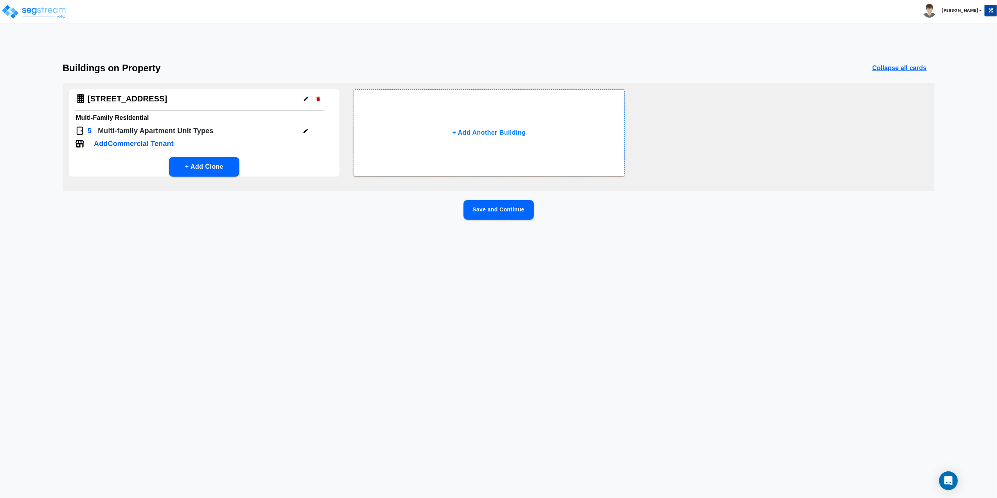
click at [494, 207] on button "Save and Continue" at bounding box center [499, 210] width 70 height 20
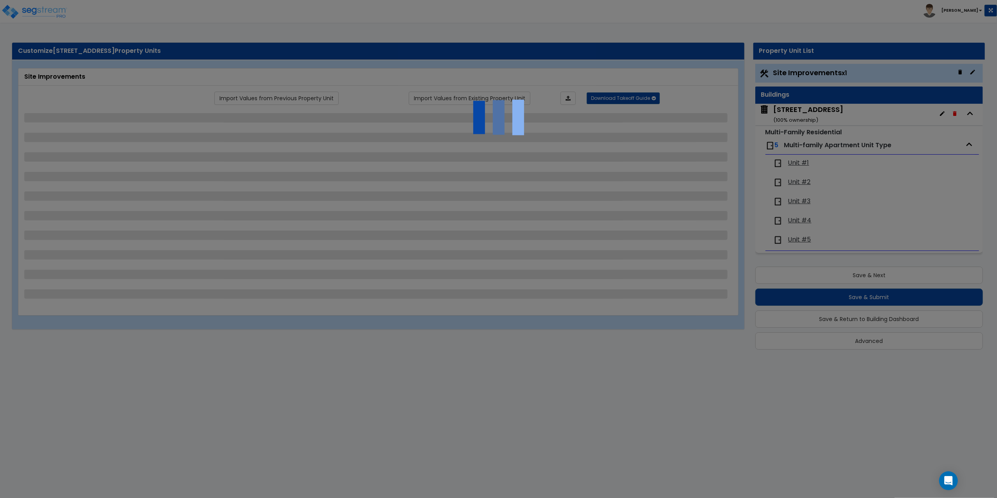
select select "2"
select select "1"
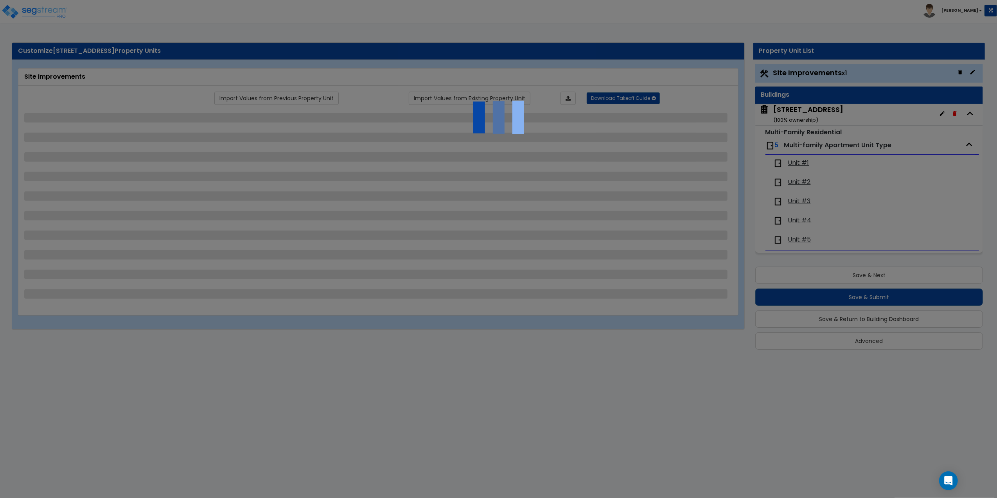
select select "1"
select select "3"
select select "2"
select select "1"
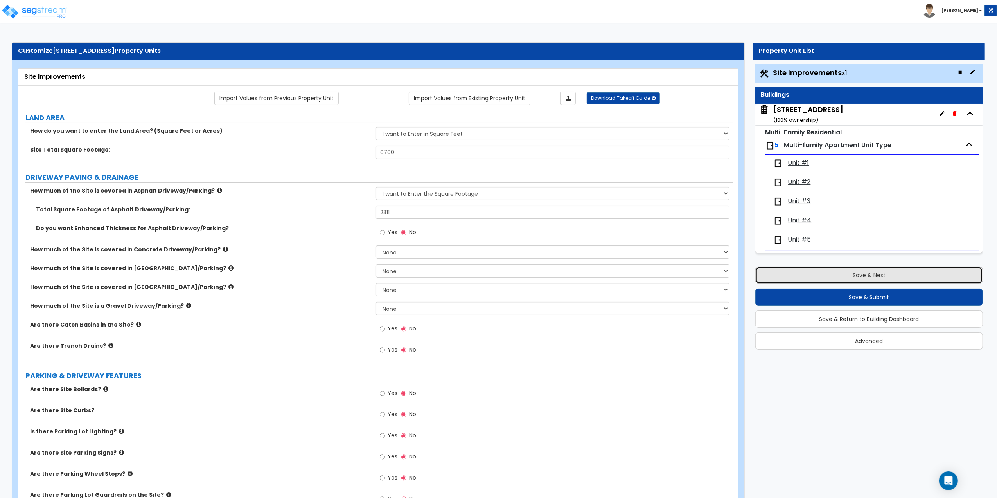
click at [874, 279] on button "Save & Next" at bounding box center [869, 274] width 228 height 17
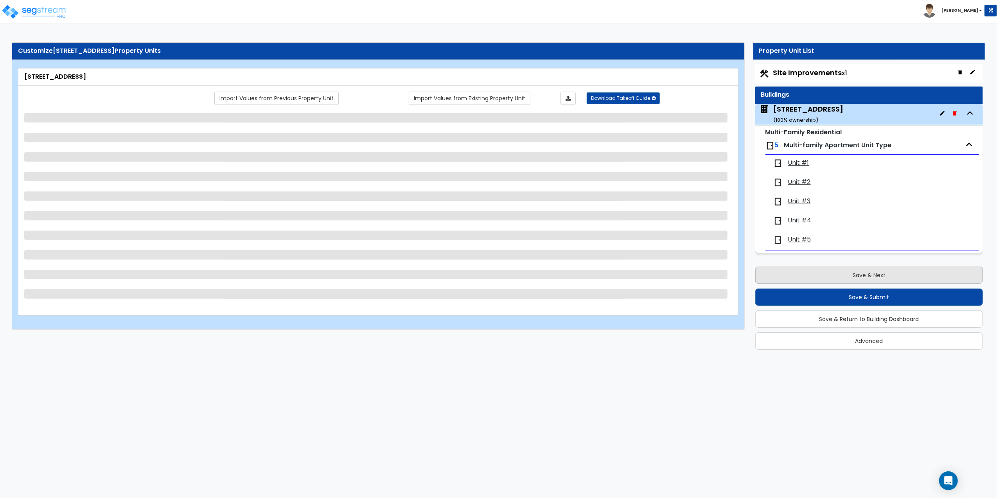
select select "7"
select select "1"
select select "4"
select select "1"
select select "2"
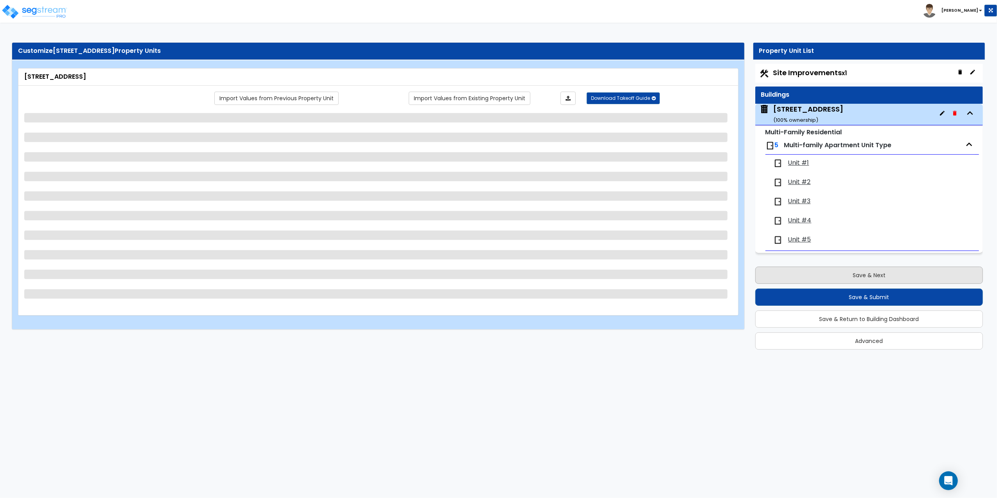
select select "1"
select select "3"
select select "1"
select select "3"
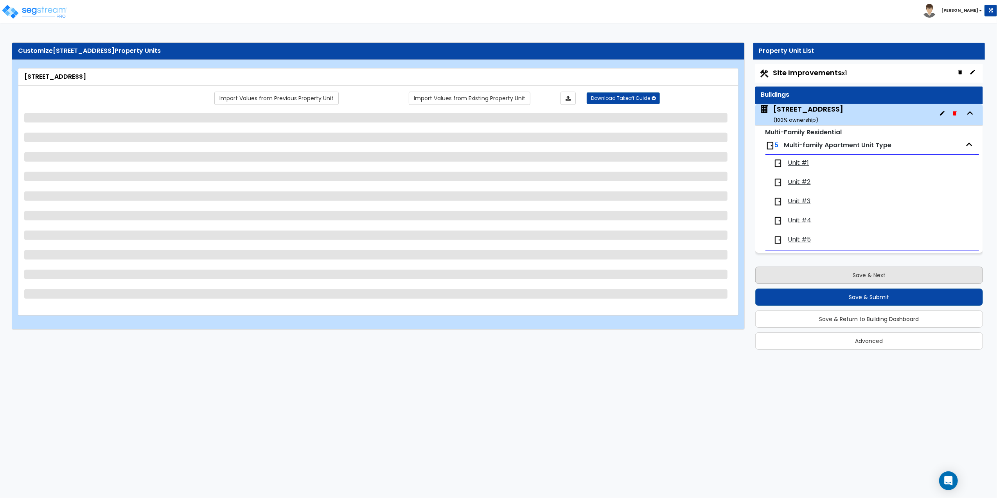
select select "2"
select select "1"
select select "2"
select select "1"
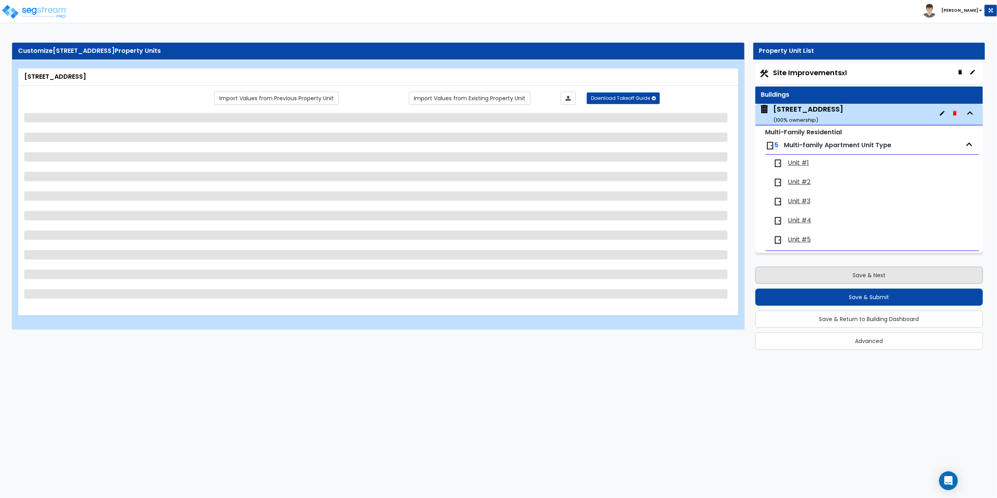
select select "2"
select select "1"
select select "2"
select select "4"
select select "3"
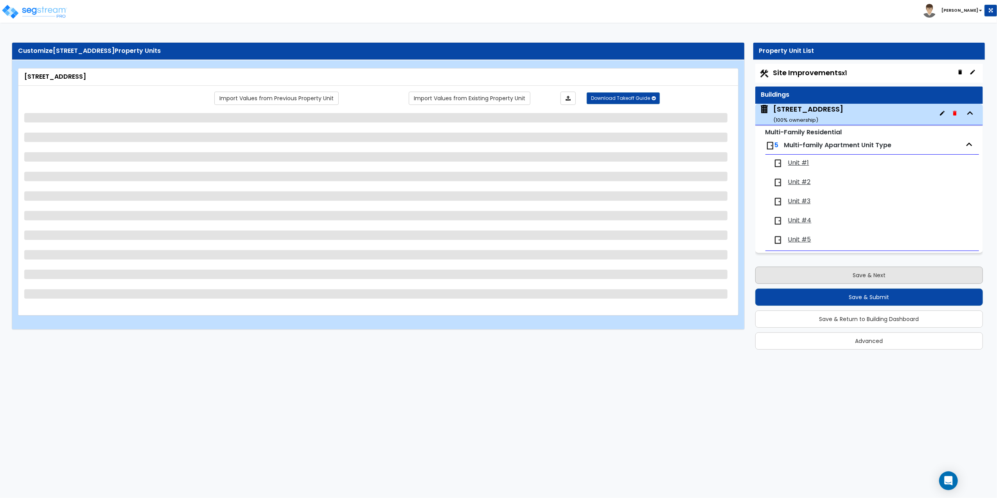
select select "1"
select select "3"
select select "1"
select select "2"
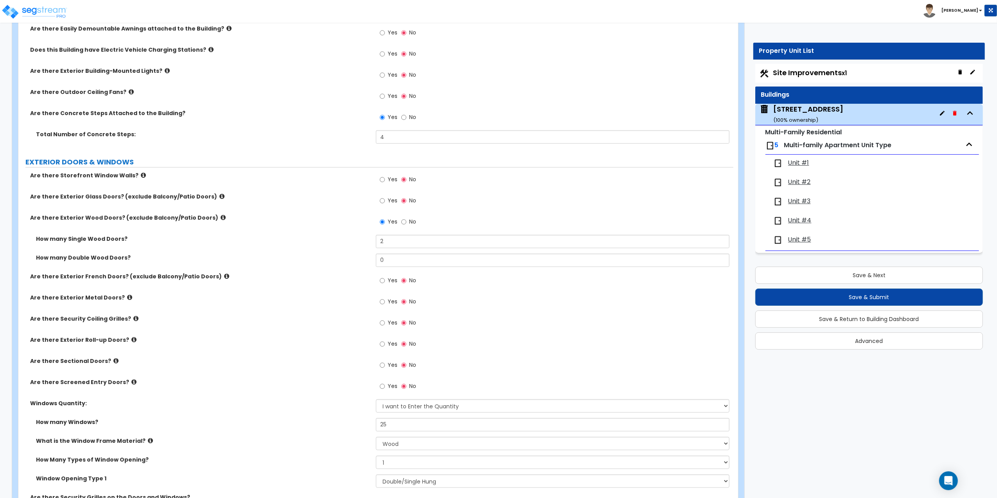
scroll to position [521, 0]
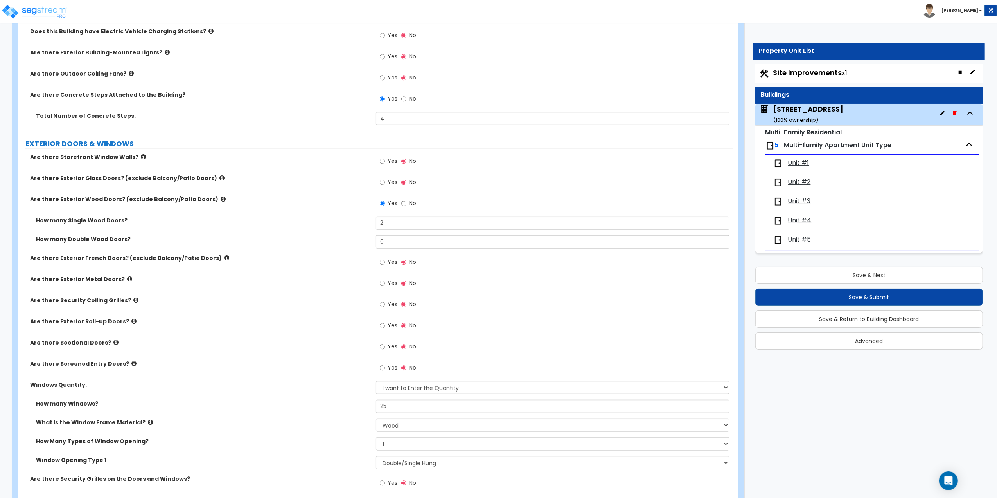
click at [800, 167] on span "Unit #1" at bounding box center [798, 162] width 21 height 9
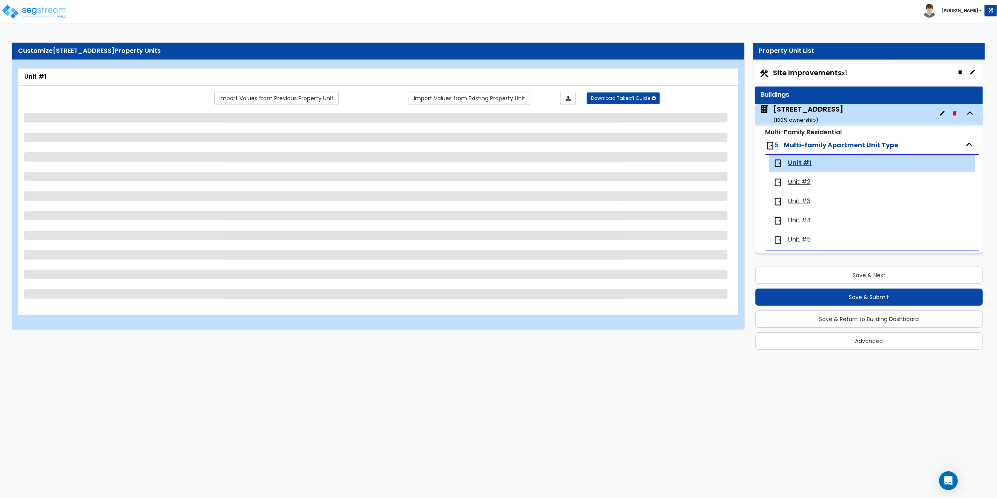
scroll to position [0, 0]
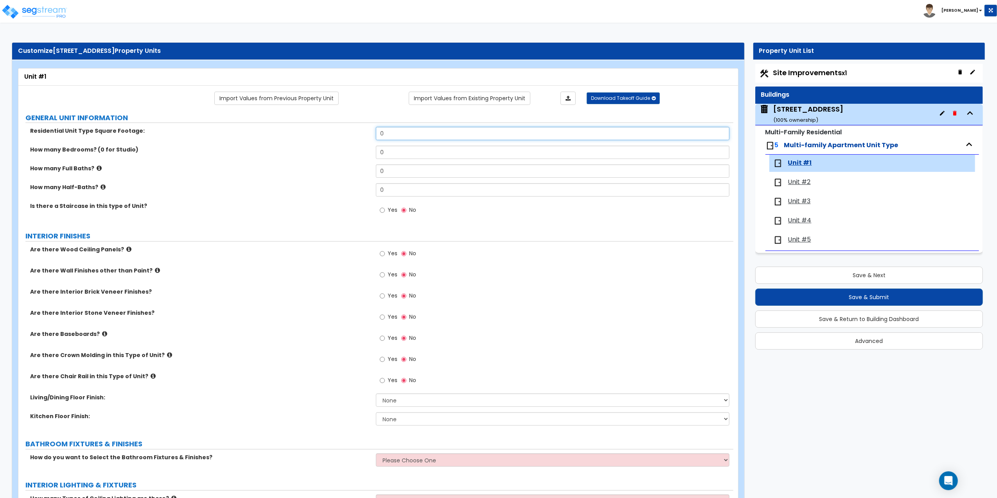
click at [395, 134] on input "0" at bounding box center [553, 133] width 354 height 13
drag, startPoint x: 395, startPoint y: 134, endPoint x: 305, endPoint y: 126, distance: 89.9
type input "834"
click at [407, 154] on input "0" at bounding box center [553, 152] width 354 height 13
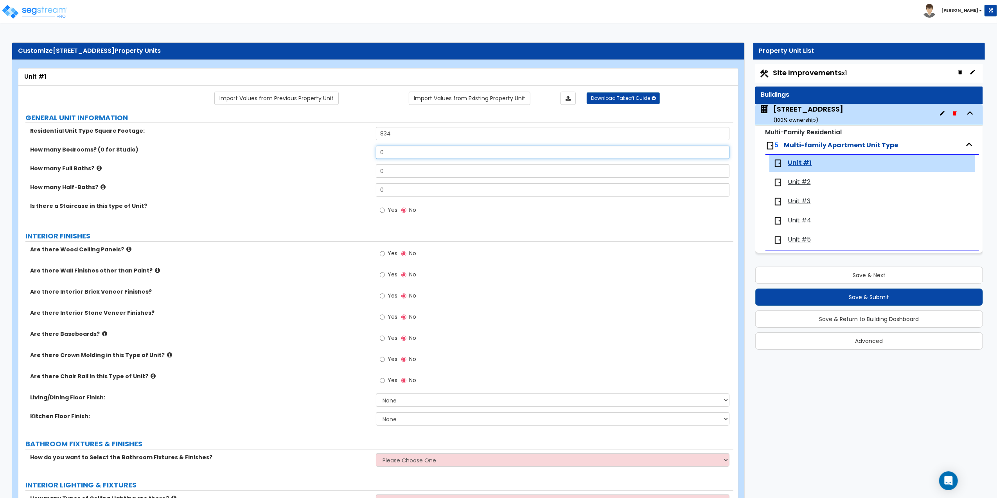
drag, startPoint x: 390, startPoint y: 151, endPoint x: 303, endPoint y: 144, distance: 87.1
click at [303, 144] on div "Residential Unit Type Square Footage: 834 How many Bedrooms? (0 for Studio) 0 H…" at bounding box center [375, 175] width 703 height 96
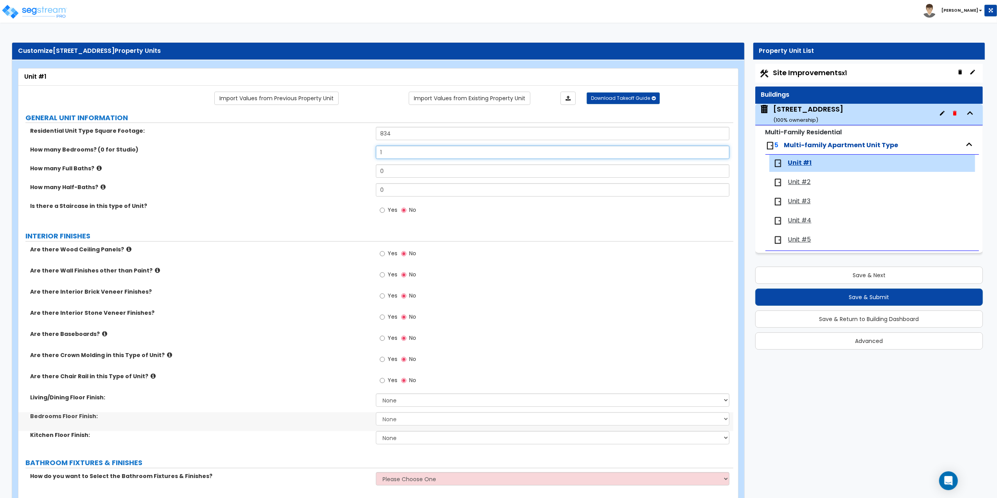
type input "1"
drag, startPoint x: 388, startPoint y: 169, endPoint x: 325, endPoint y: 174, distance: 63.2
click at [325, 174] on div "How many Full Baths? 0" at bounding box center [375, 173] width 715 height 19
type input "1"
click at [102, 335] on icon at bounding box center [104, 334] width 5 height 6
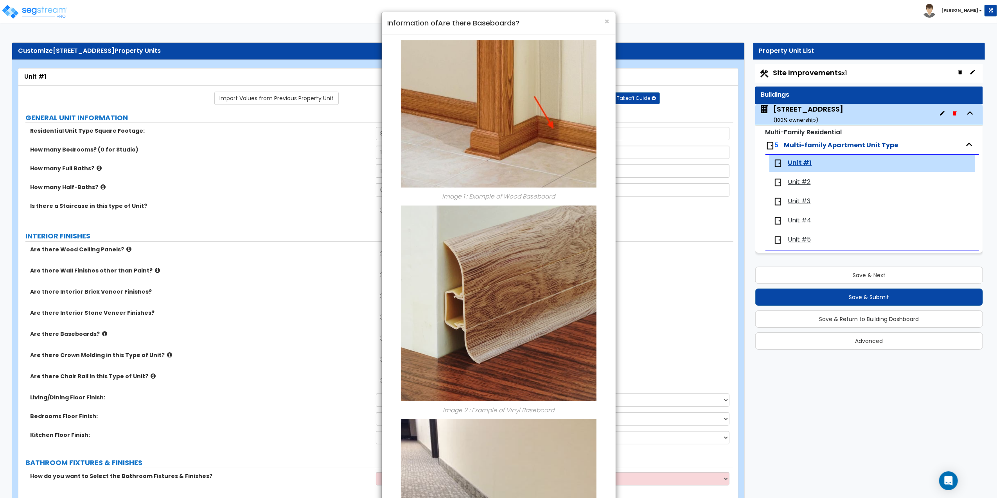
click at [97, 335] on div "× Information of Are there Baseboards? Image 1 : Example of Wood Baseboard Imag…" at bounding box center [498, 249] width 997 height 498
click at [171, 333] on div "× Information of Are there Baseboards? Image 1 : Example of Wood Baseboard Imag…" at bounding box center [498, 249] width 997 height 498
click at [606, 22] on span "×" at bounding box center [607, 21] width 5 height 11
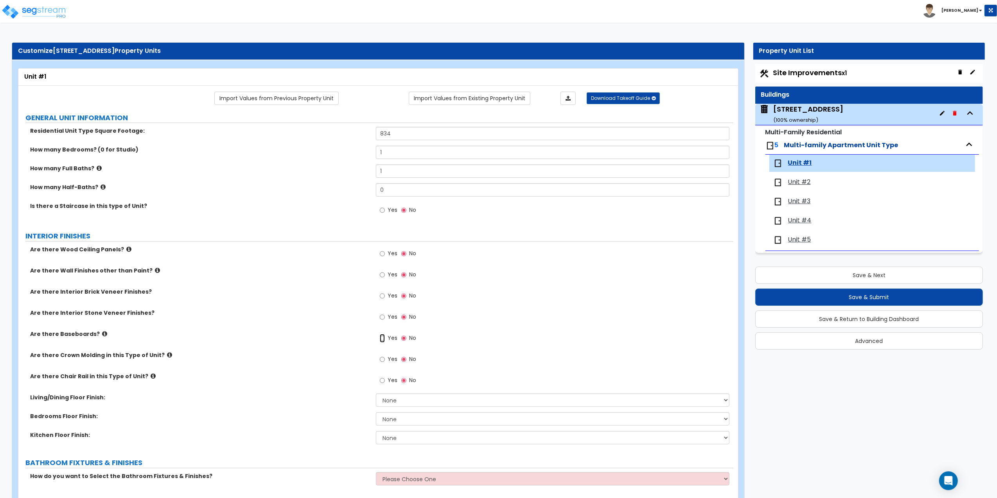
click at [380, 342] on input "Yes" at bounding box center [382, 338] width 5 height 9
radio input "true"
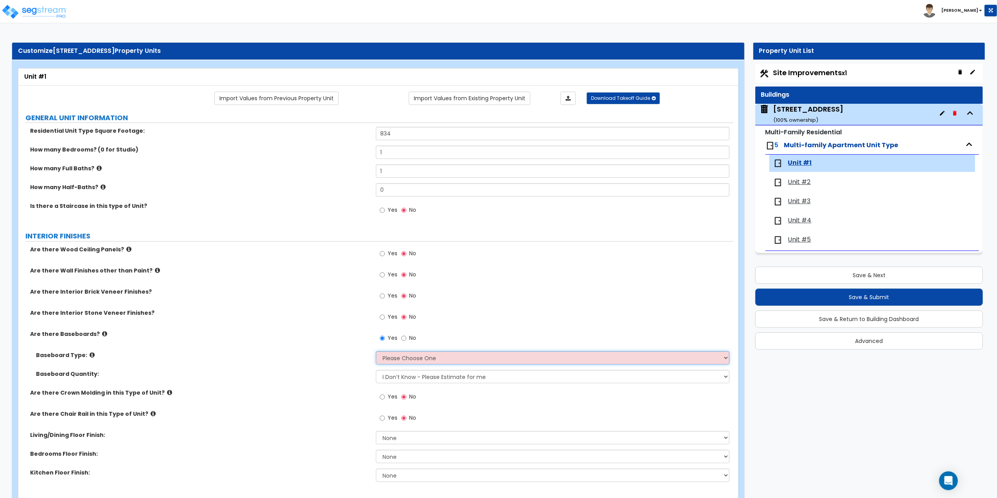
click at [394, 359] on select "Please Choose One Wood Vinyl Carpet Tile" at bounding box center [553, 357] width 354 height 13
select select "1"
click at [376, 352] on select "Please Choose One Wood Vinyl Carpet Tile" at bounding box center [553, 357] width 354 height 13
click at [384, 378] on select "I Don’t Know - Please Estimate for me I want to Enter the Linear Footage" at bounding box center [553, 376] width 354 height 13
click at [384, 376] on select "I Don’t Know - Please Estimate for me I want to Enter the Linear Footage" at bounding box center [553, 376] width 354 height 13
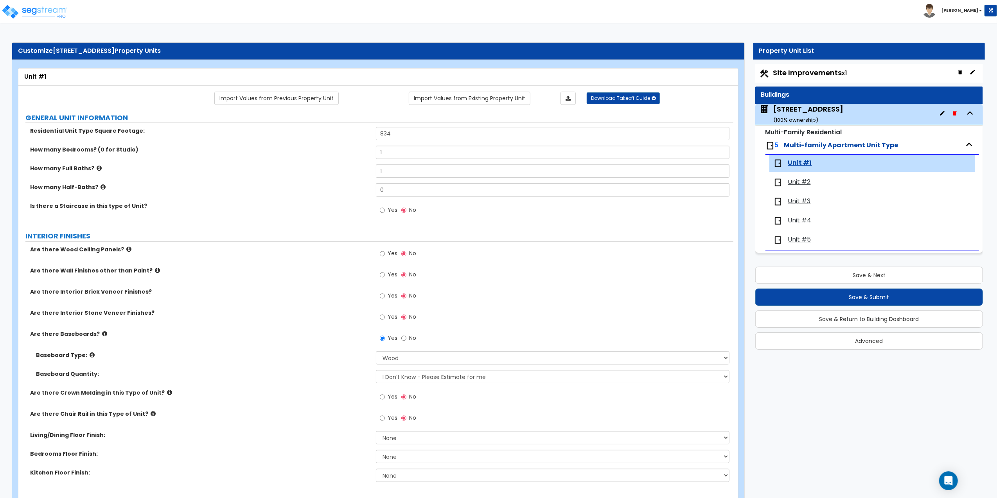
scroll to position [52, 0]
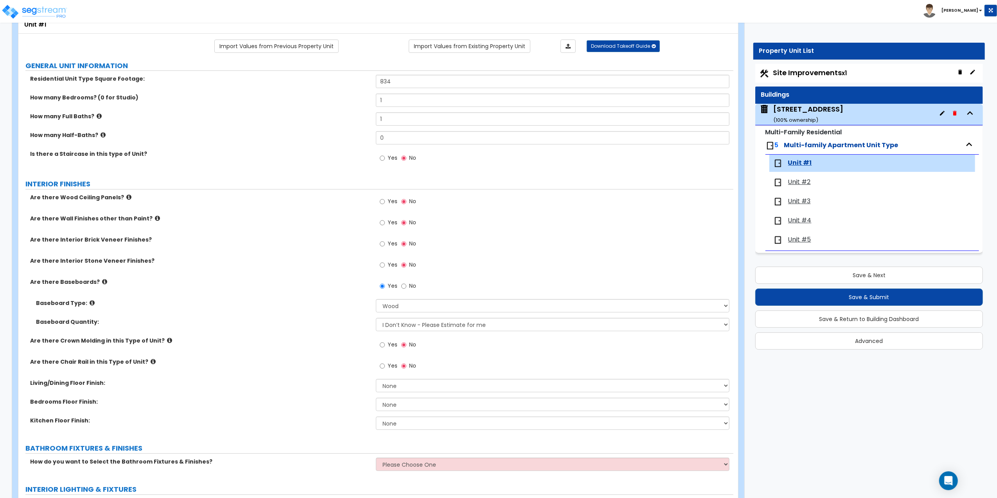
click at [379, 345] on div "Yes No" at bounding box center [398, 345] width 44 height 18
click at [383, 346] on input "Yes" at bounding box center [382, 344] width 5 height 9
radio input "true"
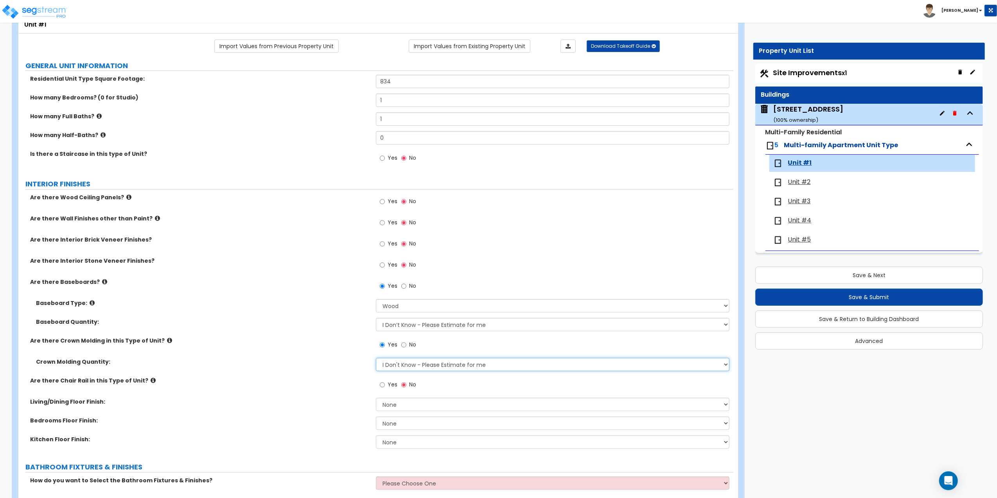
click at [388, 368] on select "I Don't Know - Please Estimate for me I want to Enter the Linear Footage" at bounding box center [553, 364] width 354 height 13
click at [376, 358] on select "I Don't Know - Please Estimate for me I want to Enter the Linear Footage" at bounding box center [553, 364] width 354 height 13
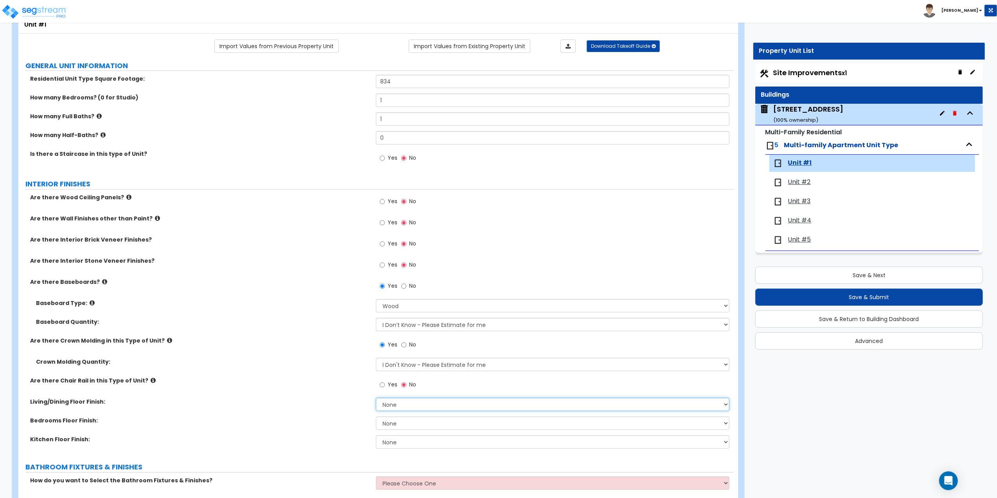
click at [401, 401] on select "None Tile Flooring Hardwood Flooring Resilient Laminate Flooring VCT Flooring S…" at bounding box center [553, 403] width 354 height 13
select select "2"
click at [376, 398] on select "None Tile Flooring Hardwood Flooring Resilient Laminate Flooring VCT Flooring S…" at bounding box center [553, 403] width 354 height 13
click at [404, 421] on select "None Tile Flooring Hardwood Flooring Resilient Laminate Flooring VCT Flooring S…" at bounding box center [553, 422] width 354 height 13
select select "2"
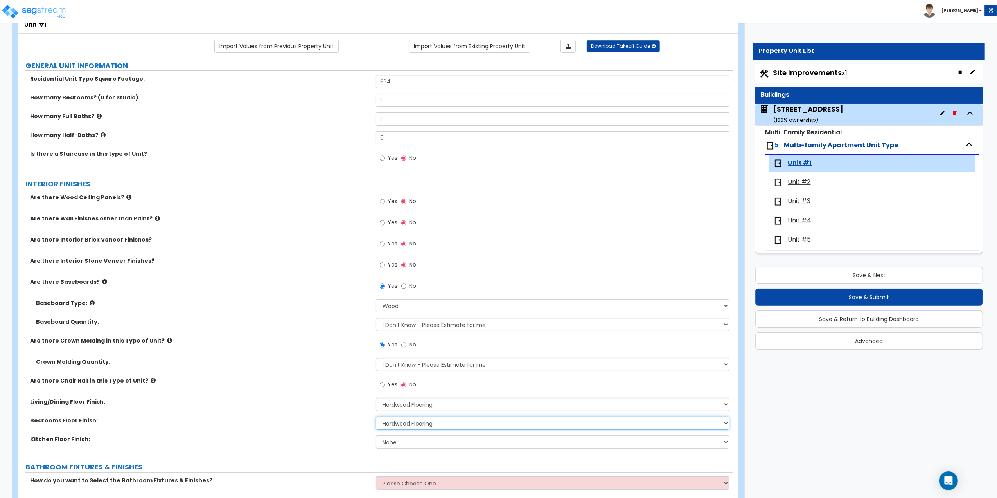
click at [376, 417] on select "None Tile Flooring Hardwood Flooring Resilient Laminate Flooring VCT Flooring S…" at bounding box center [553, 422] width 354 height 13
click at [390, 442] on select "None Tile Flooring Hardwood Flooring Resilient Laminate Flooring VCT Flooring S…" at bounding box center [553, 441] width 354 height 13
select select "3"
click at [376, 436] on select "None Tile Flooring Hardwood Flooring Resilient Laminate Flooring VCT Flooring S…" at bounding box center [553, 441] width 354 height 13
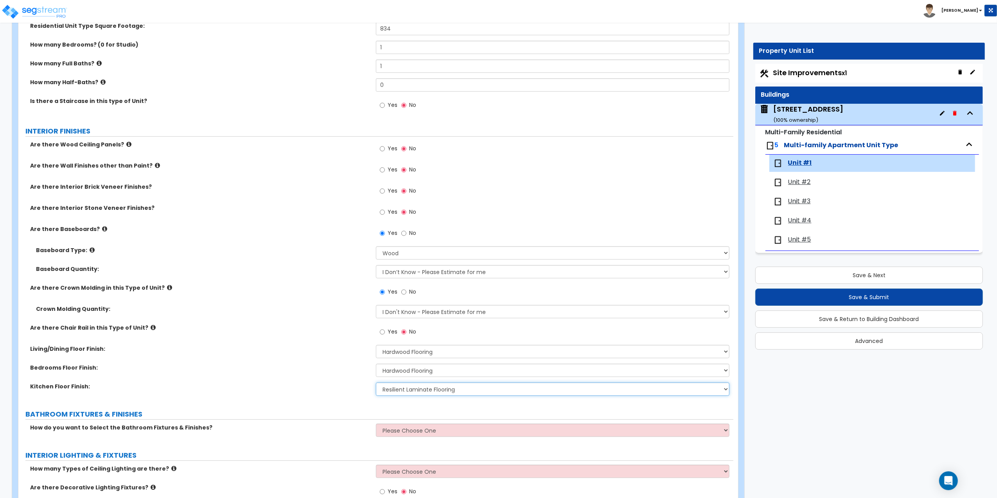
scroll to position [156, 0]
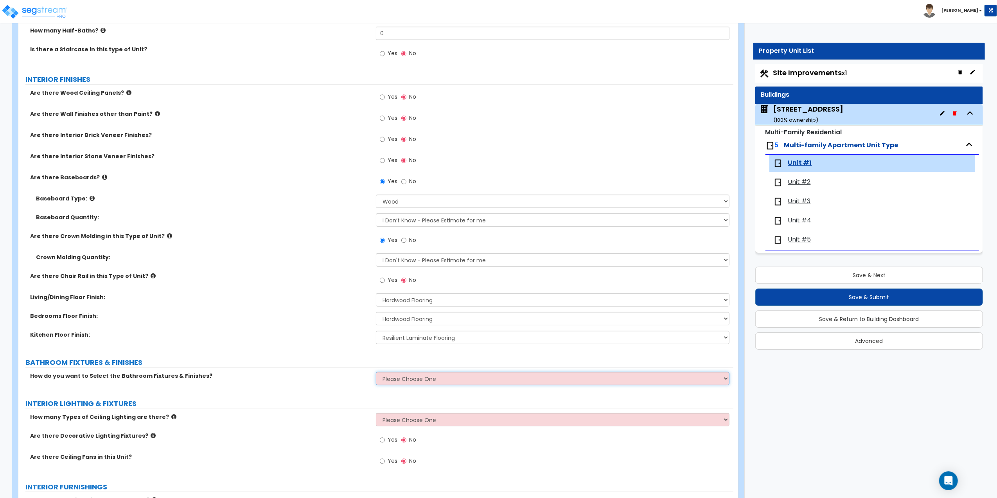
click at [485, 384] on select "Please Choose One Select the type of Fixtures and Finishes only for one Bath an…" at bounding box center [553, 378] width 354 height 13
click at [413, 372] on select "Please Choose One Select the type of Fixtures and Finishes only for one Bath an…" at bounding box center [553, 378] width 354 height 13
select select "2"
click at [376, 372] on select "Please Choose One Select the type of Fixtures and Finishes only for one Bath an…" at bounding box center [553, 378] width 354 height 13
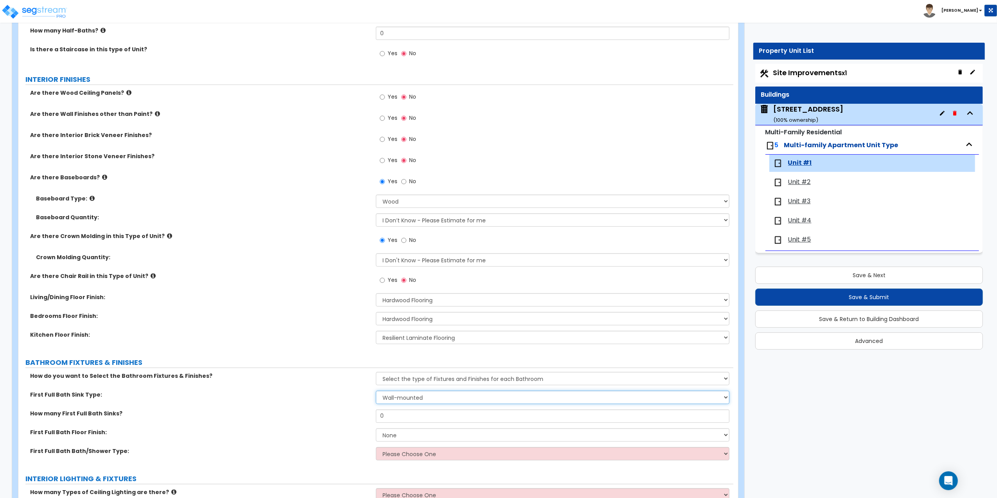
click at [401, 401] on select "Wall-mounted Pedestal-mounted Vanity-mounted" at bounding box center [553, 396] width 354 height 13
select select "3"
click at [376, 391] on select "Wall-mounted Pedestal-mounted Vanity-mounted" at bounding box center [553, 396] width 354 height 13
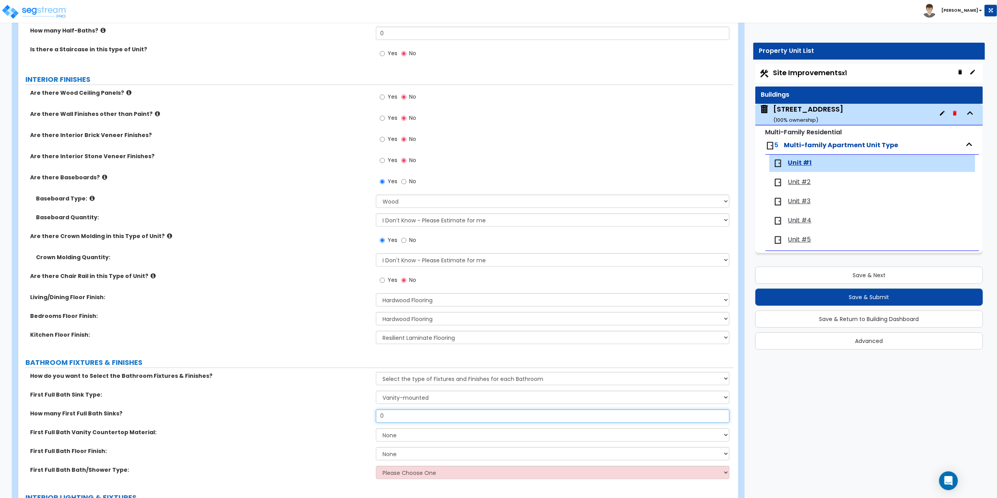
click at [388, 417] on input "0" at bounding box center [553, 415] width 354 height 13
drag, startPoint x: 388, startPoint y: 417, endPoint x: 376, endPoint y: 416, distance: 12.5
click at [376, 416] on input "0" at bounding box center [553, 415] width 354 height 13
type input "1"
click at [389, 436] on select "None Plastic Laminate Solid Surface Stone Quartz Marble Tile Wood" at bounding box center [553, 434] width 354 height 13
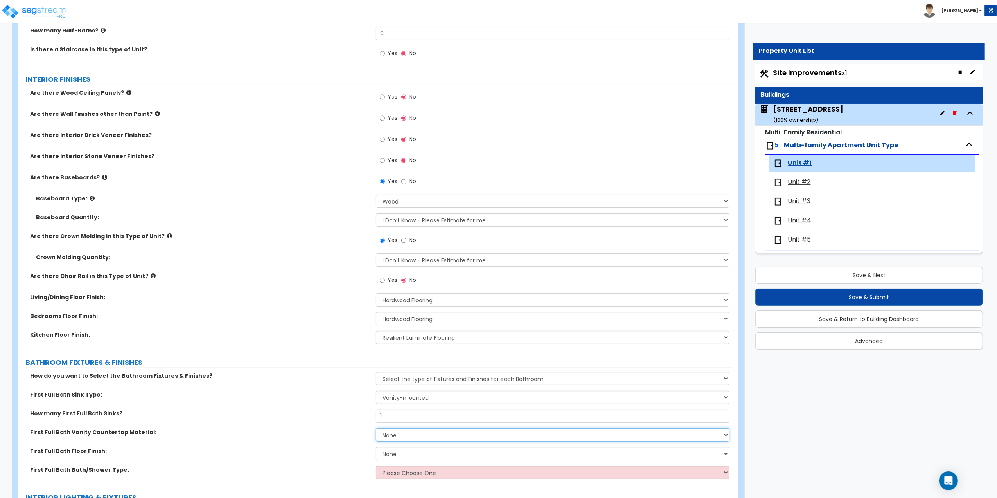
select select "1"
click at [376, 429] on select "None Plastic Laminate Solid Surface Stone Quartz Marble Tile Wood" at bounding box center [553, 434] width 354 height 13
click at [394, 455] on select "None Tile Flooring Hardwood Flooring Resilient Laminate Flooring VCT Flooring S…" at bounding box center [553, 453] width 354 height 13
select select "1"
click at [376, 448] on select "None Tile Flooring Hardwood Flooring Resilient Laminate Flooring VCT Flooring S…" at bounding box center [553, 453] width 354 height 13
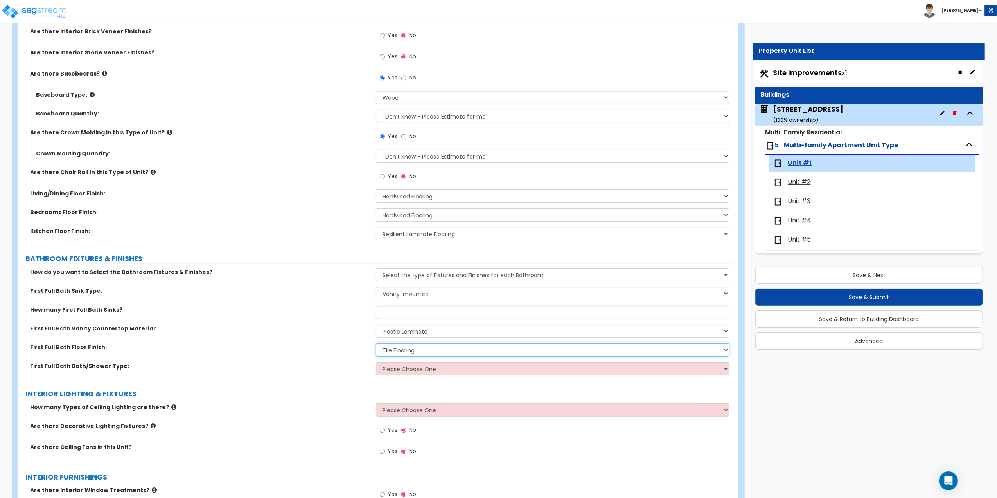
scroll to position [261, 0]
click at [407, 376] on div "First Full Bath Bath/Shower Type: Please Choose One Standalone Shower Bathtub -…" at bounding box center [375, 370] width 715 height 19
click at [407, 373] on select "Please Choose One Standalone Shower Bathtub - Shower Combo" at bounding box center [553, 367] width 354 height 13
select select "1"
click at [376, 362] on select "Please Choose One Standalone Shower Bathtub - Shower Combo" at bounding box center [553, 367] width 354 height 13
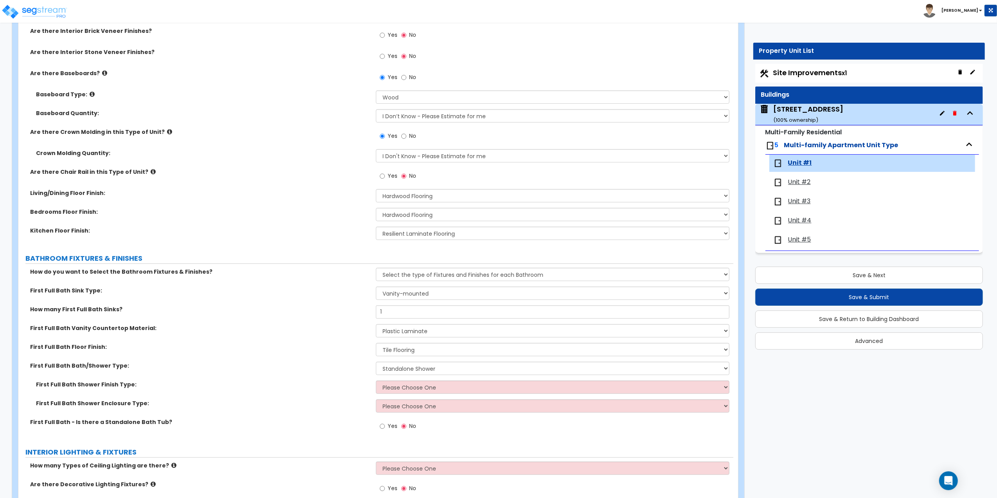
click at [709, 439] on div "Yes No" at bounding box center [555, 428] width 358 height 21
click at [401, 386] on select "Please Choose One Plastic Tile Stone" at bounding box center [553, 386] width 354 height 13
select select "1"
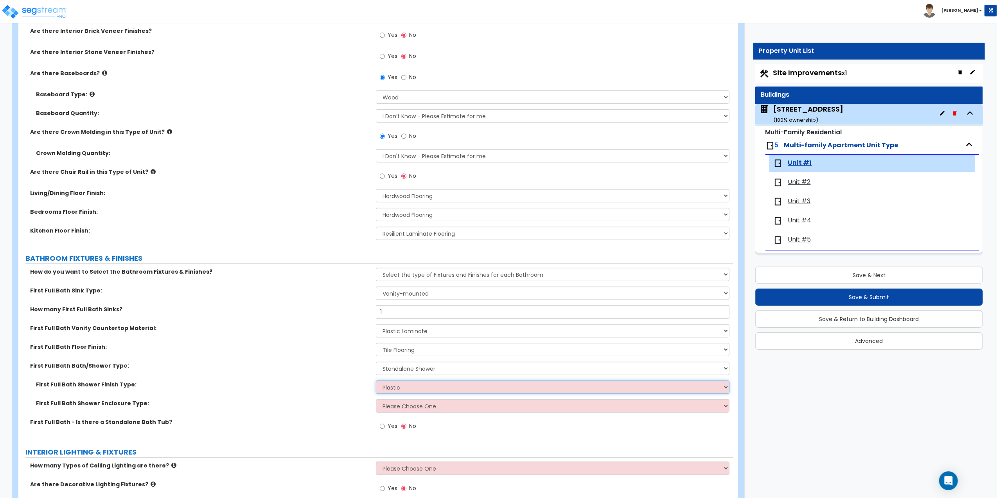
click at [376, 381] on select "Please Choose One Plastic Tile Stone" at bounding box center [553, 386] width 354 height 13
click at [387, 408] on select "Please Choose One Curtain & [PERSON_NAME] Sliding Doors Glass Hinged Doors" at bounding box center [553, 405] width 354 height 13
select select "1"
click at [376, 400] on select "Please Choose One Curtain & [PERSON_NAME] Sliding Doors Glass Hinged Doors" at bounding box center [553, 405] width 354 height 13
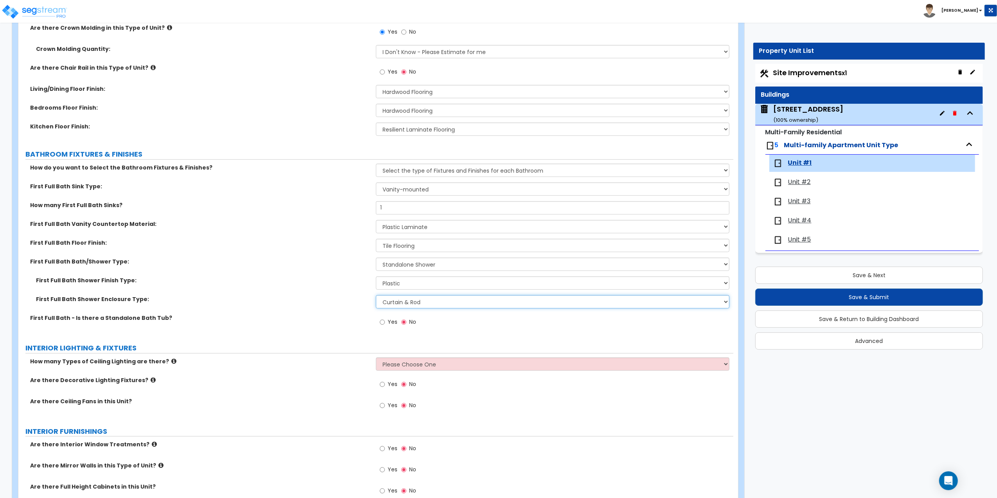
scroll to position [365, 0]
click at [398, 365] on select "Please Choose One 1 2 3" at bounding box center [553, 363] width 354 height 13
click at [376, 358] on select "Please Choose One 1 2 3" at bounding box center [553, 363] width 354 height 13
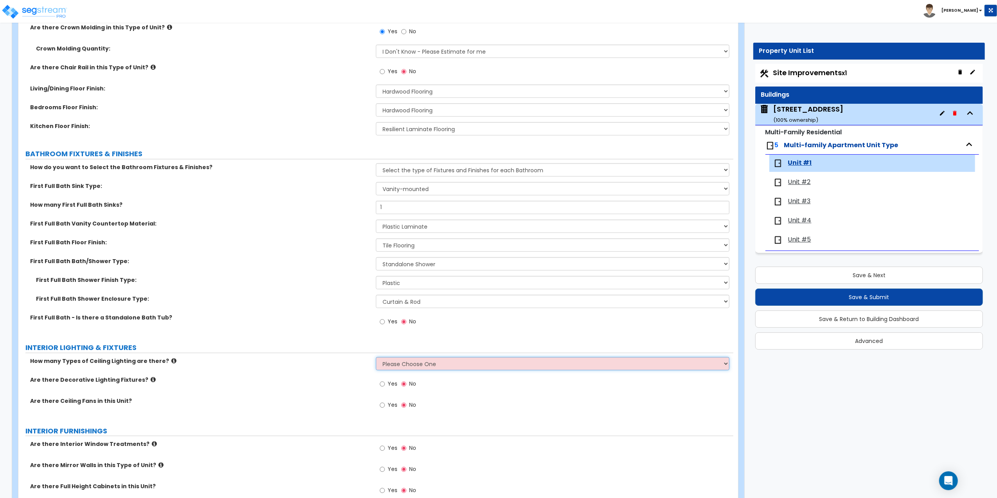
click at [401, 365] on select "Please Choose One 1 2 3" at bounding box center [553, 363] width 354 height 13
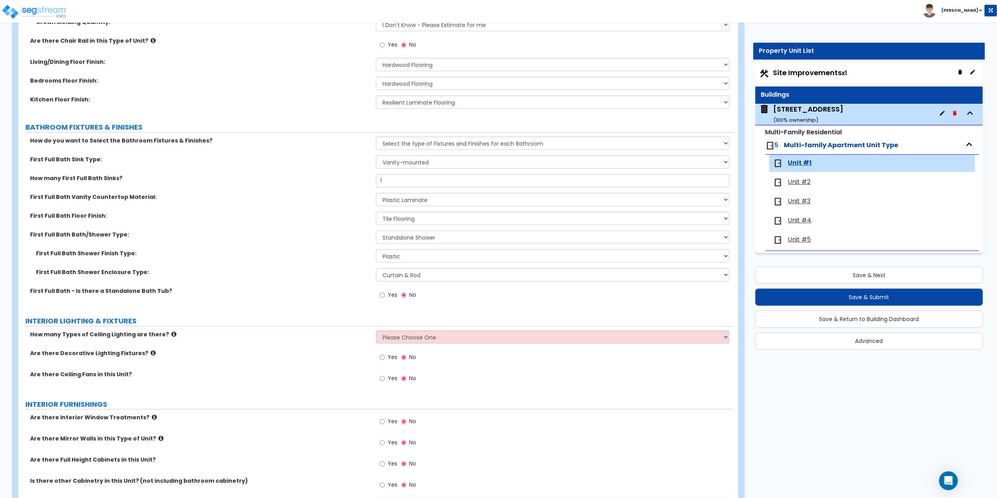
scroll to position [417, 0]
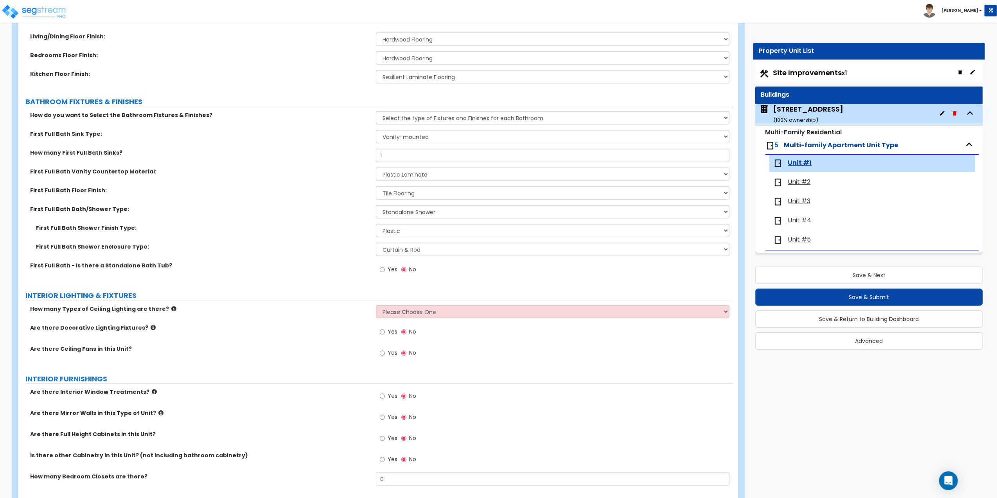
click at [387, 352] on label "Yes" at bounding box center [389, 353] width 18 height 13
click at [385, 352] on input "Yes" at bounding box center [382, 353] width 5 height 9
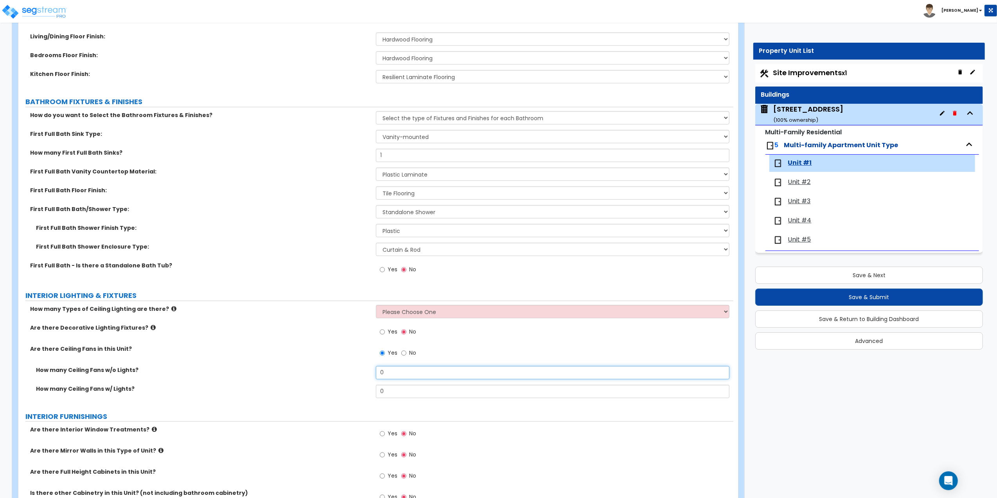
click at [384, 375] on input "0" at bounding box center [553, 372] width 354 height 13
click at [403, 352] on input "No" at bounding box center [403, 353] width 5 height 9
radio input "false"
radio input "true"
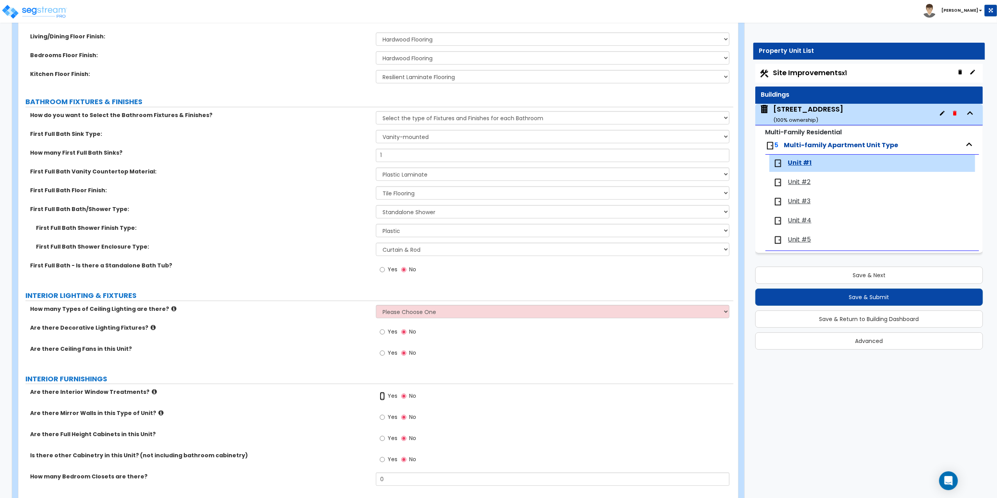
click at [382, 398] on input "Yes" at bounding box center [382, 396] width 5 height 9
radio input "true"
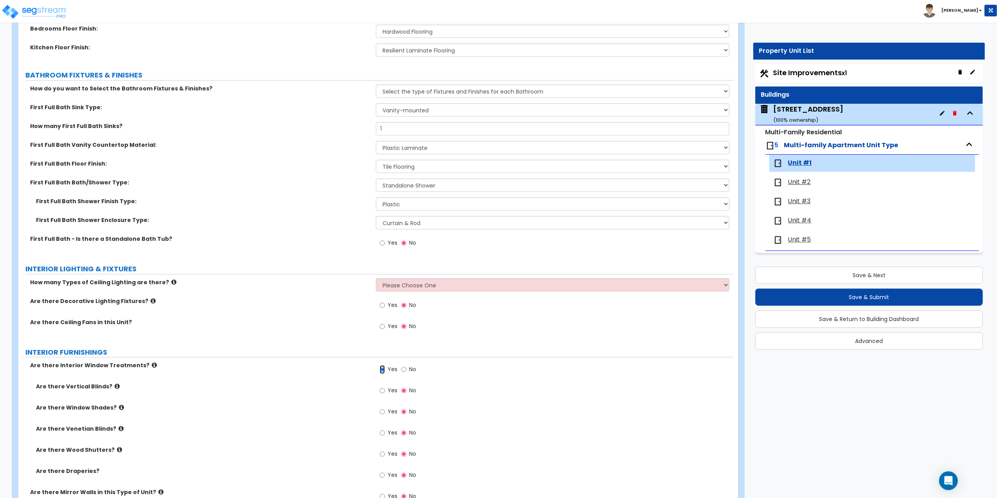
scroll to position [469, 0]
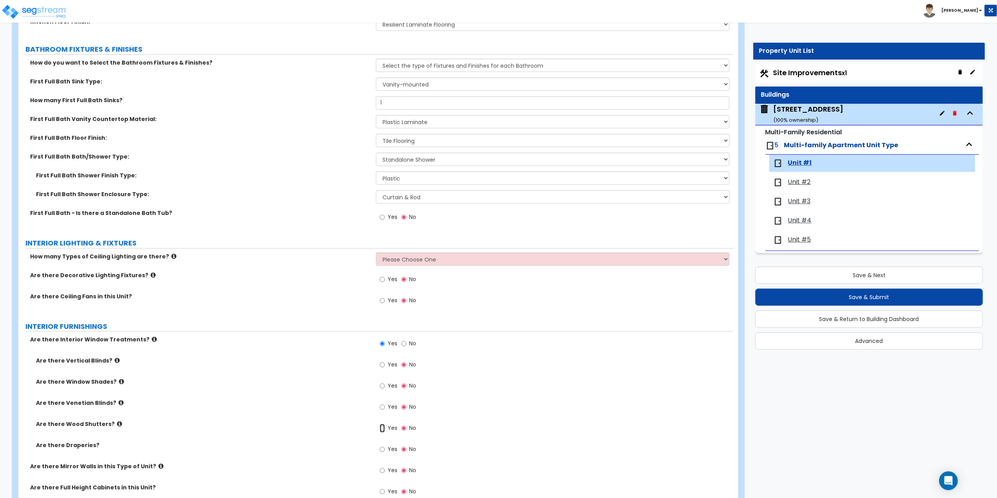
click at [384, 428] on input "Yes" at bounding box center [382, 428] width 5 height 9
radio input "true"
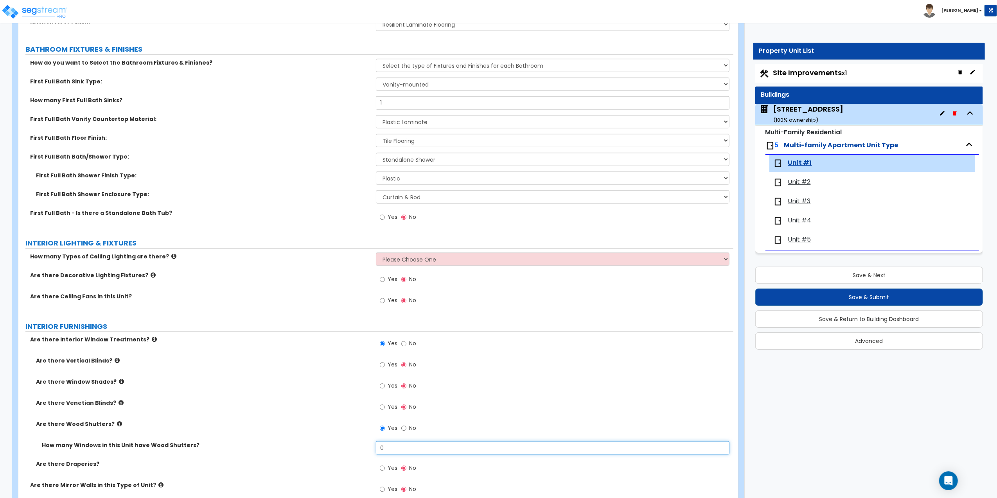
drag, startPoint x: 396, startPoint y: 448, endPoint x: 343, endPoint y: 448, distance: 53.6
click at [343, 448] on div "How many Windows in this Unit have Wood Shutters? 0" at bounding box center [375, 450] width 715 height 19
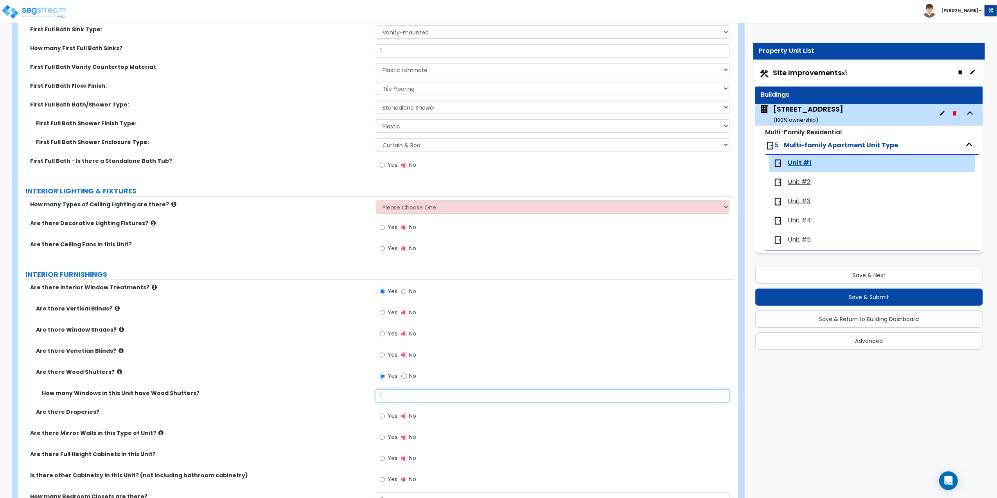
type input "1"
click at [397, 397] on input "1" at bounding box center [553, 395] width 354 height 13
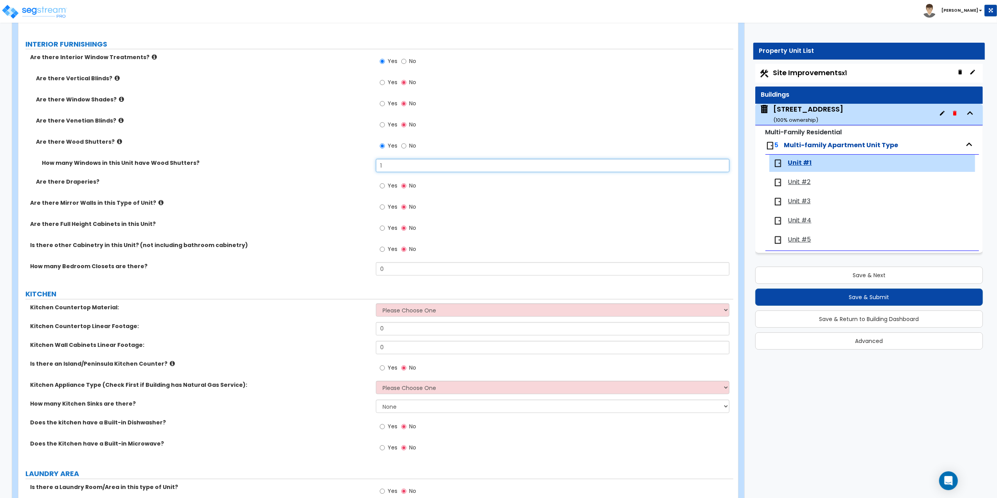
scroll to position [782, 0]
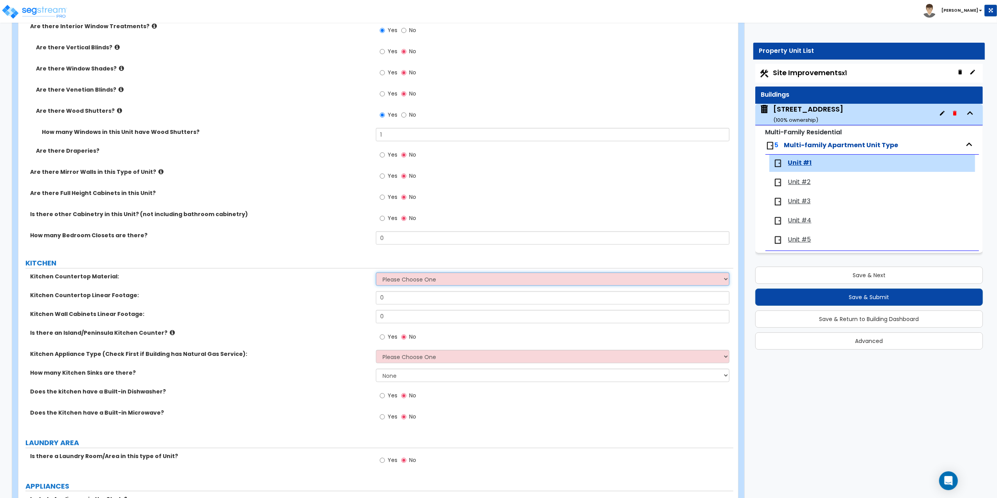
click at [384, 280] on select "Please Choose One Plastic Laminate Solid Surface Stone Quartz Marble Tile Wood …" at bounding box center [553, 278] width 354 height 13
select select "1"
click at [376, 273] on select "Please Choose One Plastic Laminate Solid Surface Stone Quartz Marble Tile Wood …" at bounding box center [553, 278] width 354 height 13
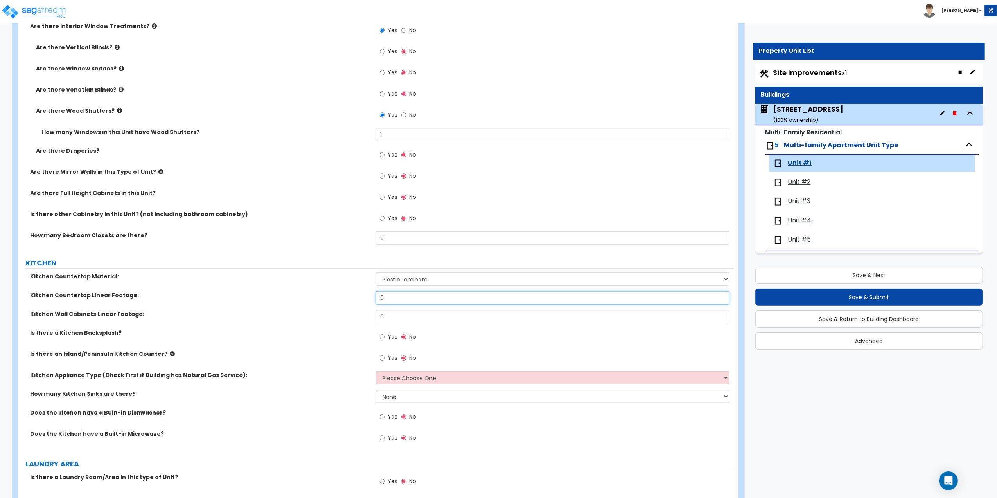
drag, startPoint x: 387, startPoint y: 297, endPoint x: 346, endPoint y: 293, distance: 41.6
click at [346, 293] on div "Kitchen Countertop Linear Footage: 0" at bounding box center [375, 300] width 715 height 19
type input "12"
click at [395, 317] on input "0" at bounding box center [553, 316] width 354 height 13
drag, startPoint x: 395, startPoint y: 317, endPoint x: 370, endPoint y: 318, distance: 25.1
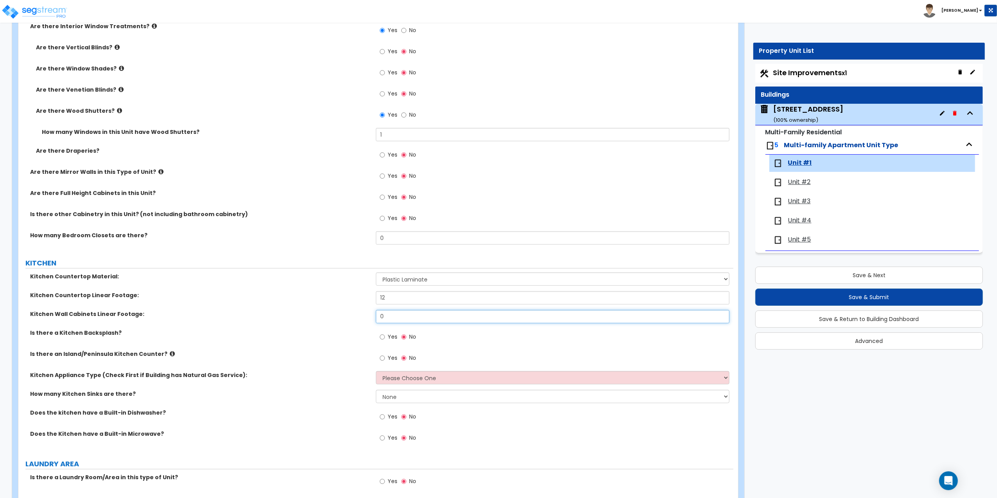
click at [370, 318] on div "Kitchen Wall Cabinets Linear Footage: 0" at bounding box center [375, 319] width 715 height 19
type input "4"
click at [382, 359] on input "Yes" at bounding box center [382, 358] width 5 height 9
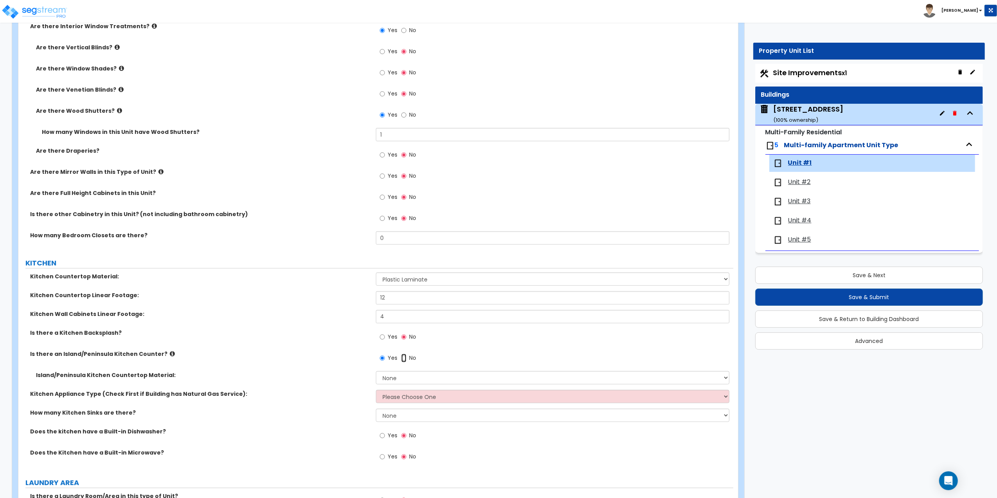
click at [404, 357] on input "No" at bounding box center [403, 358] width 5 height 9
radio input "false"
radio input "true"
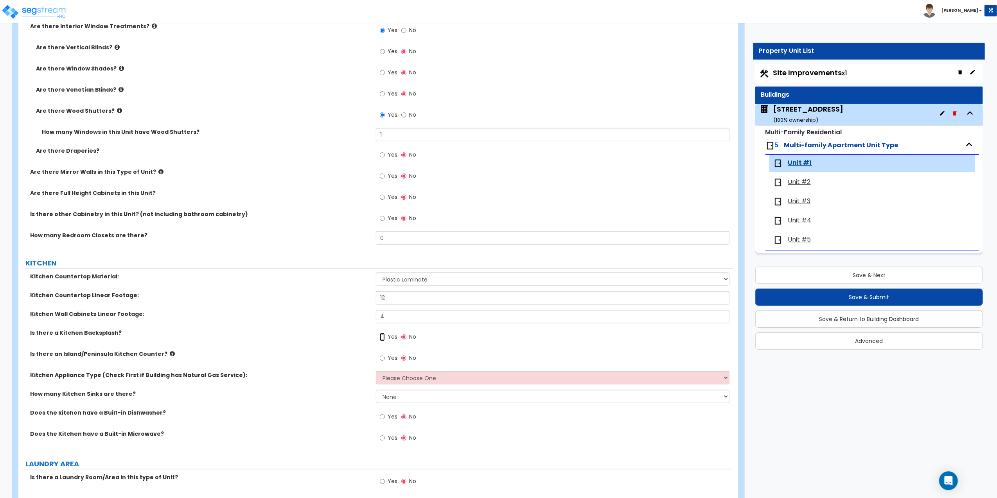
click at [381, 341] on input "Yes" at bounding box center [382, 337] width 5 height 9
radio input "true"
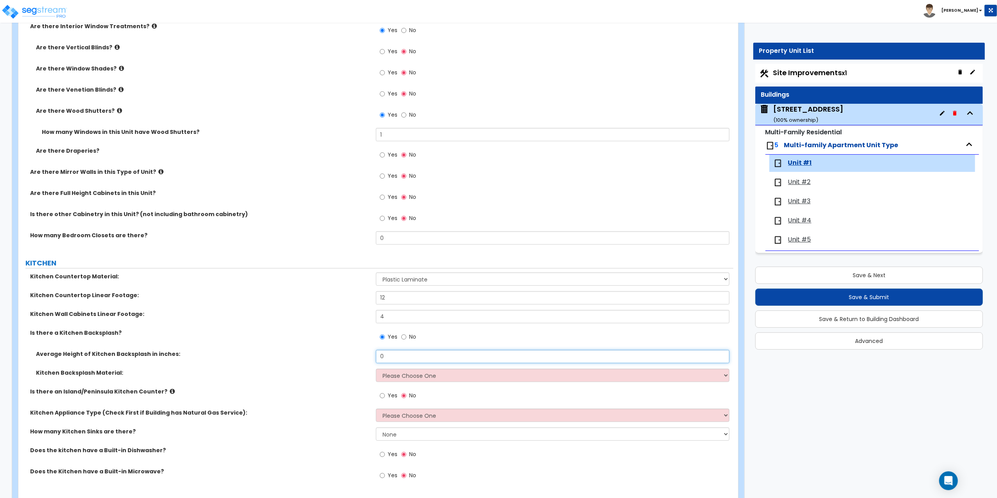
drag, startPoint x: 394, startPoint y: 354, endPoint x: 365, endPoint y: 354, distance: 29.0
click at [365, 354] on div "Average Height of Kitchen Backsplash in inches: 0" at bounding box center [375, 359] width 715 height 19
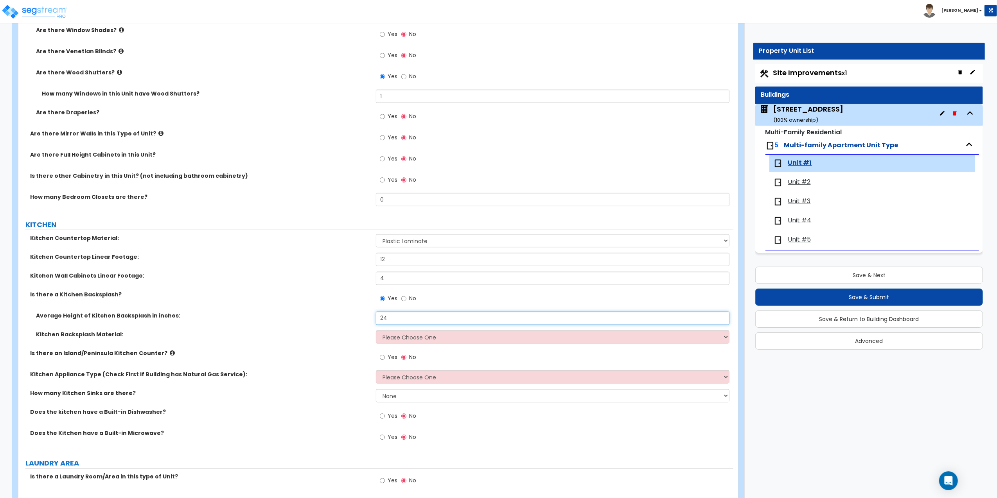
scroll to position [886, 0]
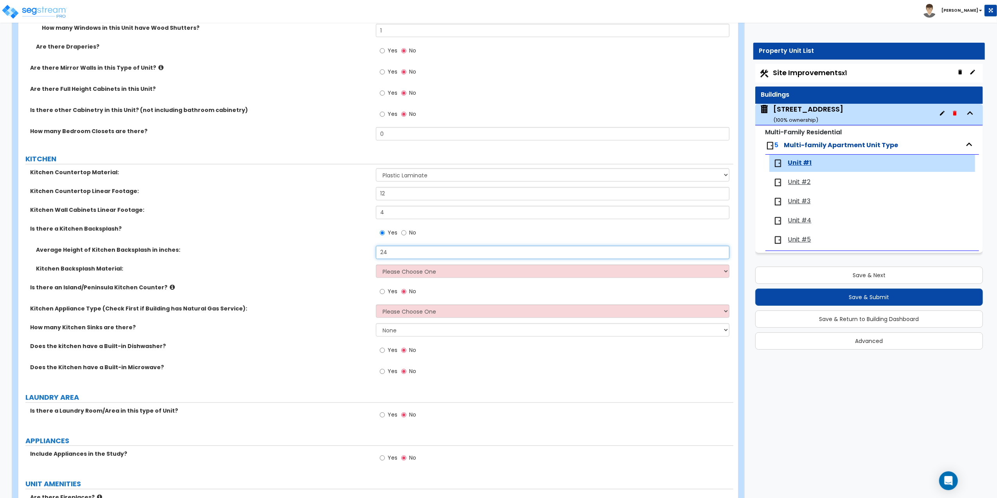
type input "24"
click at [386, 335] on select "None 1 2 3" at bounding box center [553, 329] width 354 height 13
select select "1"
click at [376, 324] on select "None 1 2 3" at bounding box center [553, 329] width 354 height 13
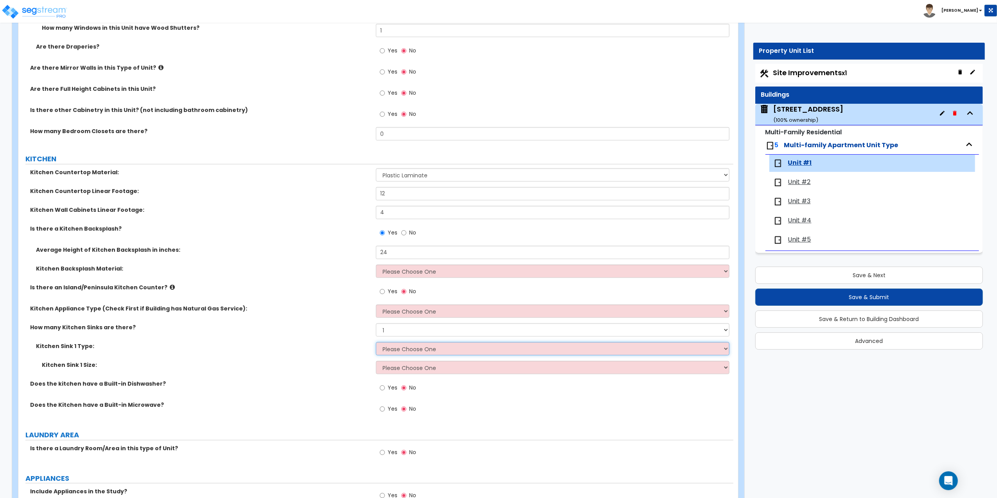
click at [385, 351] on select "Please Choose One Stainless Steel Porcelain Enamel Cast Iron Granite Composite" at bounding box center [553, 348] width 354 height 13
select select "1"
click at [376, 343] on select "Please Choose One Stainless Steel Porcelain Enamel Cast Iron Granite Composite" at bounding box center [553, 348] width 354 height 13
click at [384, 369] on select "Please Choose One Single Sink Double Sink" at bounding box center [553, 367] width 354 height 13
select select "1"
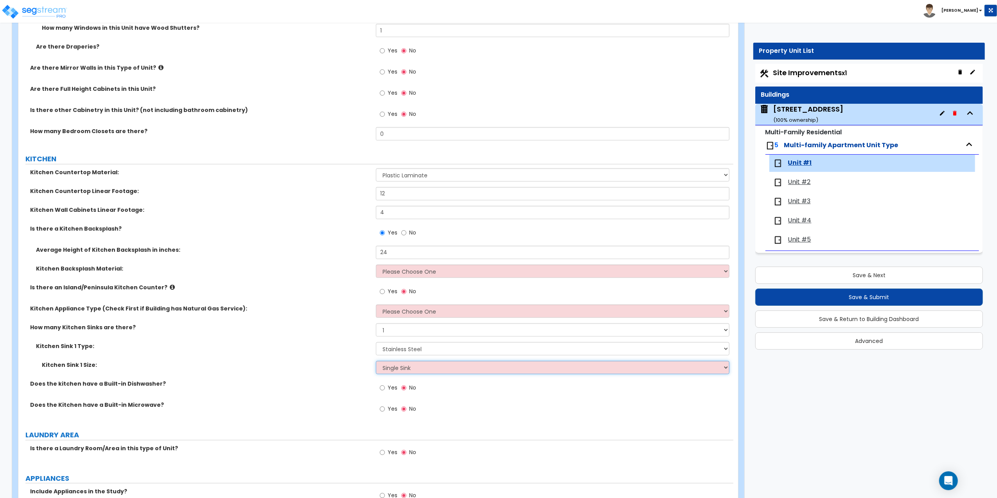
click at [376, 362] on select "Please Choose One Single Sink Double Sink" at bounding box center [553, 367] width 354 height 13
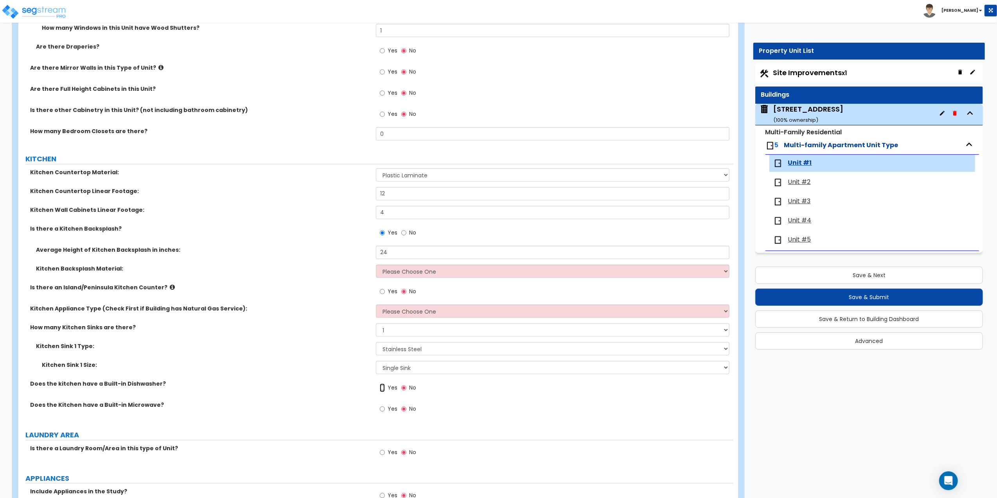
click at [380, 390] on input "Yes" at bounding box center [382, 387] width 5 height 9
radio input "true"
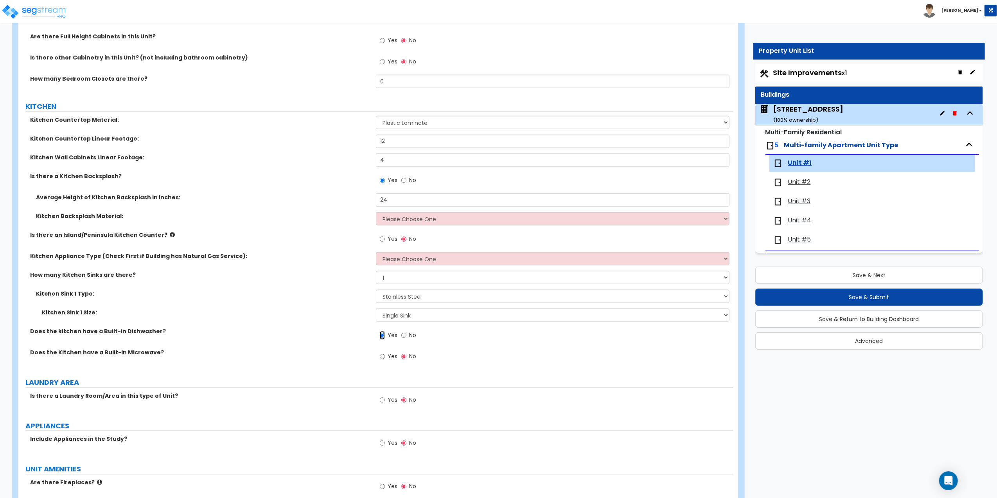
scroll to position [991, 0]
